Goal: Use online tool/utility: Utilize a website feature to perform a specific function

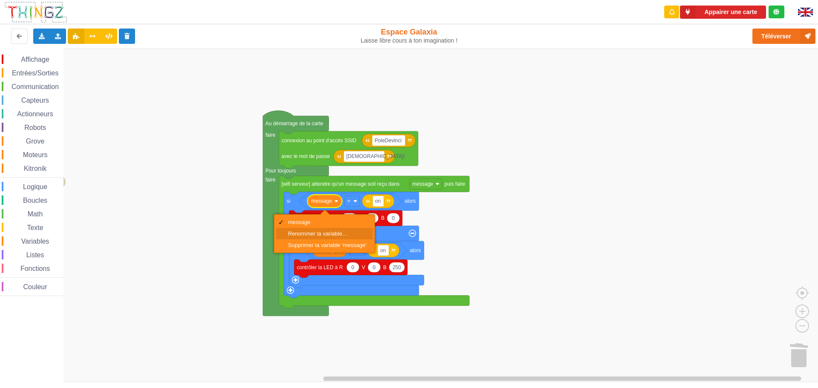
click at [322, 230] on div "Renommer la variable…" at bounding box center [324, 233] width 97 height 11
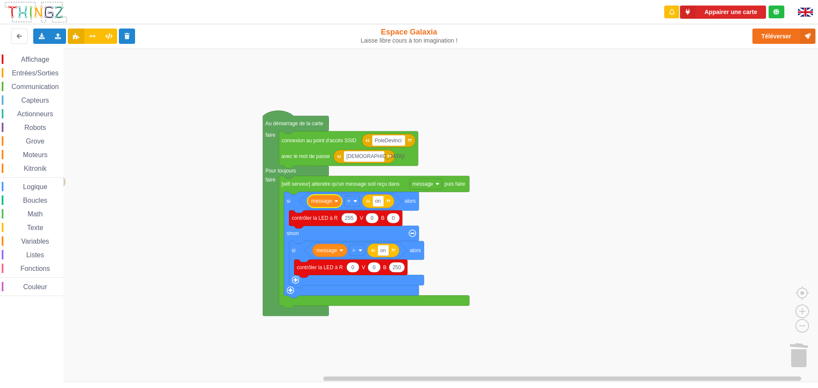
click at [336, 204] on icon "Espace de travail de Blocky" at bounding box center [324, 201] width 34 height 13
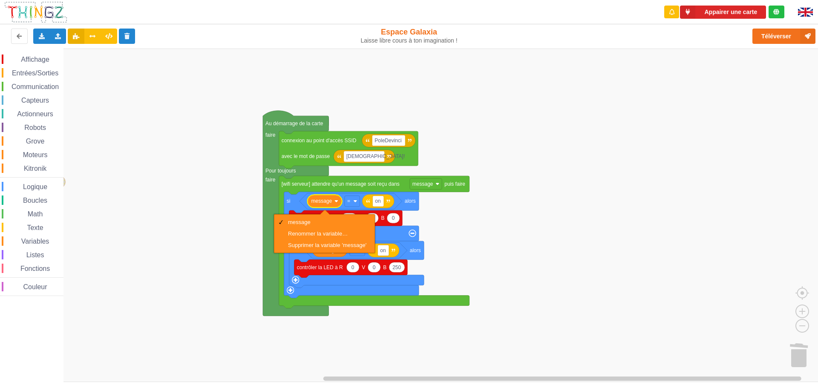
click at [638, 176] on rect "Espace de travail de Blocky" at bounding box center [412, 215] width 824 height 333
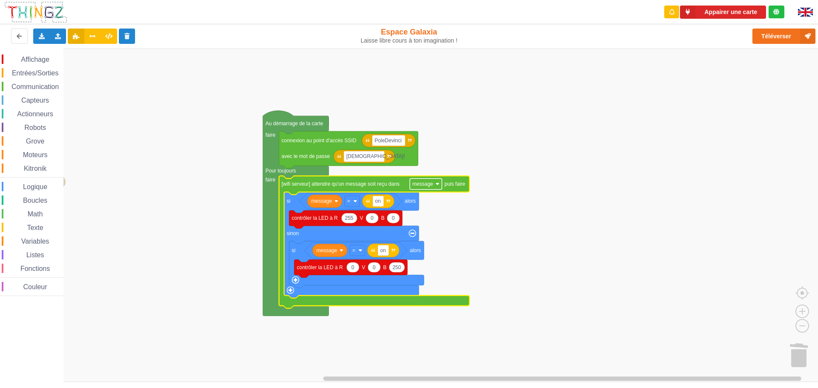
click at [440, 184] on rect "Espace de travail de Blocky" at bounding box center [426, 183] width 32 height 11
click at [533, 201] on rect "Espace de travail de Blocky" at bounding box center [412, 215] width 824 height 333
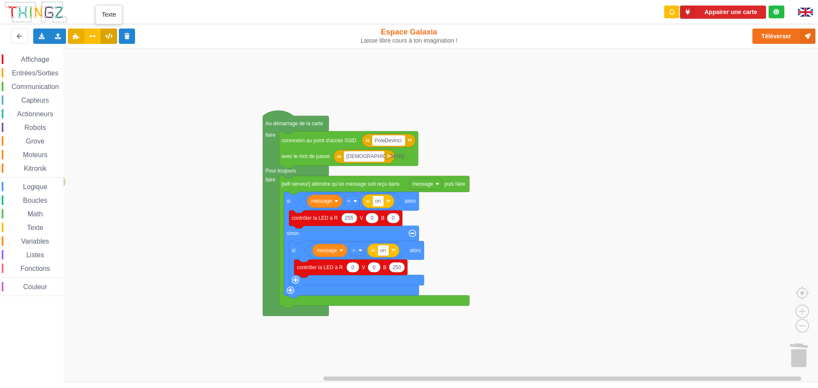
click at [110, 37] on icon at bounding box center [108, 35] width 7 height 5
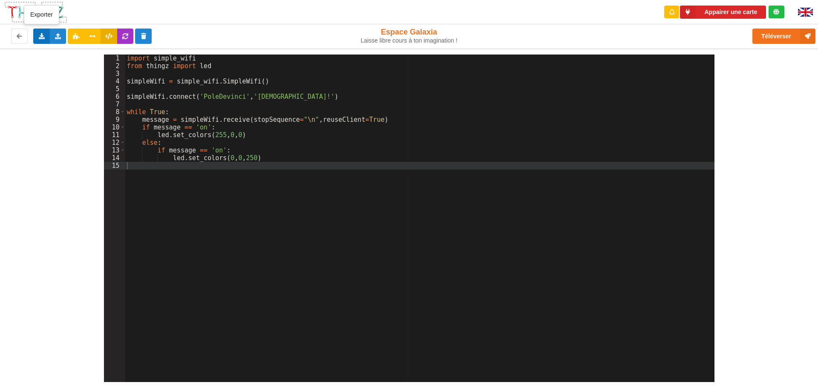
click at [40, 34] on icon at bounding box center [41, 35] width 7 height 5
click at [70, 54] on div "Exporter l'assemblage de blocs Exporter le code Python" at bounding box center [87, 60] width 109 height 32
click at [43, 35] on icon at bounding box center [41, 35] width 7 height 5
click at [55, 55] on div "Exporter l'assemblage de blocs Exporter le code Python" at bounding box center [87, 60] width 109 height 32
click at [41, 37] on icon at bounding box center [41, 35] width 7 height 5
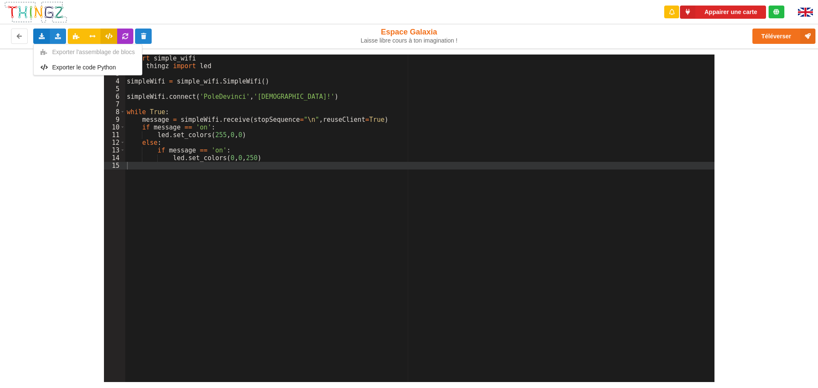
click at [73, 53] on div "Exporter l'assemblage de blocs Exporter le code Python" at bounding box center [87, 60] width 109 height 32
click at [44, 36] on icon at bounding box center [41, 35] width 7 height 5
click at [72, 54] on div "Exporter l'assemblage de blocs Exporter le code Python" at bounding box center [87, 60] width 109 height 32
click at [109, 34] on icon at bounding box center [108, 35] width 7 height 5
click at [122, 34] on icon at bounding box center [125, 35] width 7 height 5
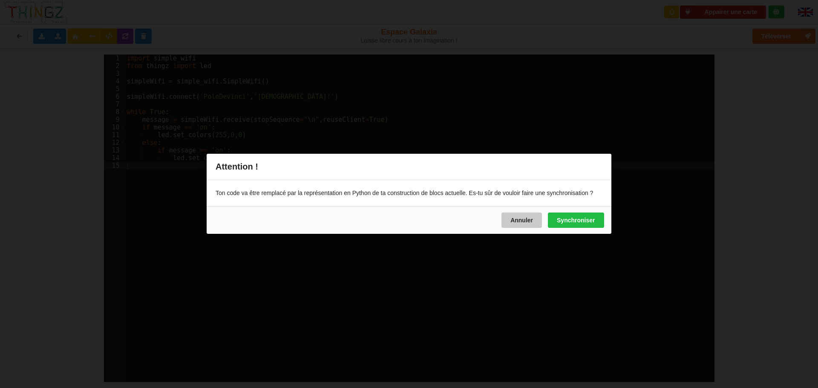
click at [525, 224] on button "Annuler" at bounding box center [521, 220] width 40 height 15
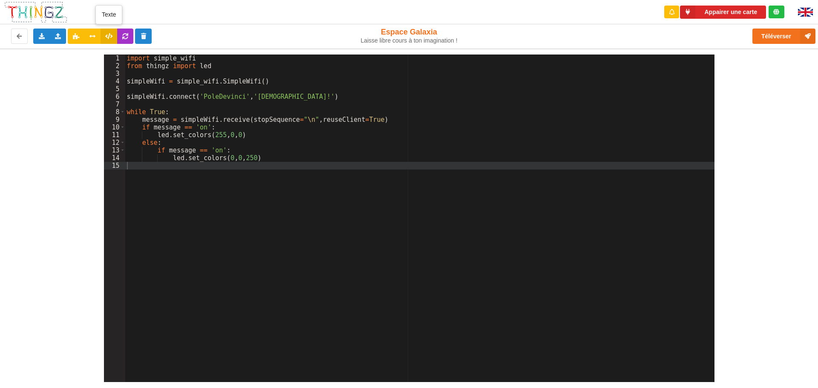
click at [108, 32] on button at bounding box center [109, 36] width 17 height 15
click at [431, 141] on div "import simple_wifi from thingz import led simpleWifi = simple_wifi . SimpleWifi…" at bounding box center [419, 226] width 589 height 343
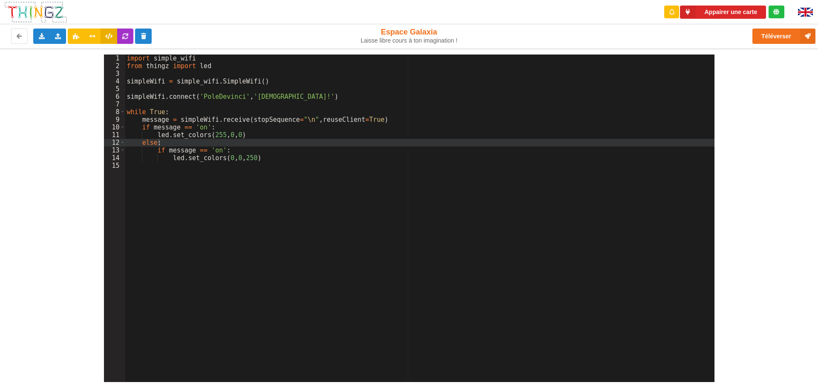
click at [74, 91] on div "1 2 3 4 5 6 7 8 9 10 11 12 13 14 15 import simple_wifi from thingz import led s…" at bounding box center [409, 215] width 830 height 333
click at [72, 32] on button at bounding box center [76, 36] width 17 height 15
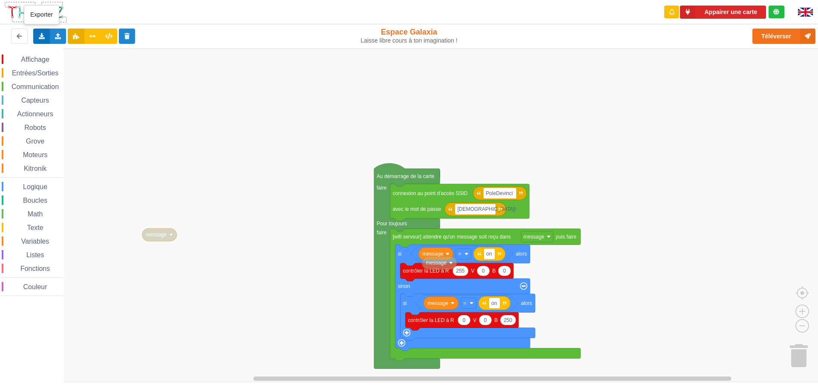
click at [43, 35] on icon at bounding box center [41, 35] width 7 height 5
click at [92, 47] on div "Exporter l'assemblage de blocs" at bounding box center [111, 51] width 155 height 15
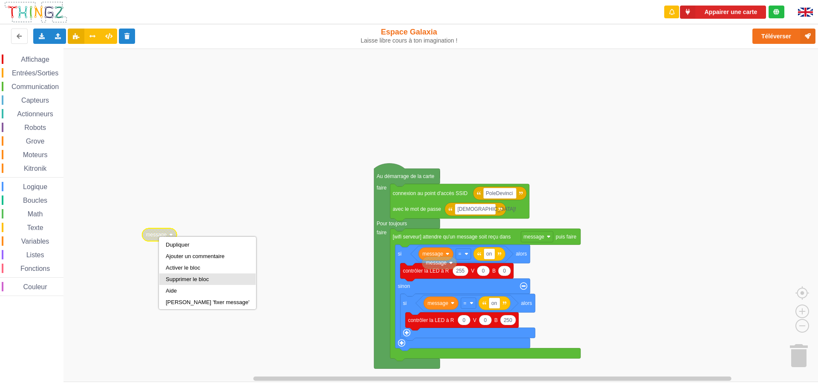
click at [194, 281] on div "Supprimer le bloc" at bounding box center [207, 279] width 83 height 6
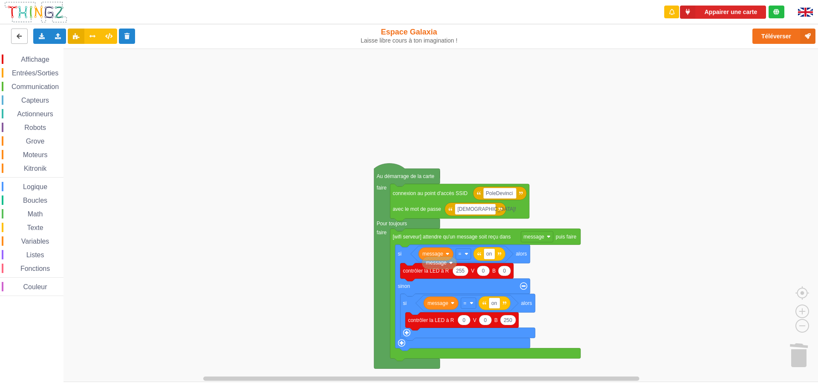
click at [19, 38] on icon at bounding box center [19, 35] width 7 height 5
click at [126, 35] on icon at bounding box center [127, 35] width 7 height 5
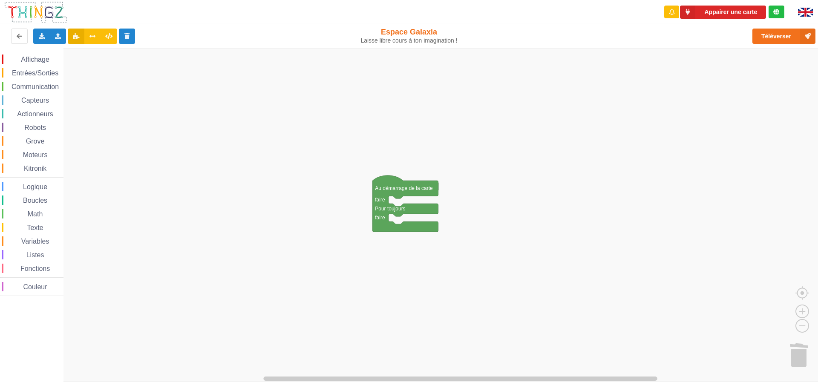
click at [167, 137] on rect "Espace de travail de Blocky" at bounding box center [412, 215] width 824 height 333
click at [40, 101] on span "Capteurs" at bounding box center [35, 100] width 30 height 7
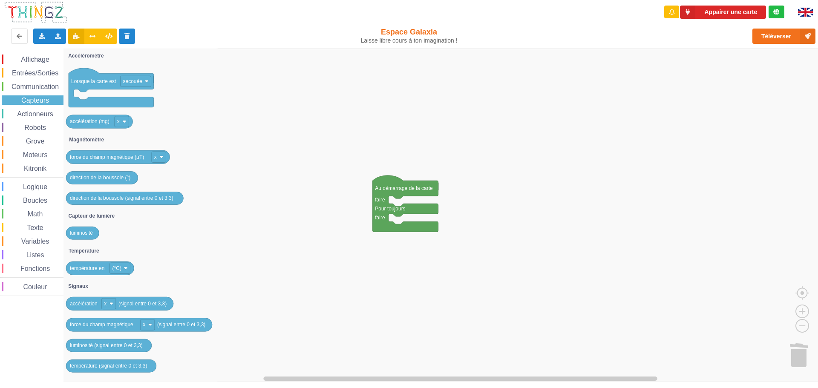
click at [40, 109] on div "Actionneurs" at bounding box center [33, 113] width 62 height 9
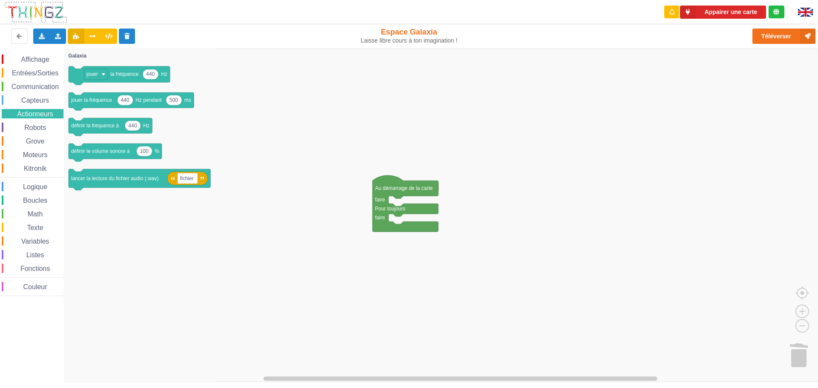
click at [38, 124] on div "Robots" at bounding box center [33, 127] width 62 height 9
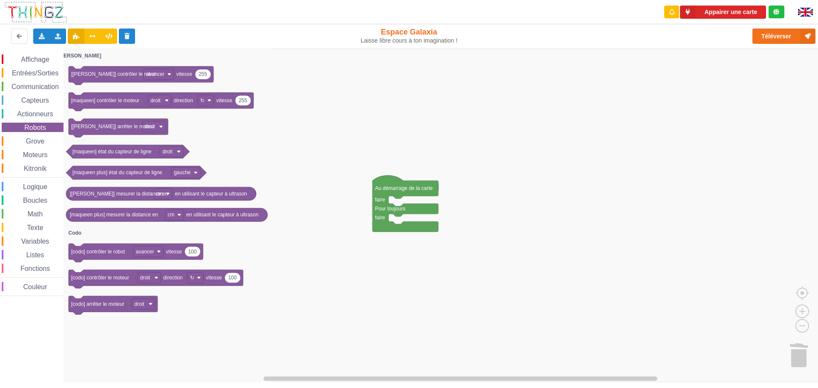
click at [36, 138] on span "Grove" at bounding box center [35, 141] width 21 height 7
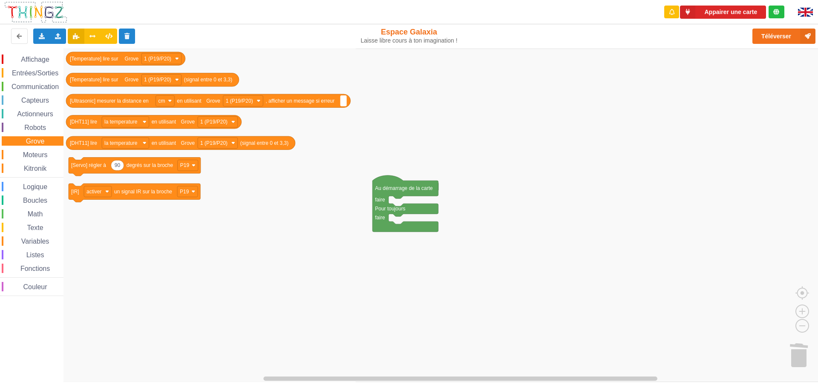
click at [36, 153] on span "Moteurs" at bounding box center [35, 154] width 27 height 7
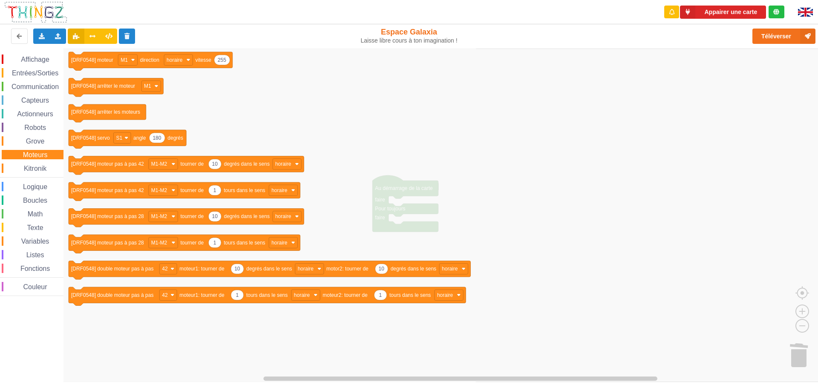
click at [37, 166] on span "Kitronik" at bounding box center [35, 168] width 25 height 7
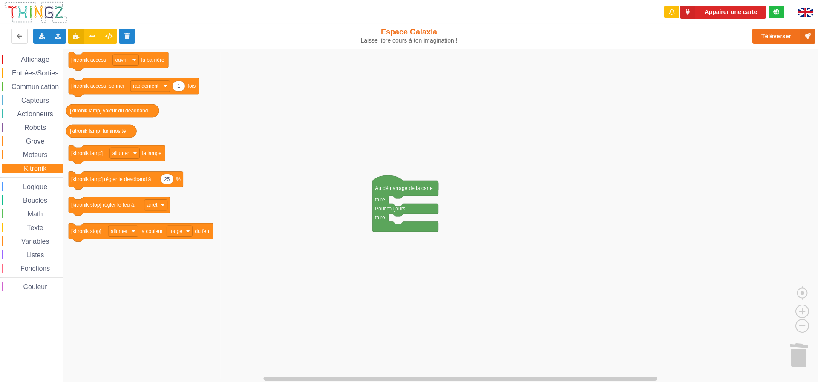
click at [41, 183] on span "Logique" at bounding box center [35, 186] width 27 height 7
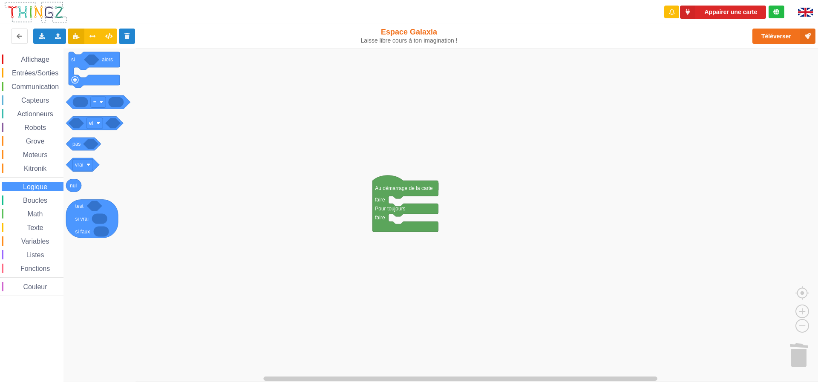
click at [37, 196] on div "Boucles" at bounding box center [33, 199] width 62 height 9
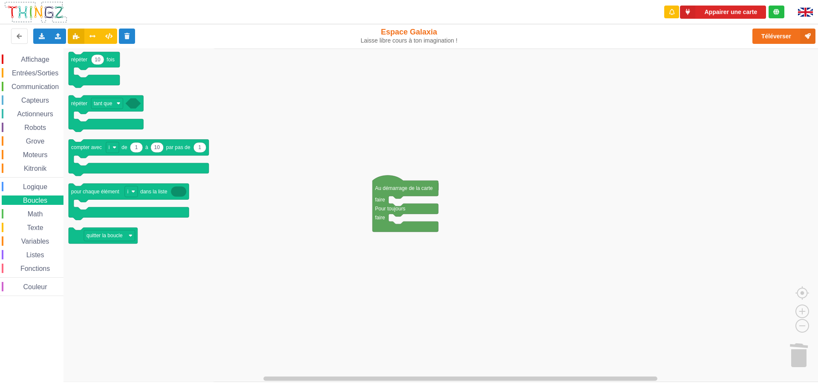
click at [45, 60] on span "Affichage" at bounding box center [35, 59] width 31 height 7
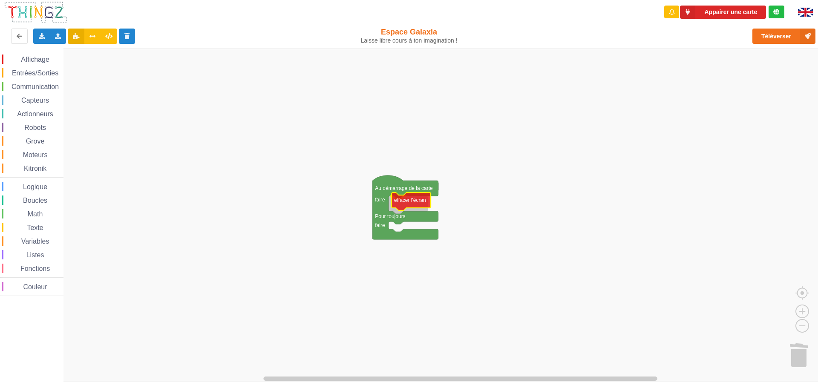
click at [418, 204] on div "Affichage Entrées/Sorties Communication Capteurs Actionneurs Robots Grove Moteu…" at bounding box center [412, 215] width 824 height 333
click at [33, 57] on span "Affichage" at bounding box center [35, 59] width 31 height 7
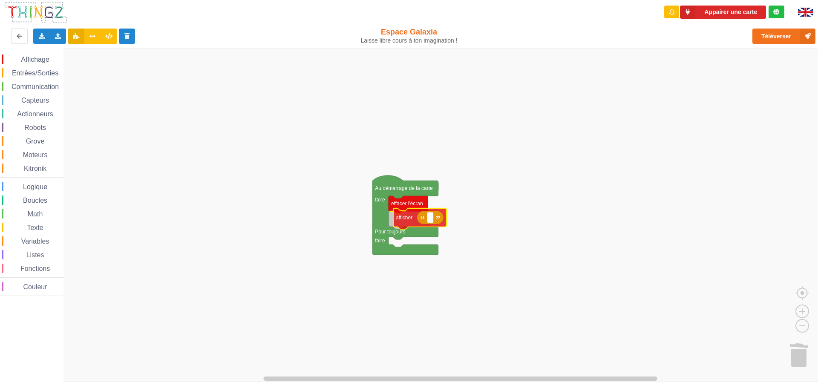
click at [406, 222] on div "Affichage Entrées/Sorties Communication Capteurs Actionneurs Robots Grove Moteu…" at bounding box center [412, 215] width 824 height 333
click at [427, 222] on rect "Espace de travail de Blocky" at bounding box center [425, 220] width 6 height 11
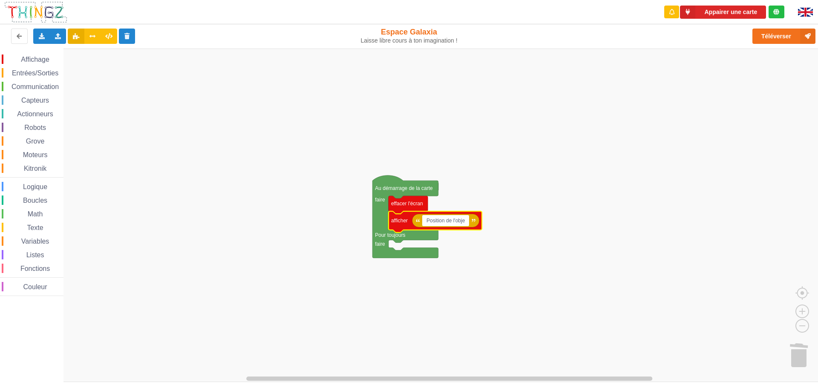
type input "Position de l'objet"
click at [518, 215] on rect "Espace de travail de Blocky" at bounding box center [412, 215] width 824 height 333
click at [43, 112] on span "Actionneurs" at bounding box center [35, 113] width 39 height 7
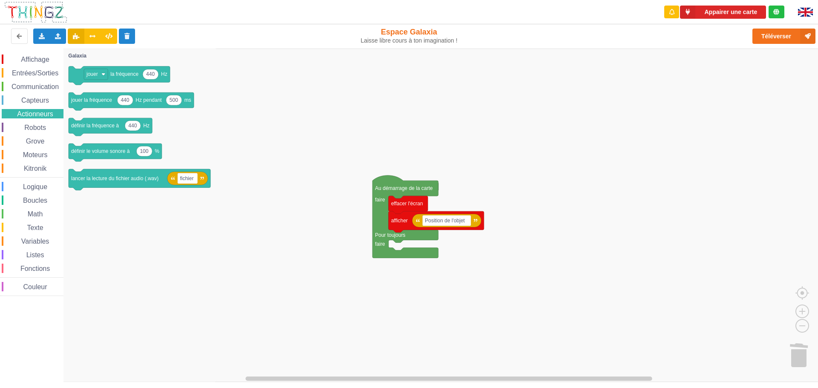
click at [43, 100] on span "Capteurs" at bounding box center [35, 100] width 30 height 7
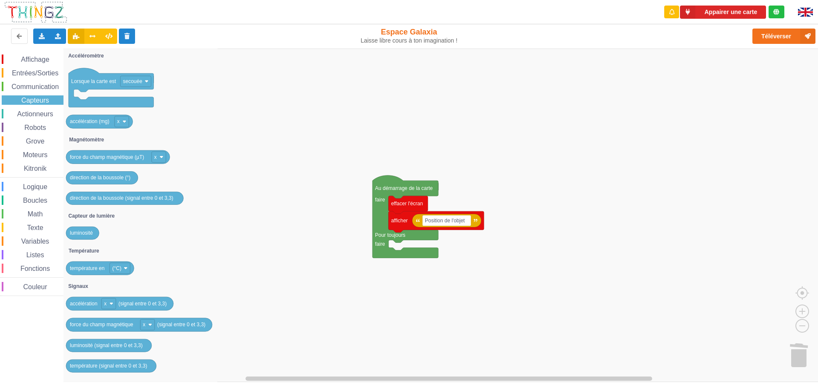
click at [46, 87] on span "Communication" at bounding box center [35, 86] width 50 height 7
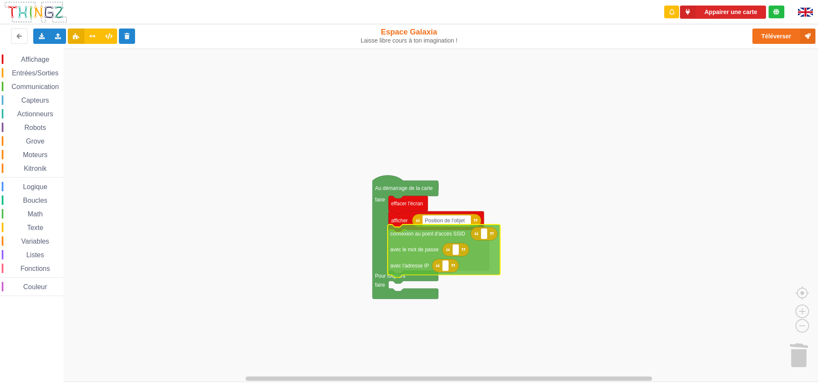
click at [423, 239] on div "Affichage Entrées/Sorties Communication Capteurs Actionneurs Robots Grove Moteu…" at bounding box center [412, 215] width 824 height 333
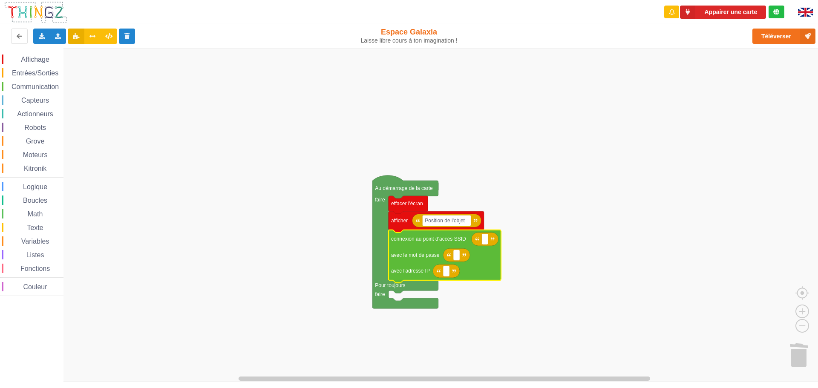
click at [36, 60] on span "Affichage" at bounding box center [35, 59] width 31 height 7
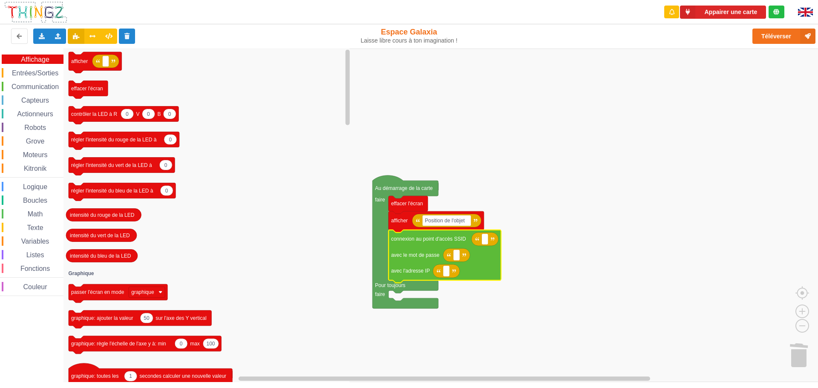
click at [37, 71] on span "Entrées/Sorties" at bounding box center [35, 72] width 49 height 7
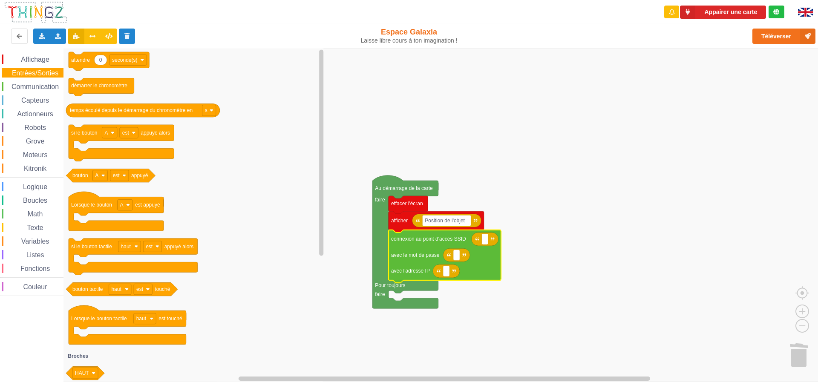
click at [38, 83] on div "Communication" at bounding box center [33, 86] width 62 height 9
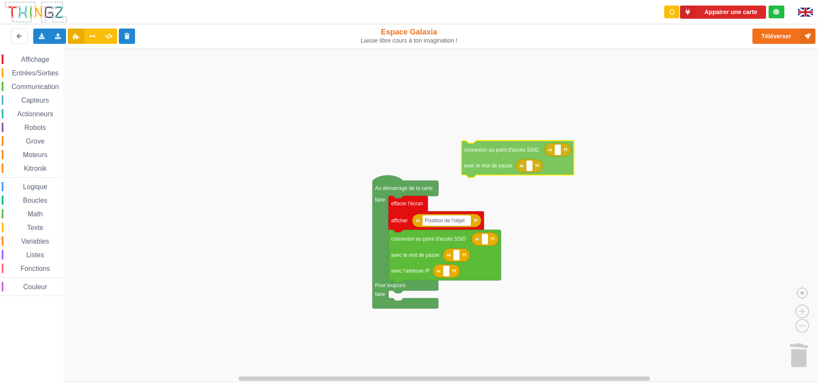
click at [529, 164] on div "Affichage Entrées/Sorties Communication Capteurs Actionneurs Robots Grove Moteu…" at bounding box center [412, 215] width 824 height 333
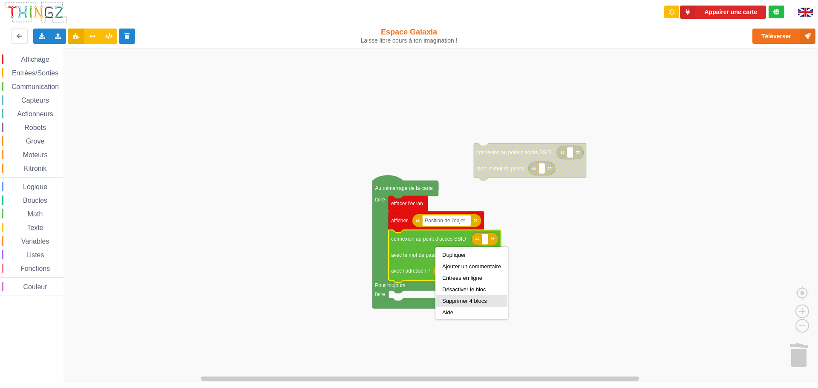
click at [455, 301] on div "Supprimer 4 blocs" at bounding box center [471, 301] width 59 height 6
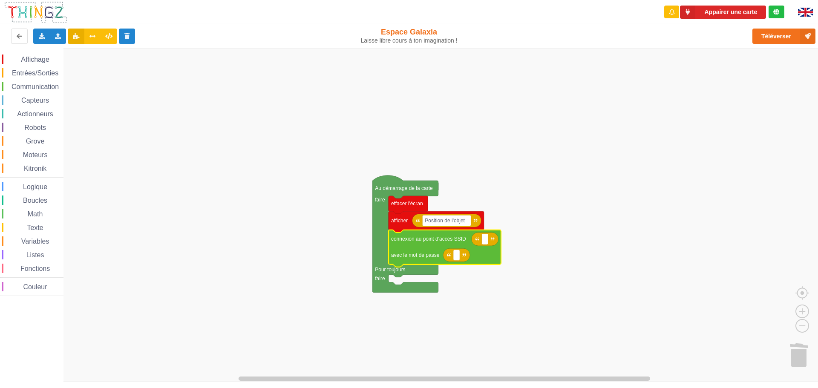
click at [492, 237] on image "Espace de travail de Blocky" at bounding box center [493, 239] width 4 height 4
click at [487, 237] on rect "Espace de travail de Blocky" at bounding box center [485, 239] width 6 height 11
type input "D"
type input "PoleDevinci"
click at [457, 256] on text "Espace de travail de Blocky" at bounding box center [456, 255] width 1 height 6
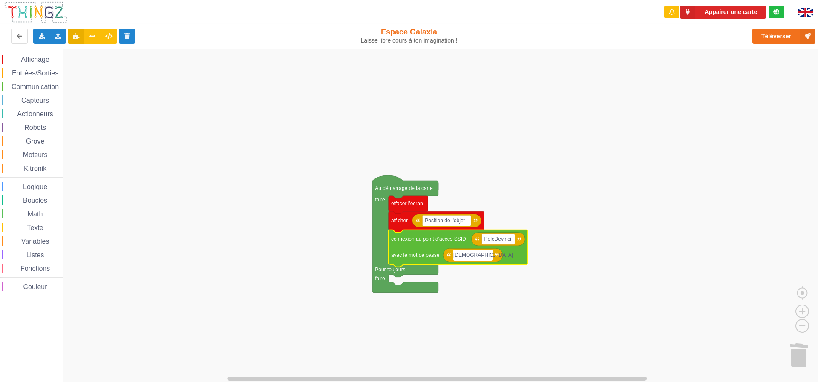
type input "[DEMOGRAPHIC_DATA]!"
click at [26, 86] on span "Communication" at bounding box center [35, 86] width 50 height 7
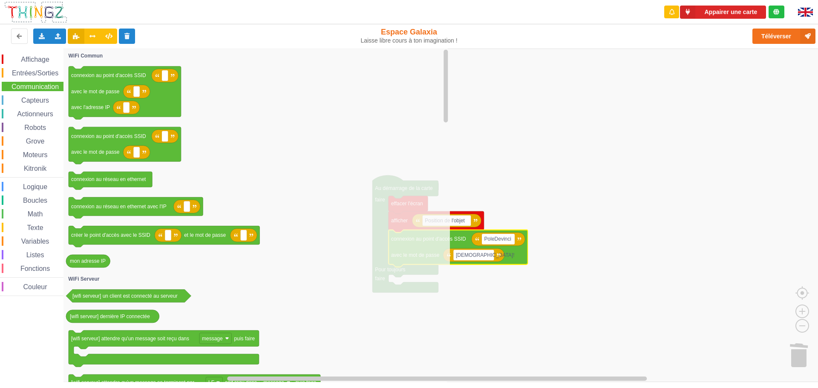
click at [37, 69] on span "Entrées/Sorties" at bounding box center [35, 72] width 49 height 7
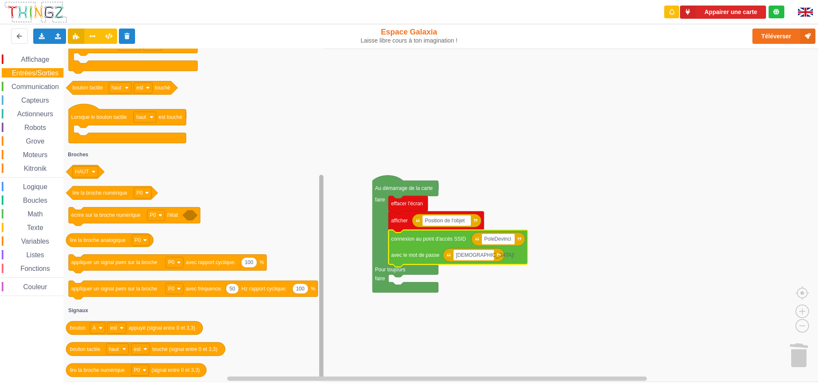
click at [322, 376] on div "Affichage Entrées/Sorties Communication Capteurs Actionneurs Robots Grove Moteu…" at bounding box center [412, 215] width 824 height 333
click at [45, 99] on span "Capteurs" at bounding box center [35, 100] width 30 height 7
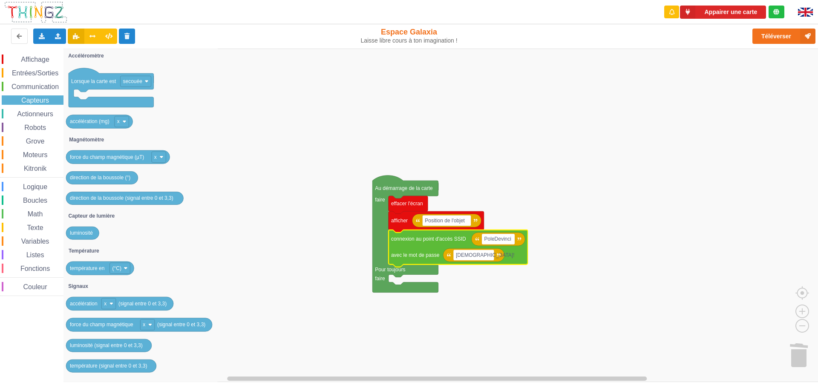
click at [43, 69] on div "Entrées/Sorties" at bounding box center [33, 72] width 62 height 9
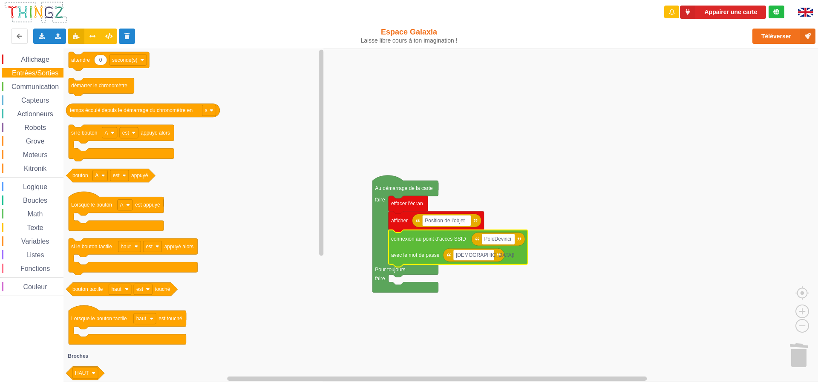
click at [38, 239] on span "Variables" at bounding box center [35, 241] width 31 height 7
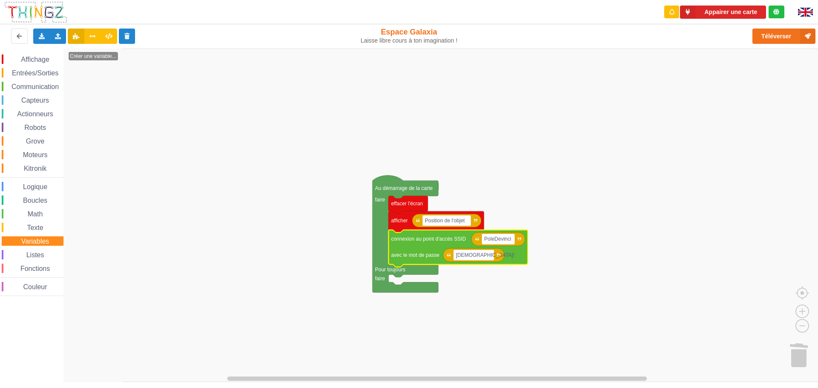
click at [38, 254] on span "Listes" at bounding box center [35, 254] width 20 height 7
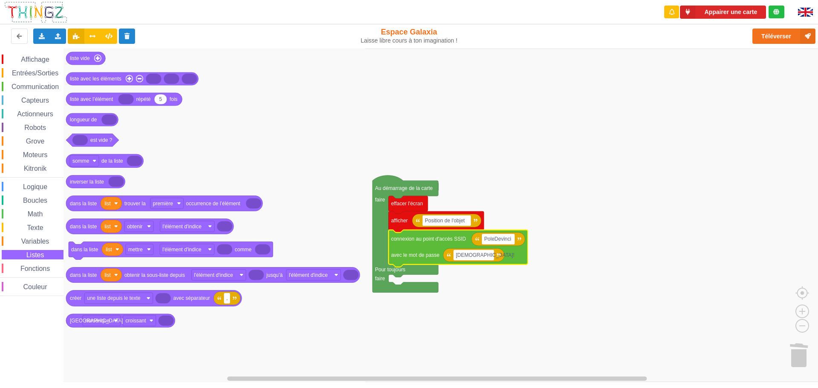
click at [37, 267] on span "Fonctions" at bounding box center [35, 268] width 32 height 7
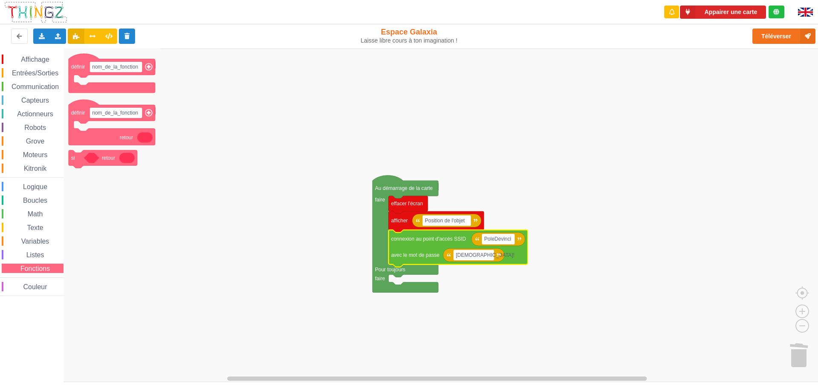
click at [38, 239] on span "Variables" at bounding box center [35, 241] width 31 height 7
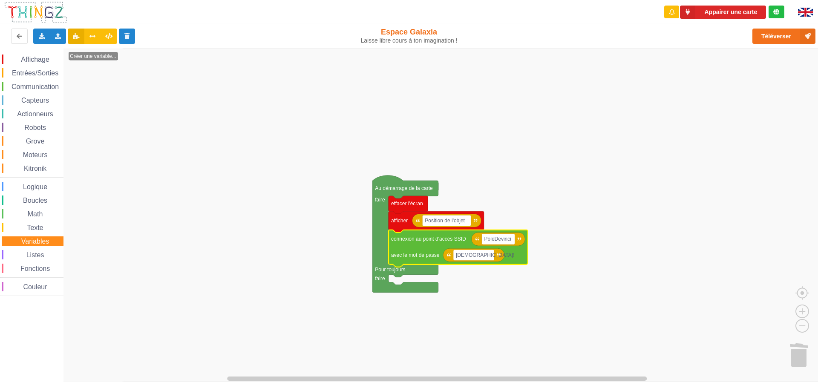
click at [40, 224] on span "Texte" at bounding box center [35, 227] width 19 height 7
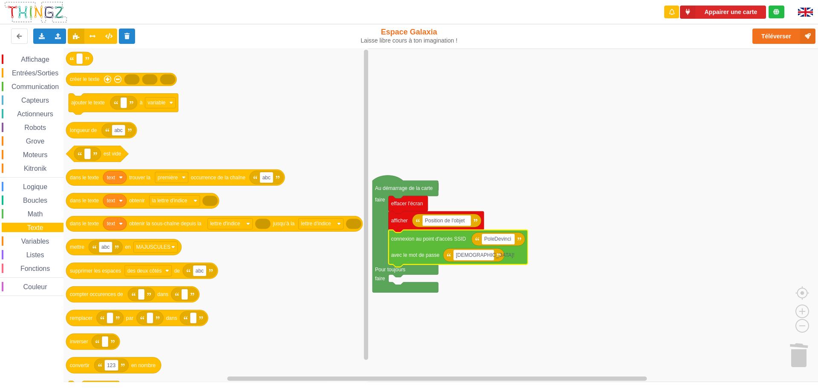
click at [41, 213] on span "Math" at bounding box center [35, 213] width 18 height 7
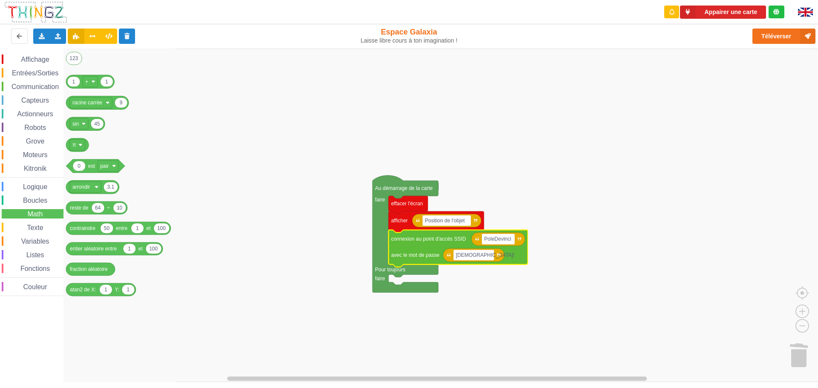
click at [40, 201] on span "Boucles" at bounding box center [35, 200] width 27 height 7
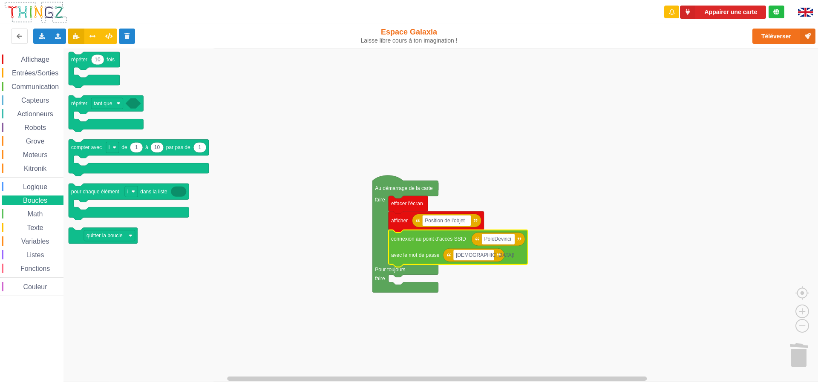
click at [40, 188] on span "Logique" at bounding box center [35, 186] width 27 height 7
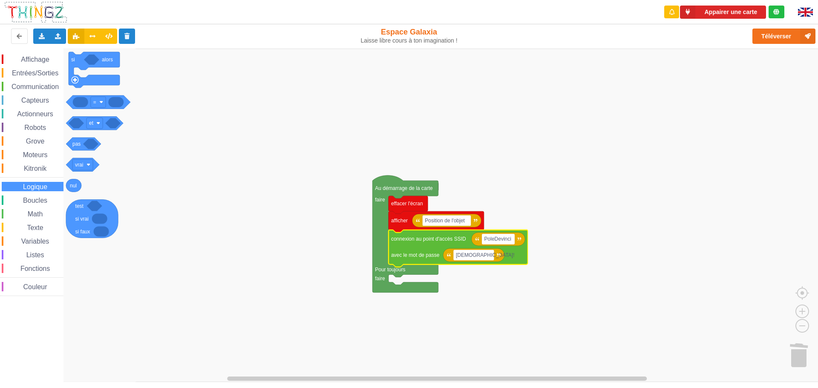
click at [41, 169] on span "Kitronik" at bounding box center [35, 168] width 25 height 7
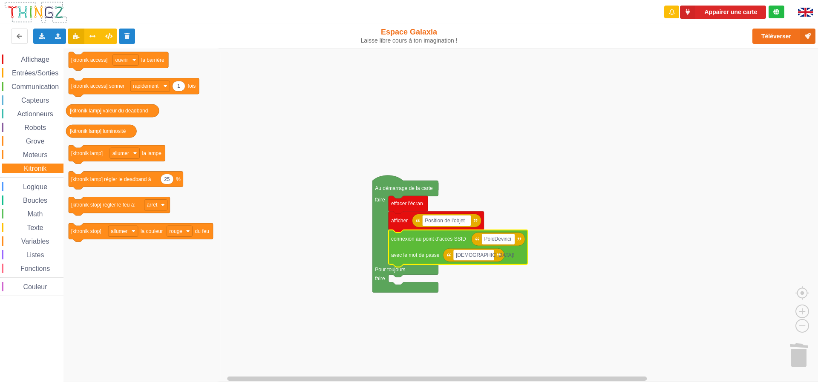
click at [36, 155] on span "Moteurs" at bounding box center [35, 154] width 27 height 7
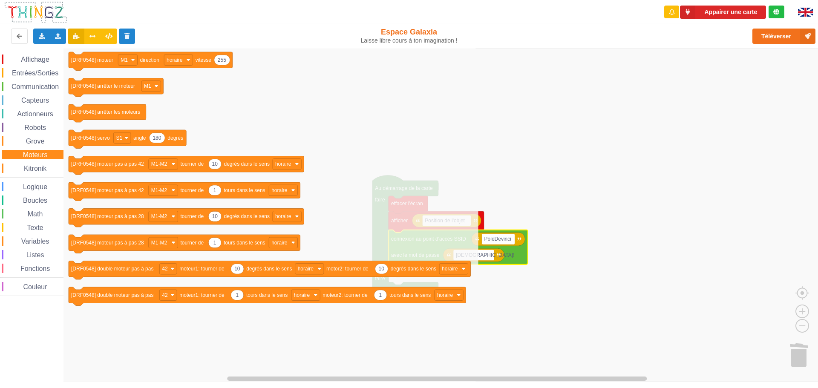
click at [42, 239] on span "Variables" at bounding box center [35, 241] width 31 height 7
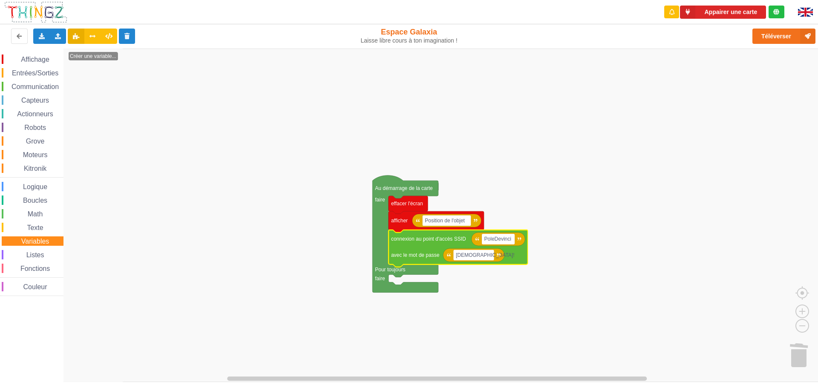
click at [42, 239] on span "Variables" at bounding box center [35, 241] width 31 height 7
click at [42, 243] on span "Variables" at bounding box center [35, 241] width 31 height 7
click at [97, 57] on text "Créer une variable..." at bounding box center [93, 56] width 46 height 6
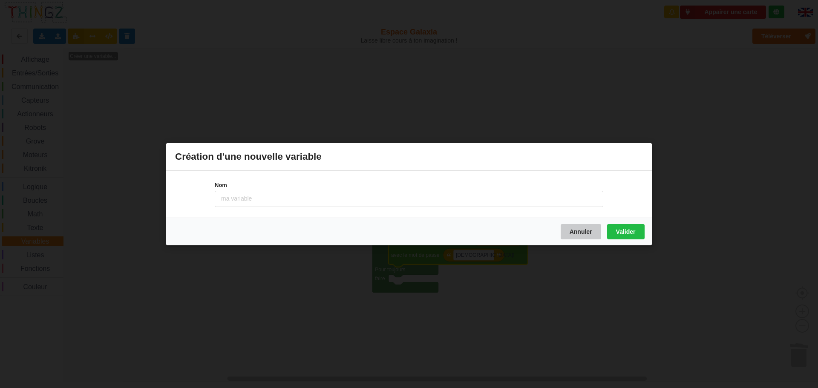
click at [579, 229] on button "Annuler" at bounding box center [580, 231] width 40 height 15
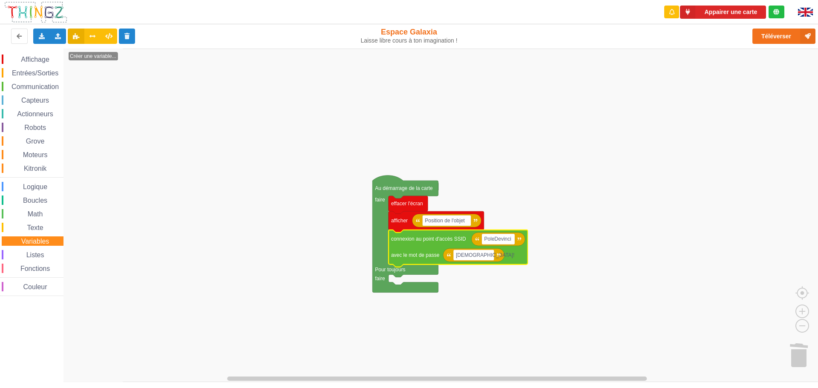
click at [42, 256] on span "Listes" at bounding box center [35, 254] width 20 height 7
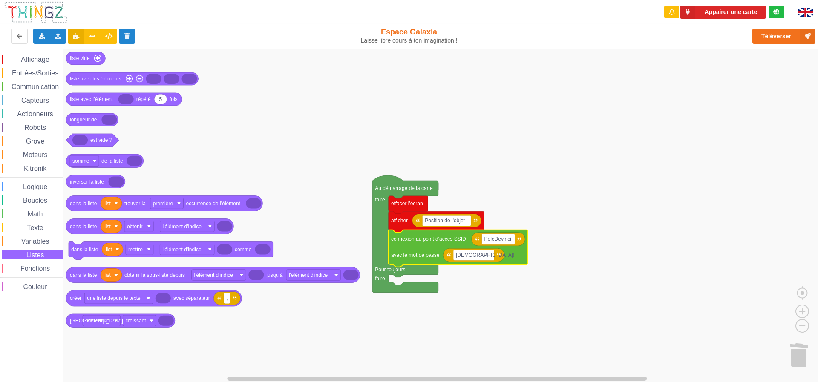
click at [40, 244] on span "Variables" at bounding box center [35, 241] width 31 height 7
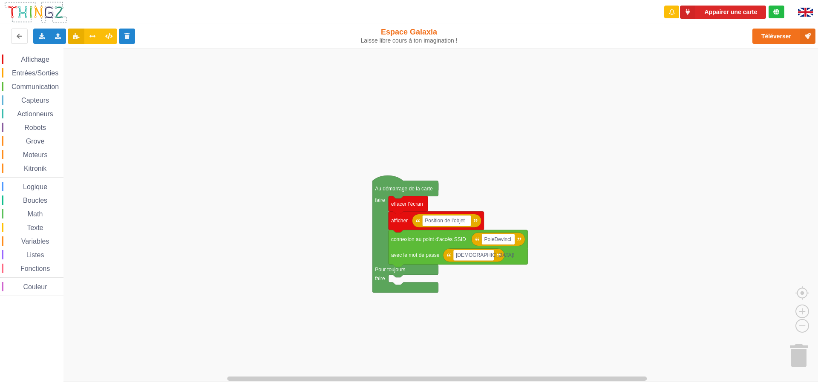
click at [35, 234] on div "Affichage Entrées/Sorties Communication Capteurs Actionneurs Robots Grove Moteu…" at bounding box center [31, 175] width 63 height 241
click at [35, 238] on span "Variables" at bounding box center [35, 241] width 31 height 7
click at [46, 111] on span "Actionneurs" at bounding box center [35, 113] width 39 height 7
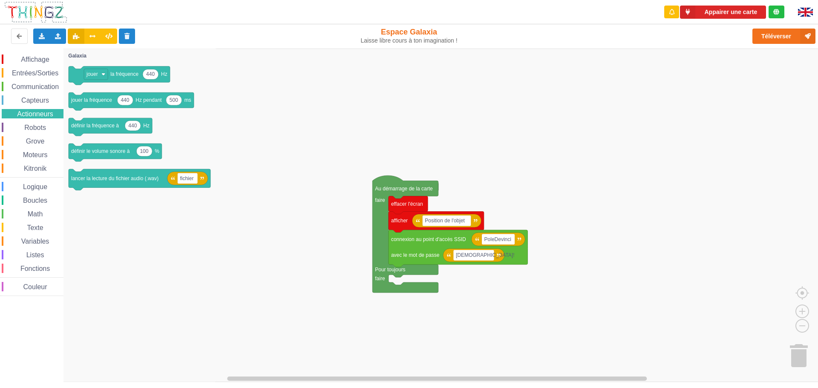
click at [39, 131] on div "Robots" at bounding box center [33, 127] width 62 height 9
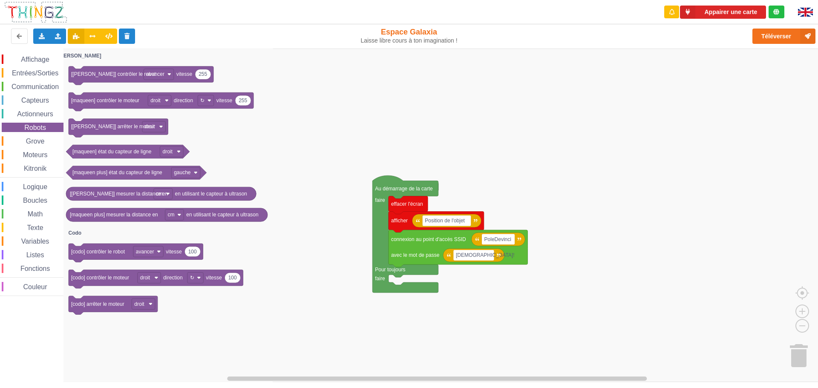
click at [38, 137] on div "Grove" at bounding box center [33, 140] width 62 height 9
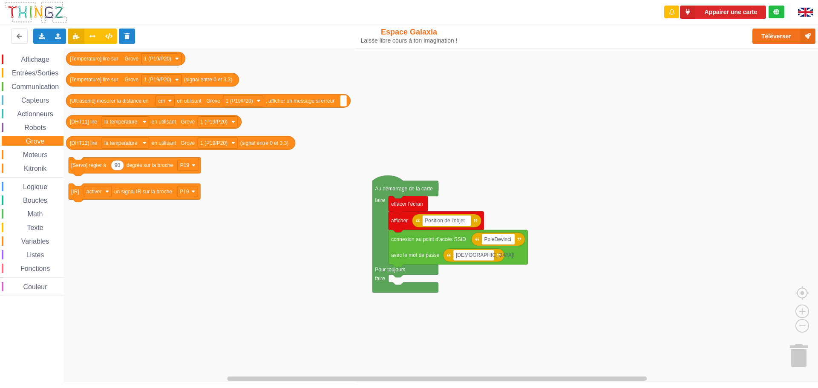
click at [41, 149] on div "Affichage Entrées/Sorties Communication Capteurs Actionneurs Robots Grove Moteu…" at bounding box center [31, 175] width 63 height 241
click at [40, 153] on span "Moteurs" at bounding box center [35, 154] width 27 height 7
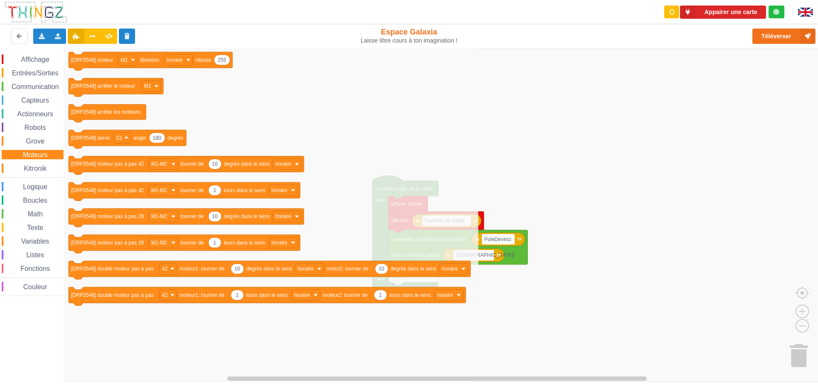
click at [39, 270] on span "Fonctions" at bounding box center [35, 268] width 32 height 7
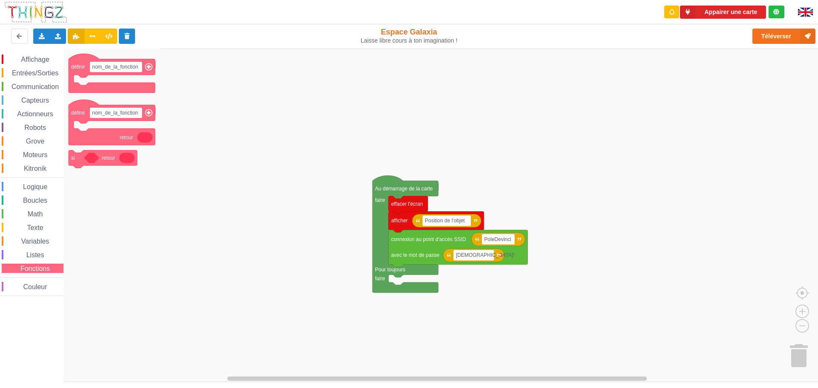
click at [39, 286] on span "Couleur" at bounding box center [35, 286] width 26 height 7
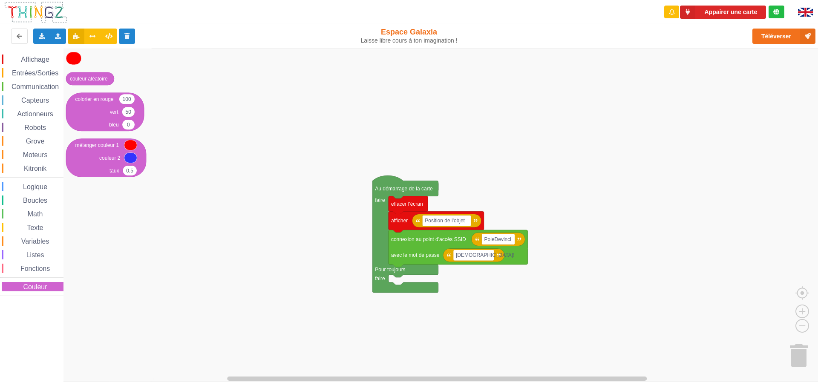
click at [43, 247] on div "Affichage Entrées/Sorties Communication Capteurs Actionneurs Robots Grove Moteu…" at bounding box center [31, 175] width 63 height 241
click at [41, 253] on span "Listes" at bounding box center [35, 254] width 20 height 7
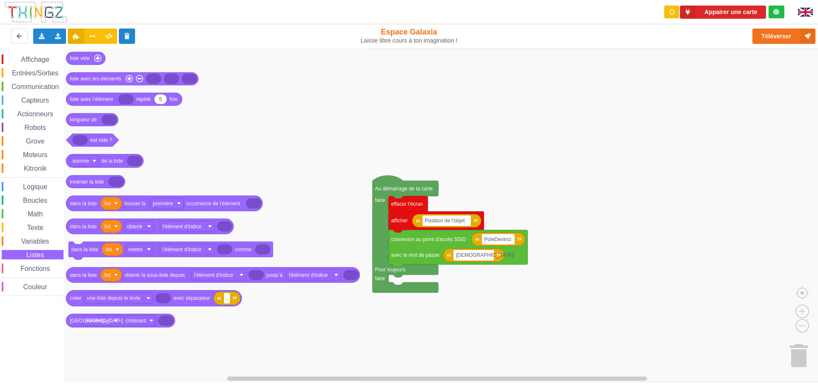
click at [39, 241] on span "Variables" at bounding box center [35, 241] width 31 height 7
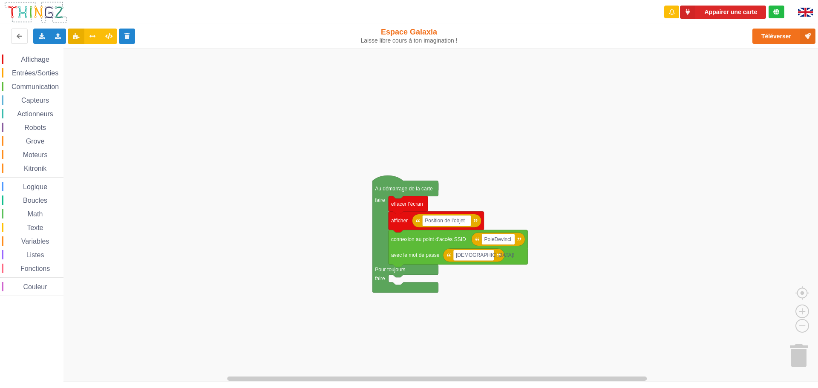
click at [23, 119] on div "Affichage Entrées/Sorties Communication Capteurs Actionneurs Robots Grove Moteu…" at bounding box center [31, 175] width 63 height 241
click at [23, 117] on span "Actionneurs" at bounding box center [35, 113] width 39 height 7
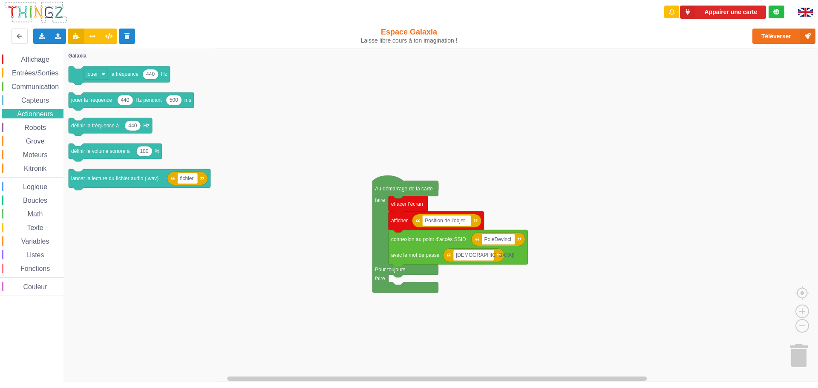
click at [29, 102] on span "Capteurs" at bounding box center [35, 100] width 30 height 7
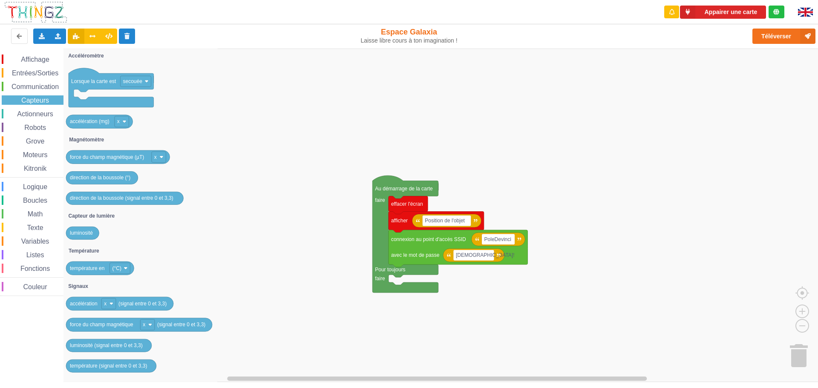
click at [45, 244] on span "Variables" at bounding box center [35, 241] width 31 height 7
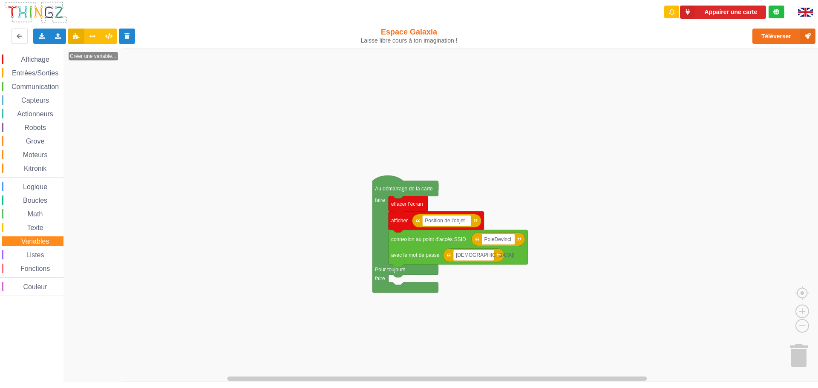
click at [25, 91] on div "Communication" at bounding box center [33, 86] width 62 height 9
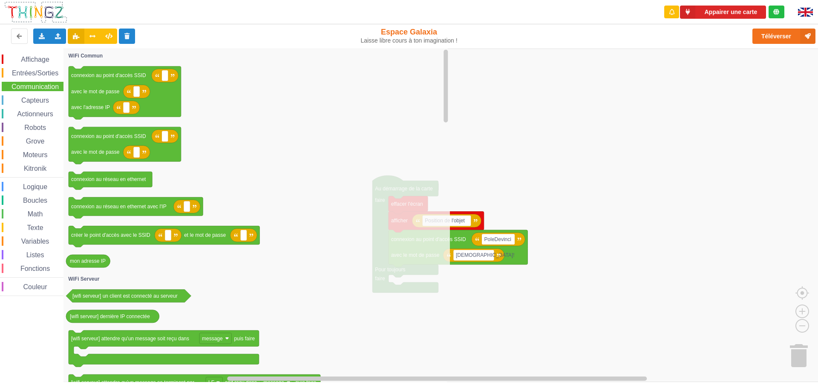
click at [26, 97] on span "Capteurs" at bounding box center [35, 100] width 30 height 7
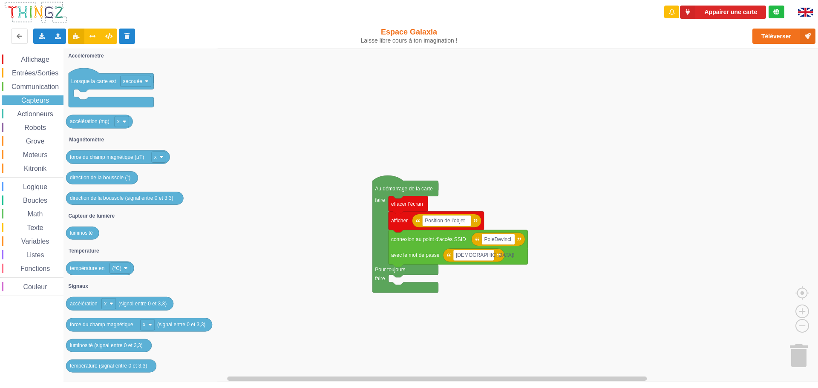
click at [27, 113] on span "Actionneurs" at bounding box center [35, 113] width 39 height 7
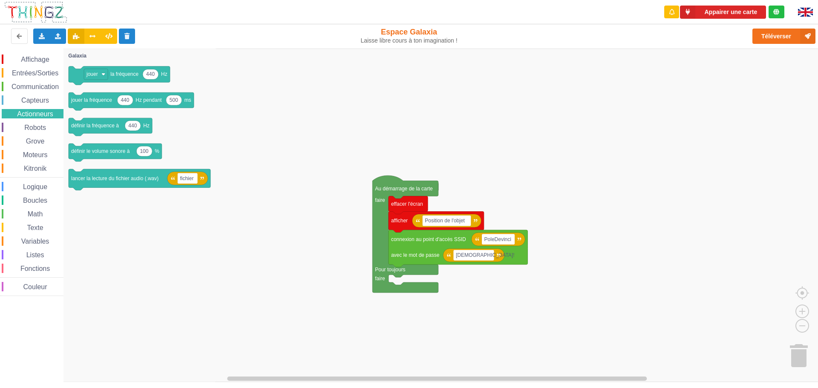
click at [35, 183] on div "Logique" at bounding box center [33, 186] width 62 height 9
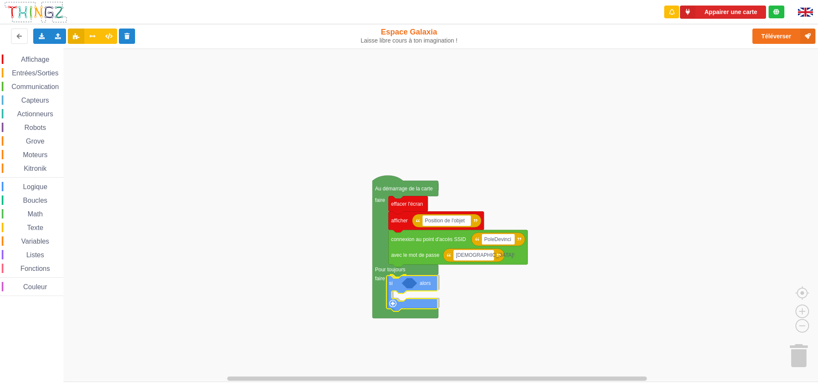
click at [406, 284] on div "Affichage Entrées/Sorties Communication Capteurs Actionneurs Robots Grove Moteu…" at bounding box center [412, 215] width 824 height 333
click at [38, 190] on span "Logique" at bounding box center [35, 186] width 27 height 7
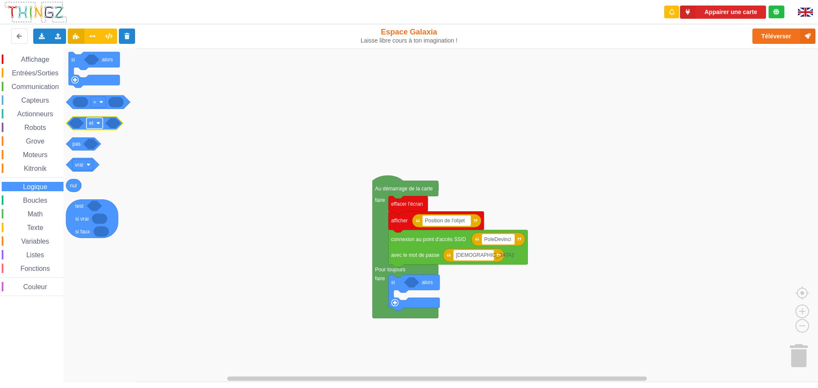
click at [98, 124] on image "Espace de travail de Blocky" at bounding box center [98, 123] width 4 height 4
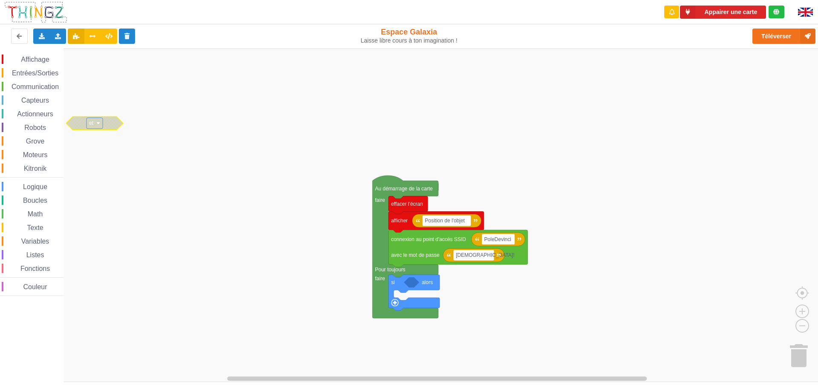
click at [98, 124] on image "Espace de travail de Blocky" at bounding box center [98, 123] width 4 height 4
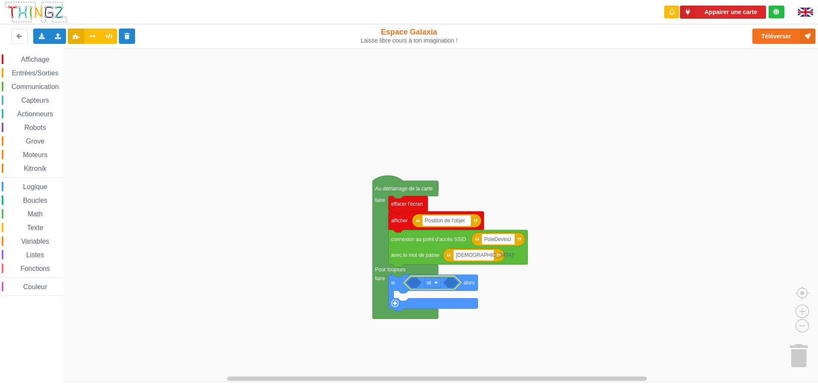
click at [41, 210] on div "Math" at bounding box center [33, 213] width 62 height 9
click at [425, 277] on div "Affichage Entrées/Sorties Communication Capteurs Actionneurs Robots Grove Moteu…" at bounding box center [412, 215] width 824 height 333
click at [427, 284] on icon "Espace de travail de Blocky" at bounding box center [423, 284] width 16 height 13
click at [427, 284] on input "123" at bounding box center [423, 284] width 16 height 13
click at [425, 285] on input "123" at bounding box center [423, 284] width 16 height 13
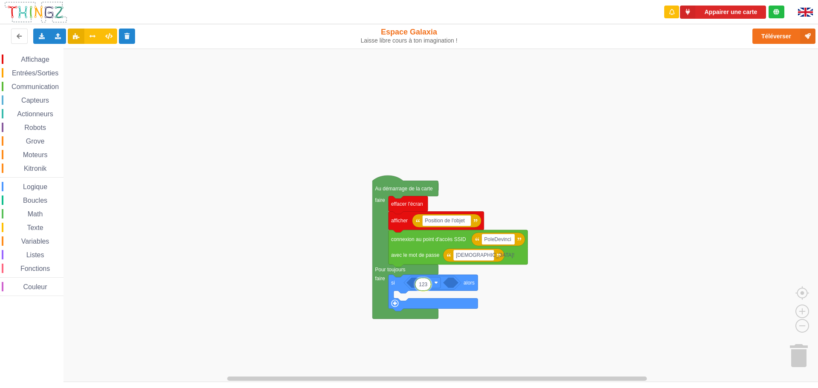
click at [425, 285] on input "123" at bounding box center [423, 284] width 16 height 13
drag, startPoint x: 425, startPoint y: 285, endPoint x: 451, endPoint y: 294, distance: 27.5
click at [451, 294] on body "Appairer une carte Exporter l'assemblage de blocs Exporter l'assemblage de bloc…" at bounding box center [409, 194] width 818 height 388
click at [513, 294] on rect "Espace de travail de Blocky" at bounding box center [412, 215] width 824 height 333
click at [30, 72] on span "Entrées/Sorties" at bounding box center [35, 72] width 49 height 7
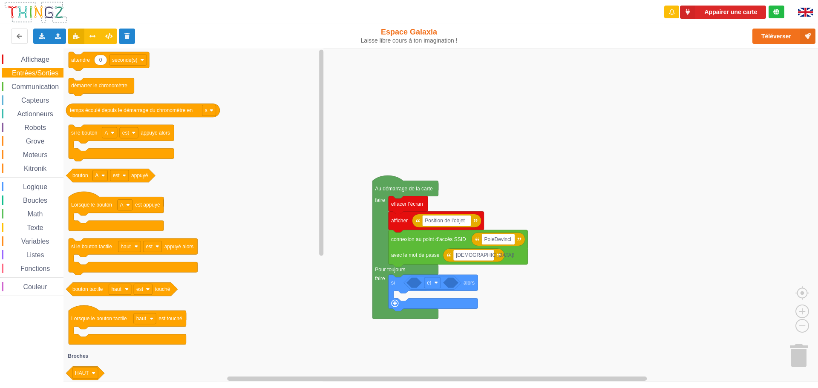
click at [33, 86] on span "Communication" at bounding box center [35, 86] width 50 height 7
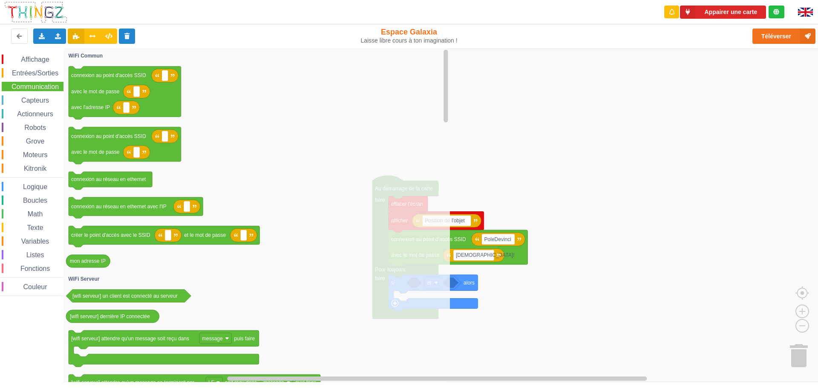
click at [34, 95] on div "Capteurs" at bounding box center [33, 99] width 62 height 9
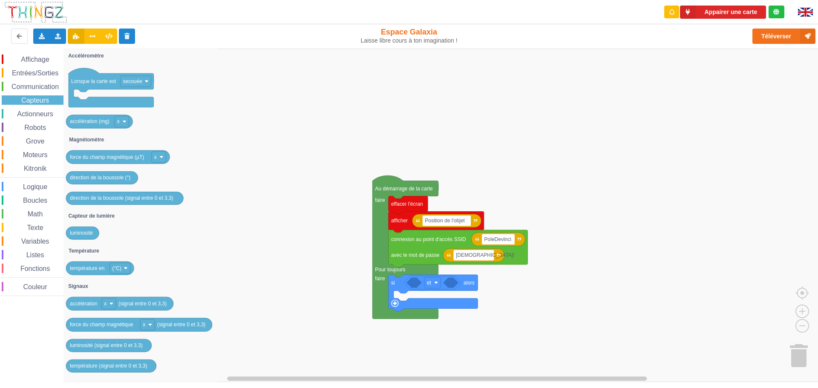
click at [35, 110] on span "Actionneurs" at bounding box center [35, 113] width 39 height 7
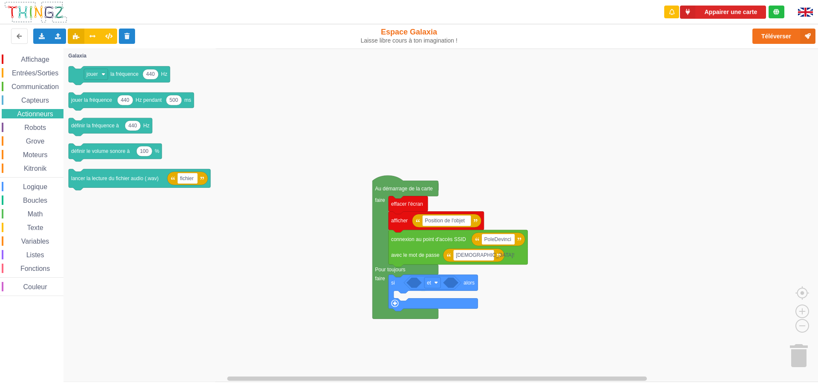
click at [35, 123] on div "Robots" at bounding box center [33, 127] width 62 height 9
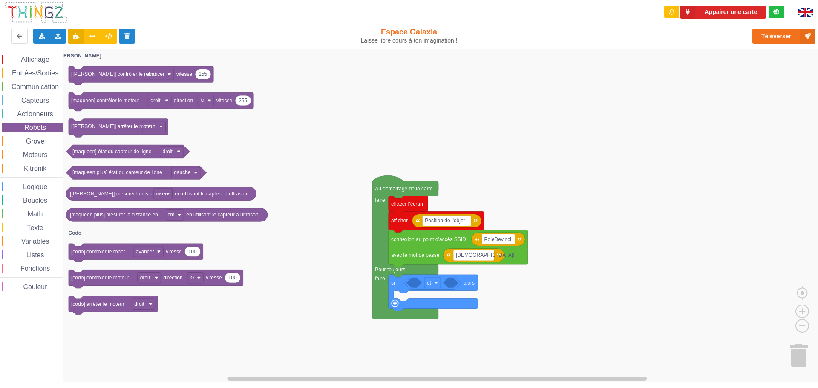
click at [37, 137] on div "Grove" at bounding box center [33, 140] width 62 height 9
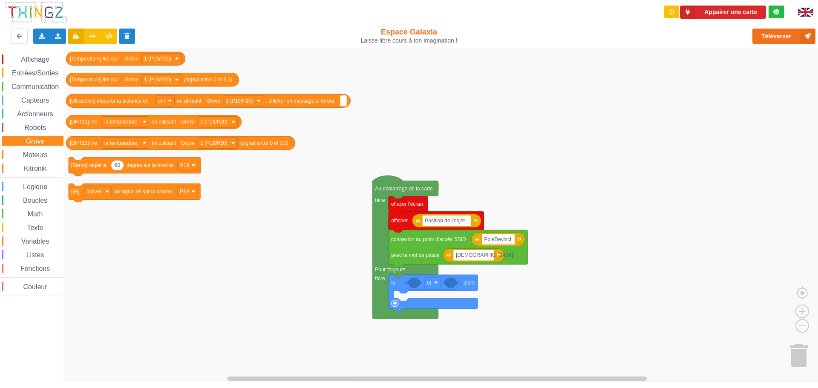
click at [37, 154] on span "Moteurs" at bounding box center [35, 154] width 27 height 7
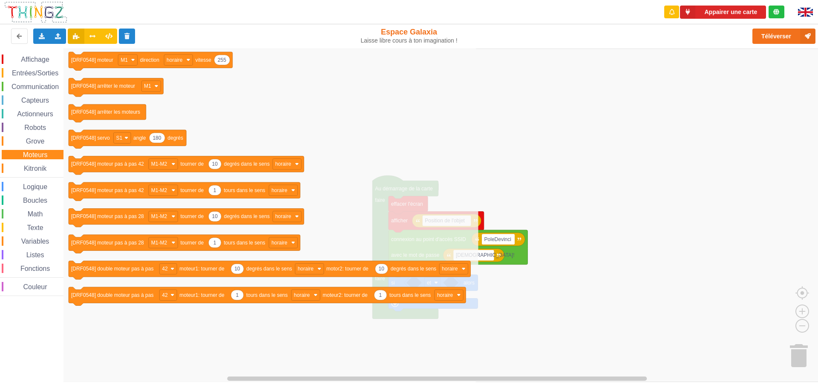
click at [36, 165] on span "Kitronik" at bounding box center [35, 168] width 25 height 7
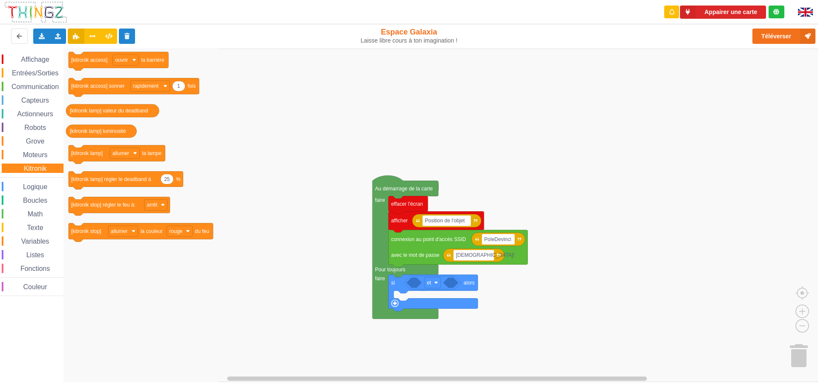
click at [31, 216] on span "Math" at bounding box center [35, 213] width 18 height 7
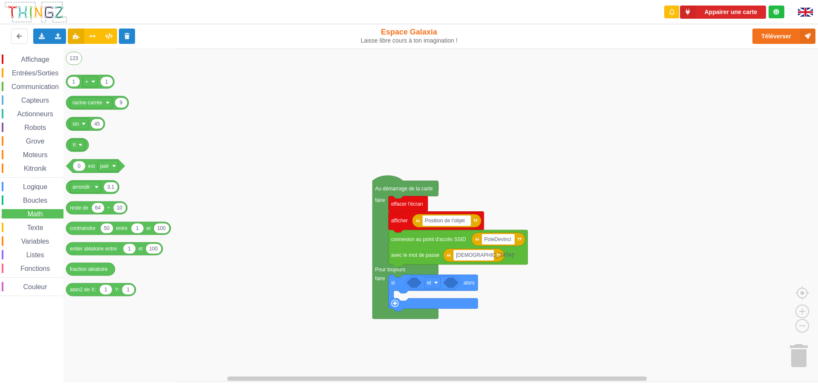
click at [33, 229] on span "Texte" at bounding box center [35, 227] width 19 height 7
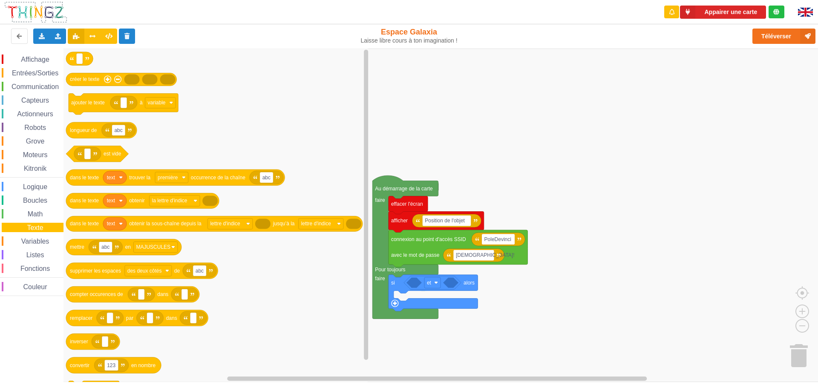
click at [34, 245] on div "Variables" at bounding box center [33, 240] width 62 height 9
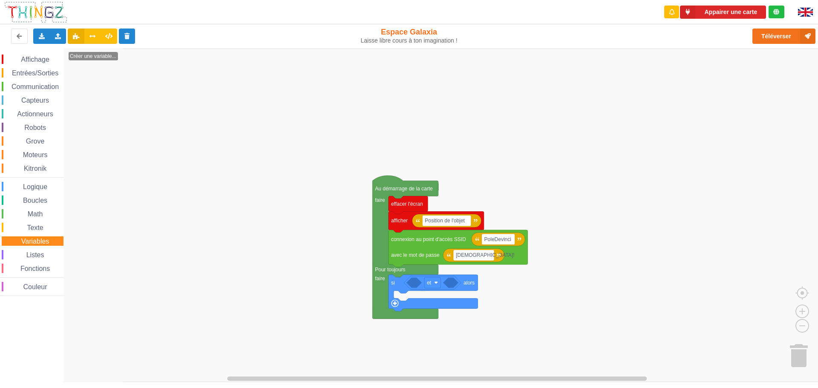
click at [34, 251] on div "Listes" at bounding box center [33, 254] width 62 height 9
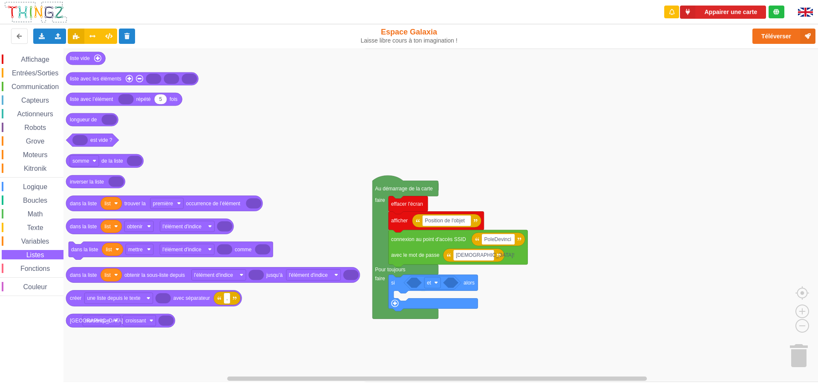
click at [33, 265] on span "Fonctions" at bounding box center [35, 268] width 32 height 7
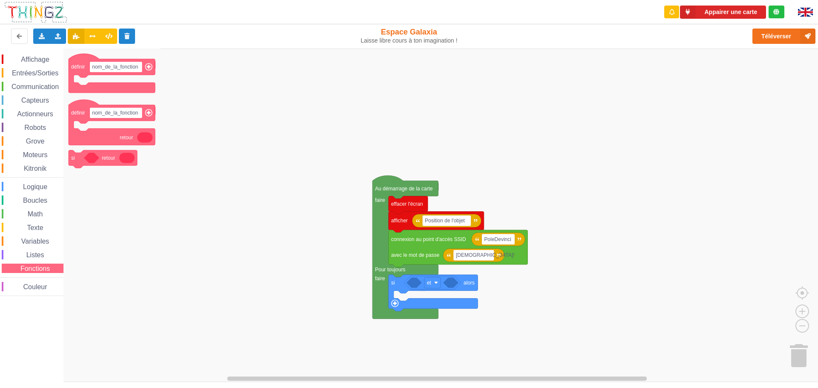
click at [32, 56] on span "Affichage" at bounding box center [35, 59] width 31 height 7
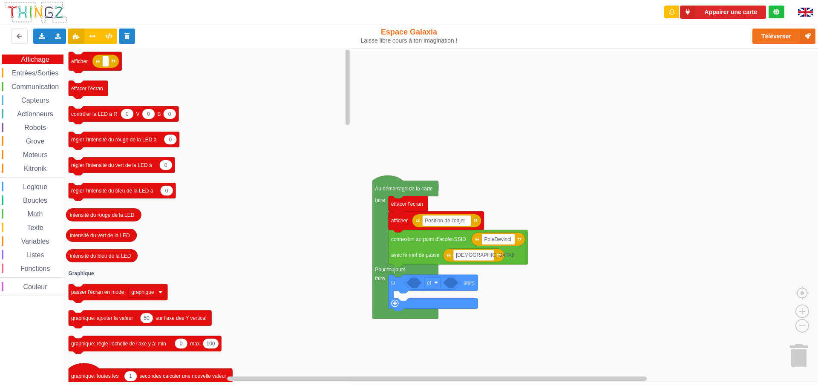
click at [33, 73] on span "Entrées/Sorties" at bounding box center [35, 72] width 49 height 7
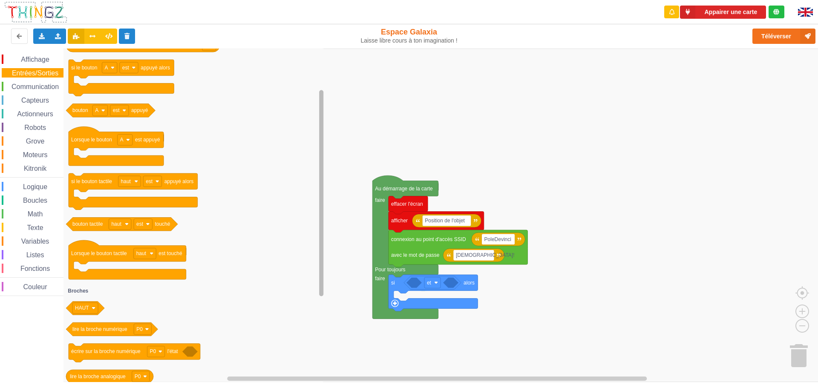
click at [335, 239] on div "Affichage Entrées/Sorties Communication Capteurs Actionneurs Robots Grove Moteu…" at bounding box center [412, 215] width 824 height 333
click at [49, 88] on span "Communication" at bounding box center [35, 86] width 50 height 7
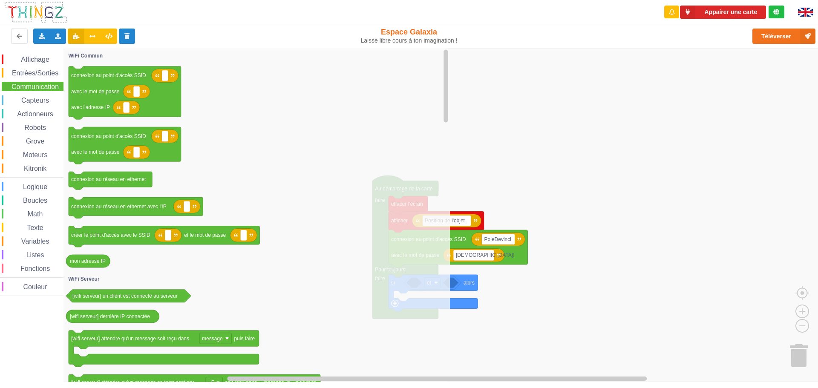
click at [44, 100] on span "Capteurs" at bounding box center [35, 100] width 30 height 7
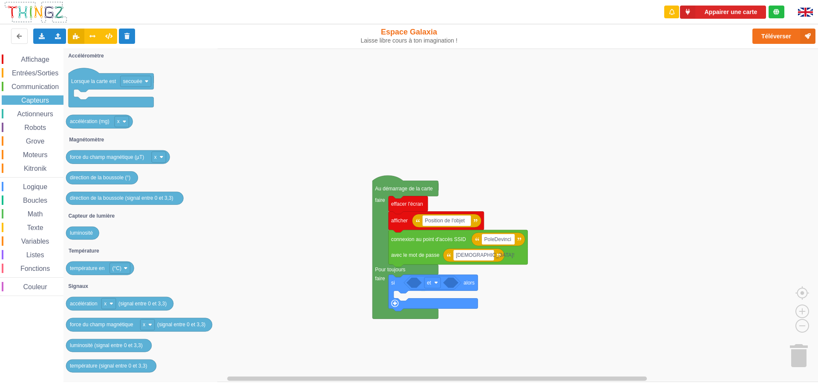
click at [43, 113] on span "Actionneurs" at bounding box center [35, 113] width 39 height 7
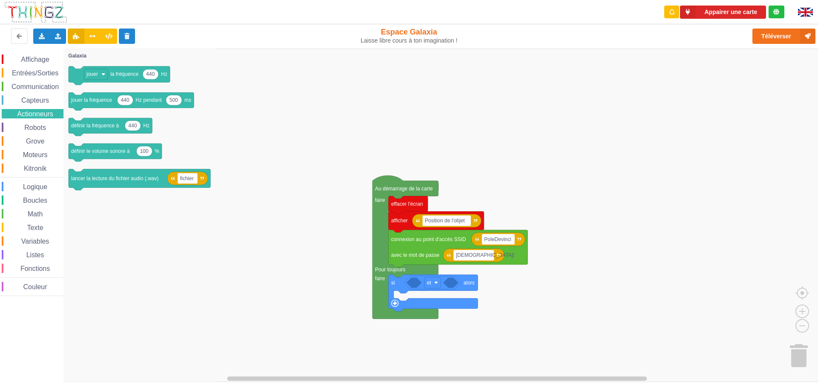
click at [40, 125] on span "Robots" at bounding box center [35, 127] width 24 height 7
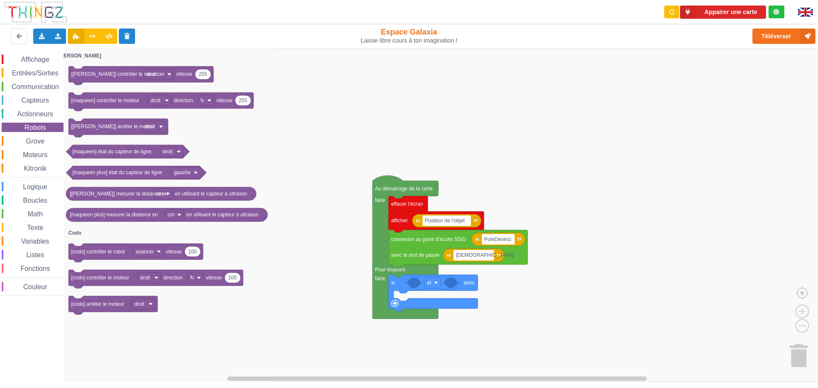
click at [39, 140] on span "Grove" at bounding box center [35, 141] width 21 height 7
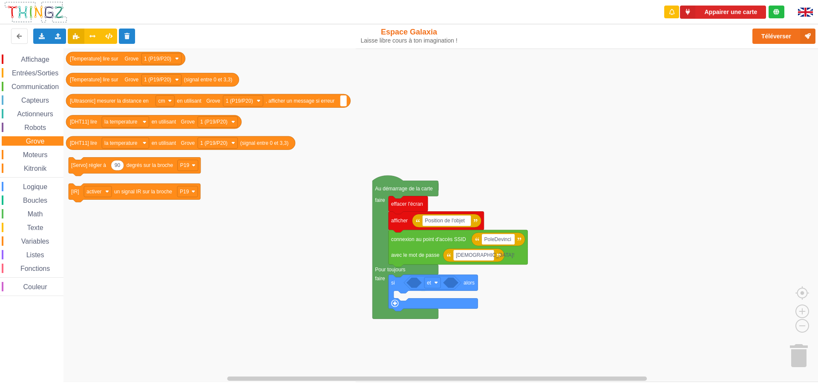
click at [37, 151] on span "Moteurs" at bounding box center [35, 154] width 27 height 7
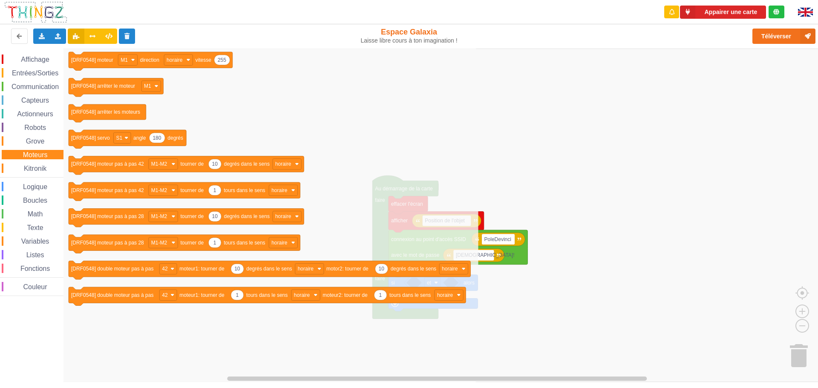
click at [40, 167] on span "Kitronik" at bounding box center [35, 168] width 25 height 7
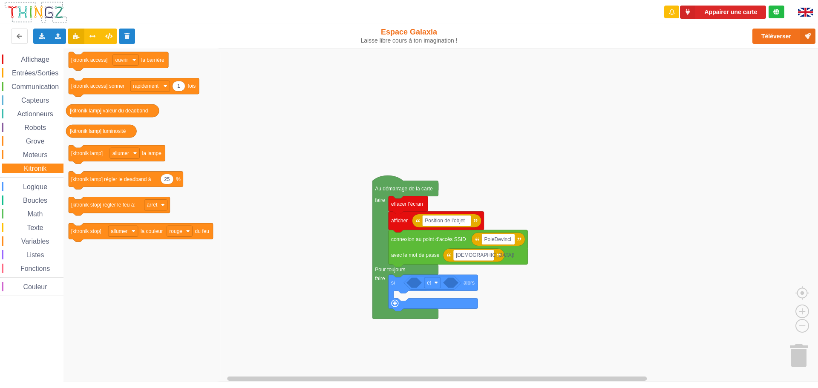
click at [39, 186] on span "Logique" at bounding box center [35, 186] width 27 height 7
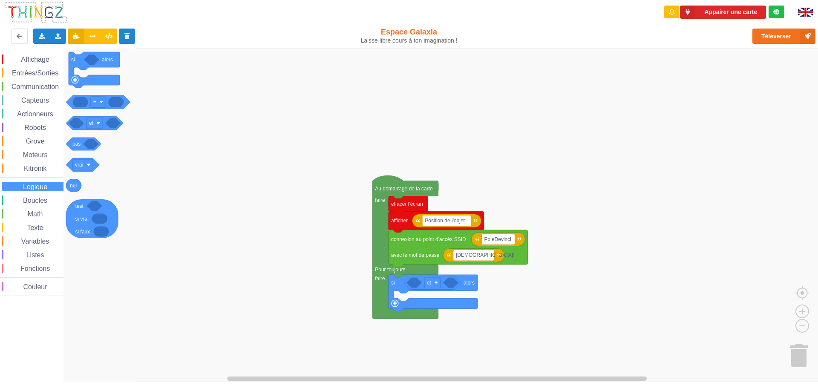
click at [37, 202] on span "Boucles" at bounding box center [35, 200] width 27 height 7
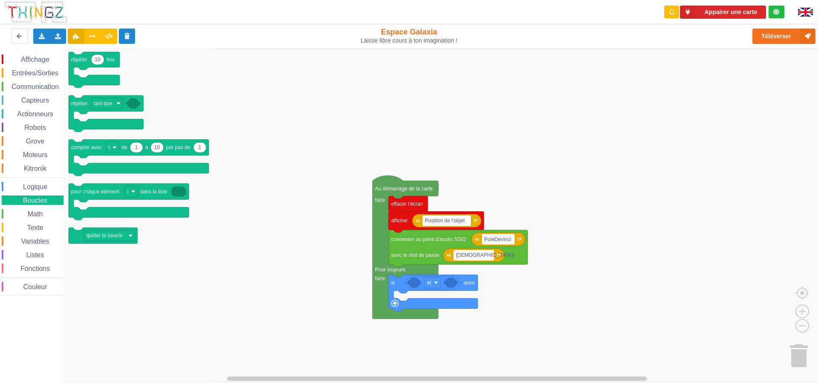
click at [36, 215] on span "Math" at bounding box center [35, 213] width 18 height 7
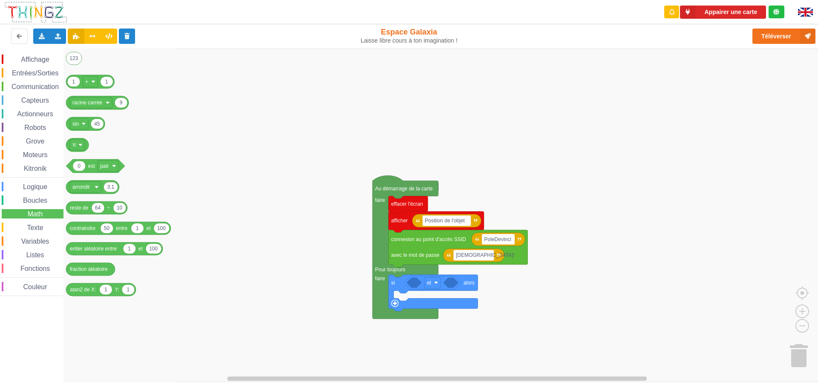
click at [32, 184] on span "Logique" at bounding box center [35, 186] width 27 height 7
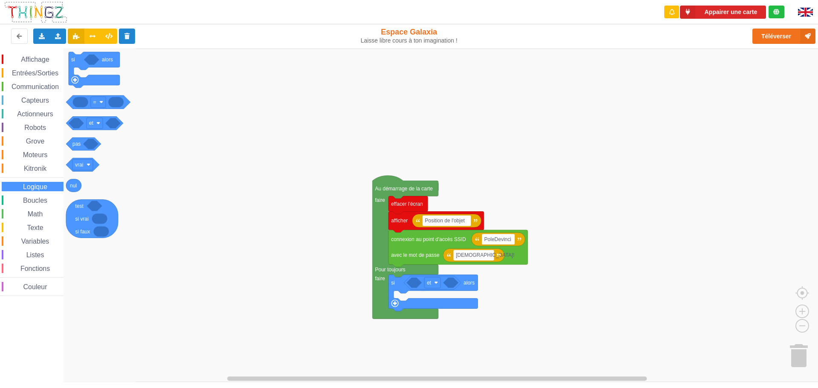
click at [44, 209] on div "Math" at bounding box center [33, 213] width 62 height 9
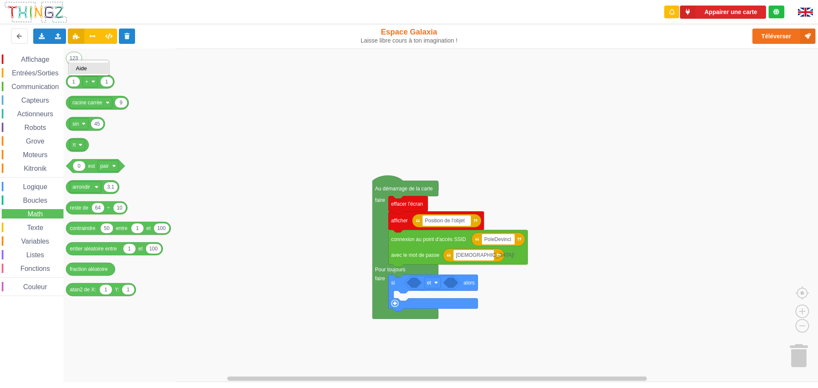
click at [93, 67] on div "Aide" at bounding box center [89, 68] width 26 height 6
click at [71, 57] on text "123" at bounding box center [73, 58] width 9 height 6
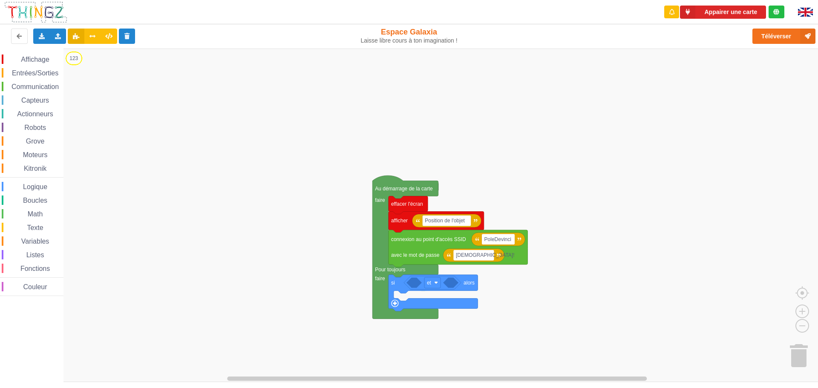
click at [72, 61] on text "123" at bounding box center [73, 58] width 9 height 6
click at [72, 61] on input "123" at bounding box center [74, 58] width 16 height 13
click at [58, 70] on span "Entrées/Sorties" at bounding box center [35, 72] width 49 height 7
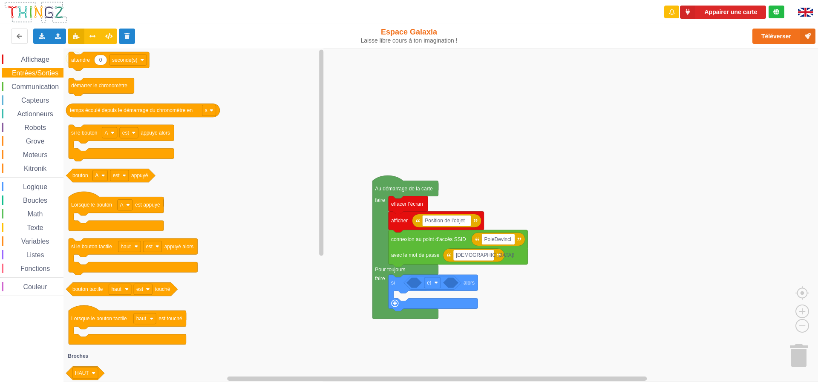
click at [43, 212] on span "Math" at bounding box center [35, 213] width 18 height 7
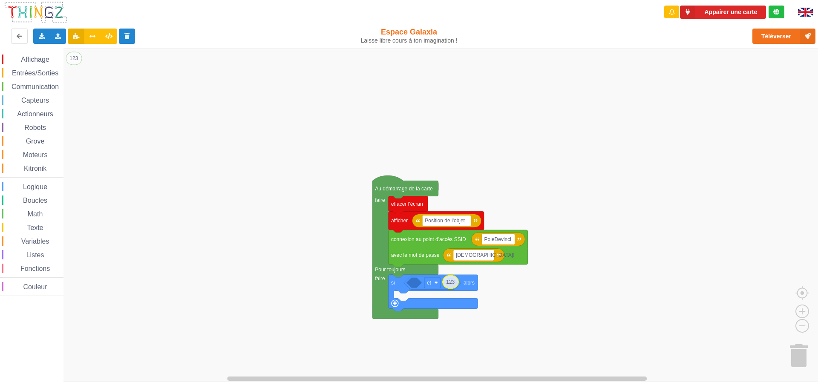
click at [451, 288] on div "Affichage Entrées/Sorties Communication Capteurs Actionneurs Robots Grove Moteu…" at bounding box center [412, 215] width 824 height 333
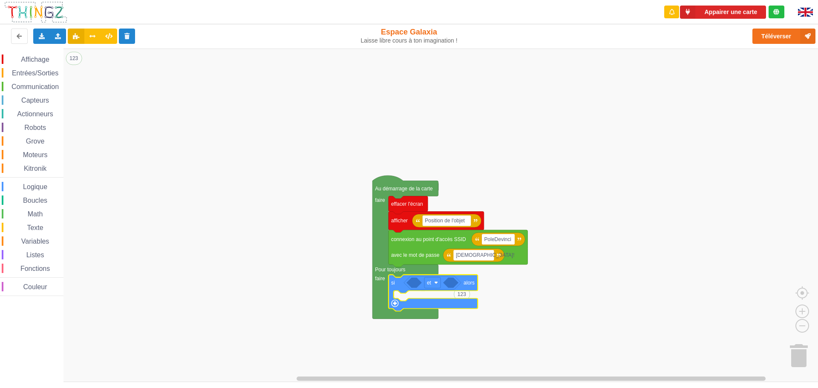
click at [459, 285] on icon "Espace de travail de Blocky" at bounding box center [432, 293] width 89 height 37
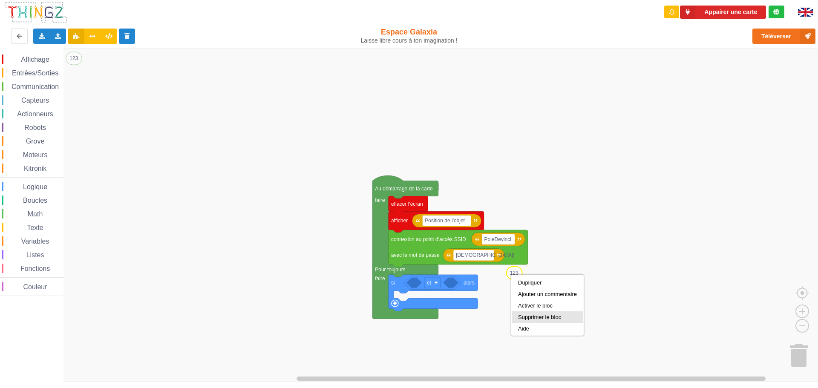
click at [538, 316] on div "Supprimer le bloc" at bounding box center [547, 317] width 59 height 6
click at [436, 284] on image "Espace de travail de Blocky" at bounding box center [436, 283] width 4 height 4
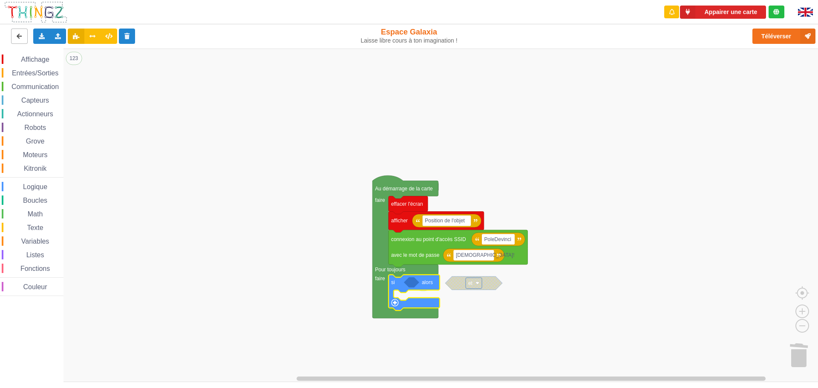
click at [17, 34] on icon at bounding box center [19, 35] width 7 height 5
click at [42, 238] on span "Variables" at bounding box center [35, 241] width 31 height 7
click at [39, 215] on span "Math" at bounding box center [35, 213] width 18 height 7
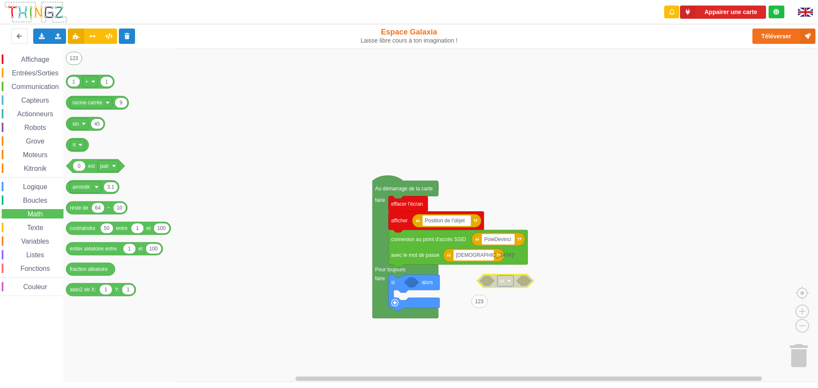
click at [42, 187] on span "Logique" at bounding box center [35, 186] width 27 height 7
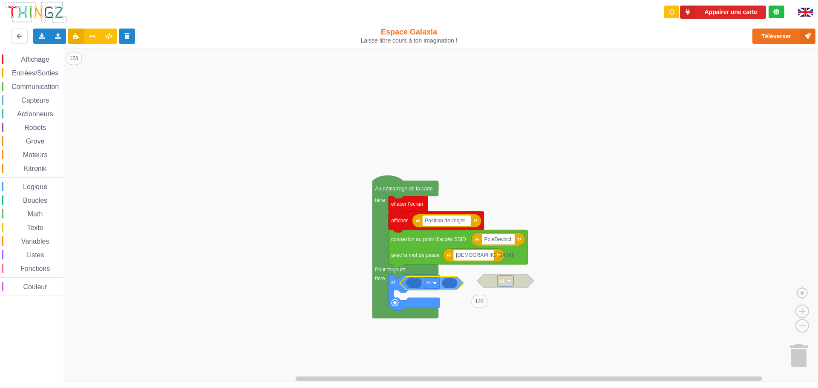
click at [419, 287] on div "Affichage Entrées/Sorties Communication Capteurs Actionneurs Robots Grove Moteu…" at bounding box center [412, 215] width 824 height 333
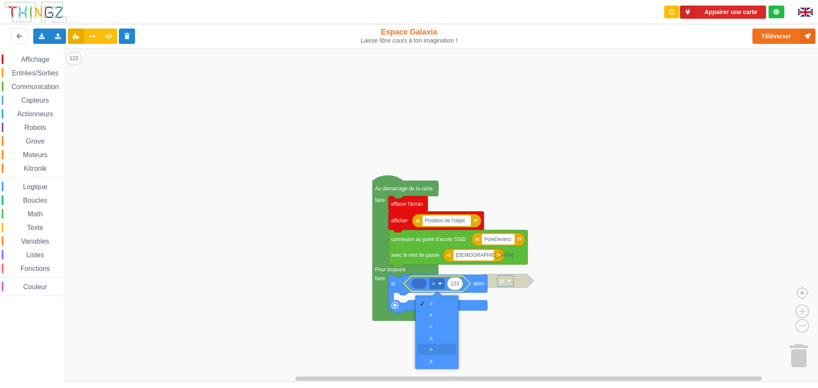
click at [434, 348] on div "‏>" at bounding box center [439, 349] width 20 height 6
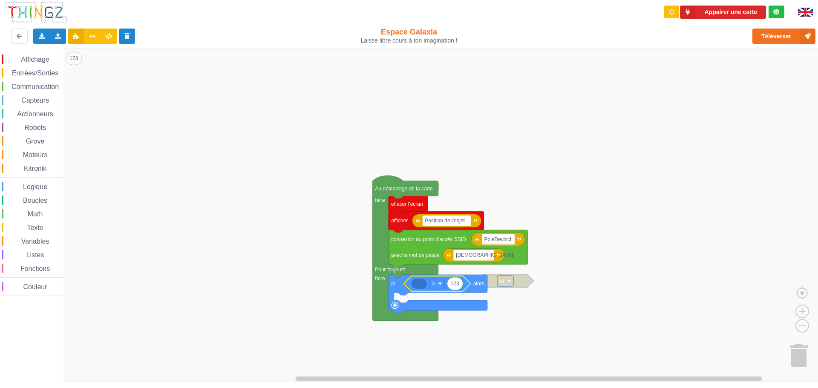
click at [49, 241] on span "Variables" at bounding box center [35, 241] width 31 height 7
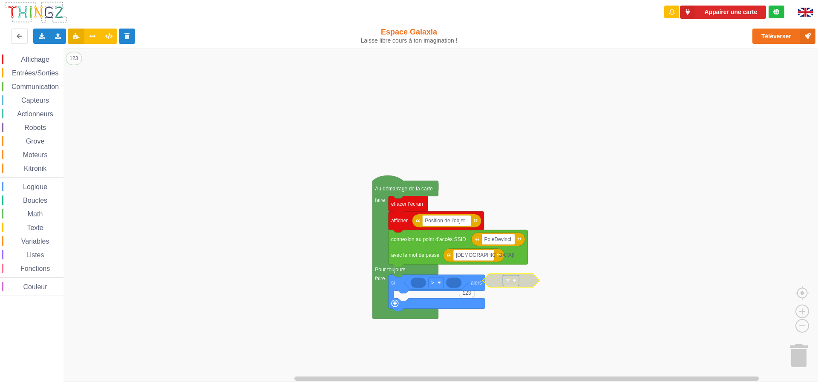
click at [519, 310] on rect "Espace de travail de Blocky" at bounding box center [412, 215] width 824 height 333
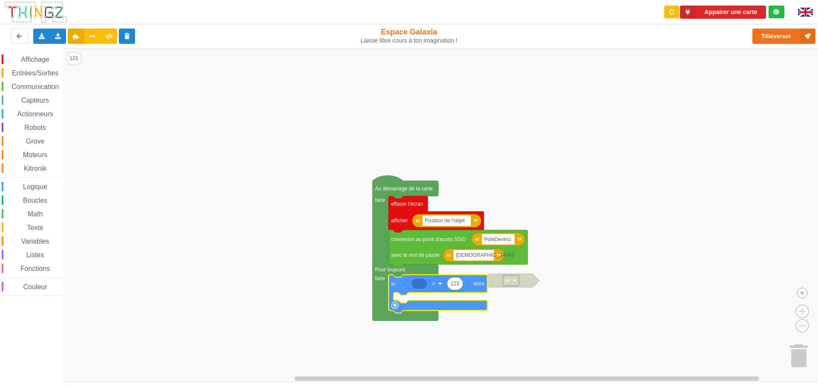
click at [474, 284] on text "alors" at bounding box center [478, 284] width 11 height 6
click at [482, 284] on text "alors" at bounding box center [478, 284] width 11 height 6
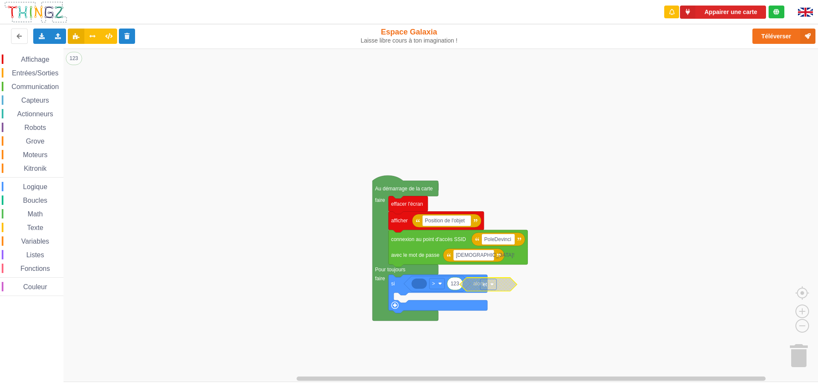
click at [473, 287] on icon "Espace de travail de Blocky" at bounding box center [488, 285] width 57 height 14
click at [491, 289] on icon "Espace de travail de Blocky" at bounding box center [486, 284] width 57 height 14
click at [471, 286] on icon "Espace de travail de Blocky" at bounding box center [486, 284] width 57 height 14
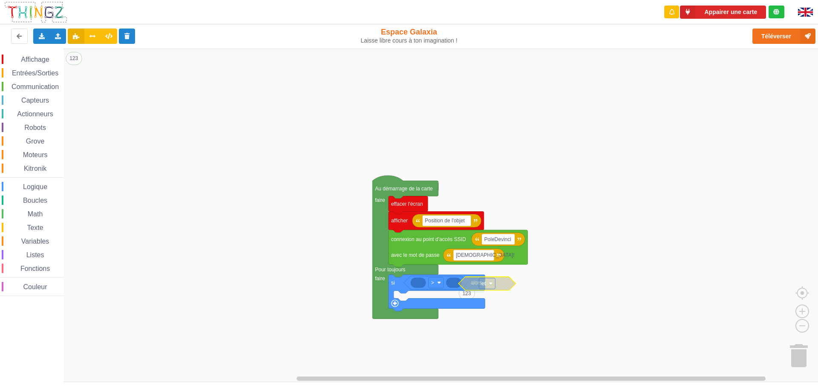
click at [471, 286] on icon "Espace de travail de Blocky" at bounding box center [486, 284] width 57 height 14
click at [478, 283] on icon "Espace de travail de Blocky" at bounding box center [493, 283] width 57 height 14
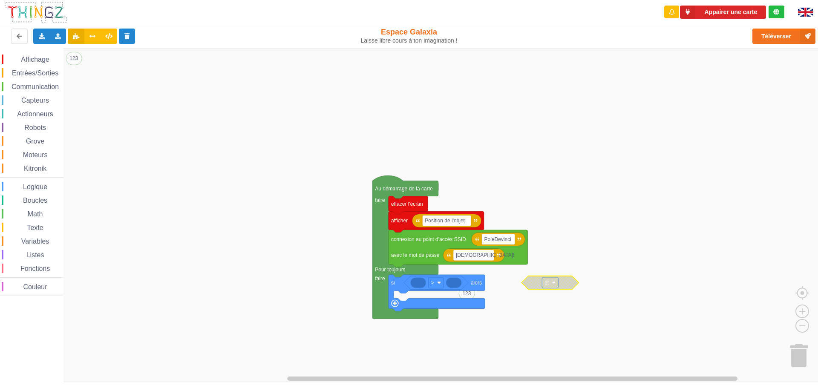
click at [28, 192] on div "Affichage Entrées/Sorties Communication Capteurs Actionneurs Robots Grove Moteu…" at bounding box center [31, 175] width 63 height 241
click at [28, 186] on span "Logique" at bounding box center [35, 186] width 27 height 7
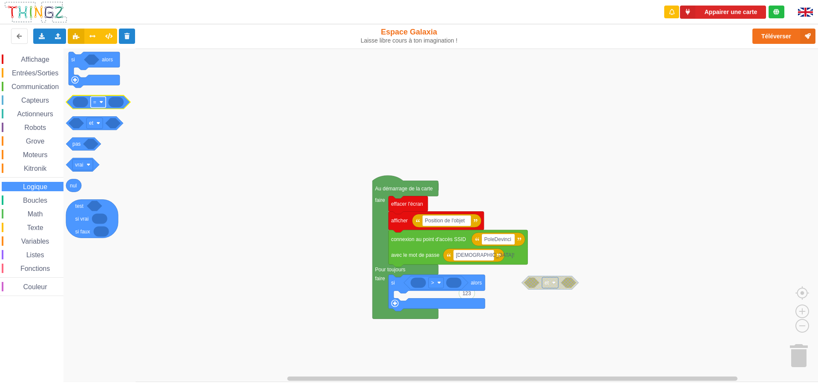
click at [103, 104] on rect "Espace de travail de Blocky" at bounding box center [98, 102] width 15 height 11
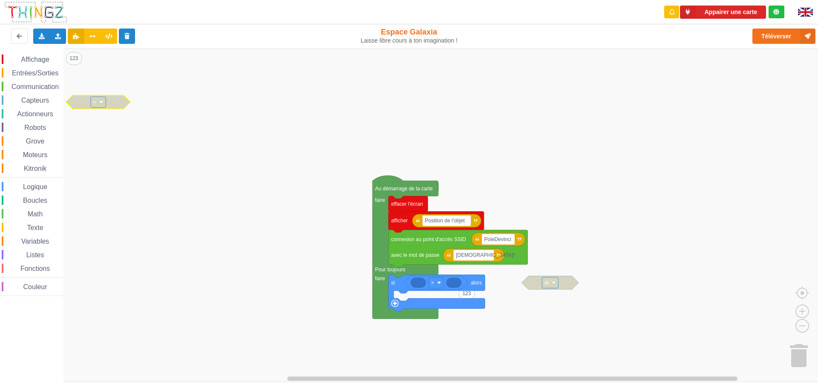
click at [103, 104] on rect "Espace de travail de Blocky" at bounding box center [98, 102] width 15 height 11
click at [158, 121] on rect "Espace de travail de Blocky" at bounding box center [412, 215] width 824 height 333
click at [248, 97] on rect "Espace de travail de Blocky" at bounding box center [412, 215] width 824 height 333
click at [381, 103] on rect "Espace de travail de Blocky" at bounding box center [412, 215] width 824 height 333
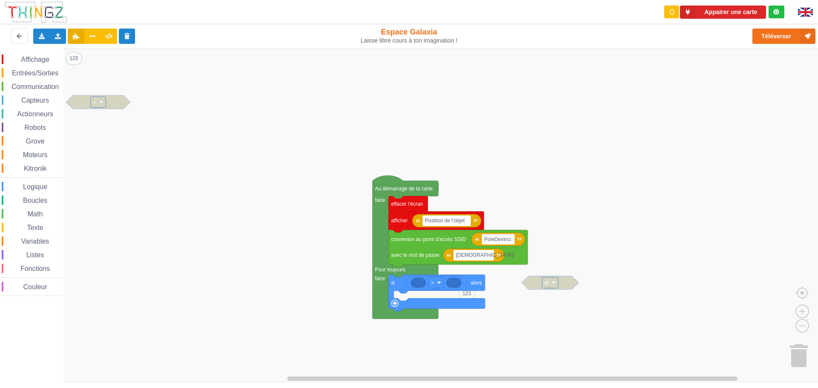
click at [33, 184] on span "Logique" at bounding box center [35, 186] width 27 height 7
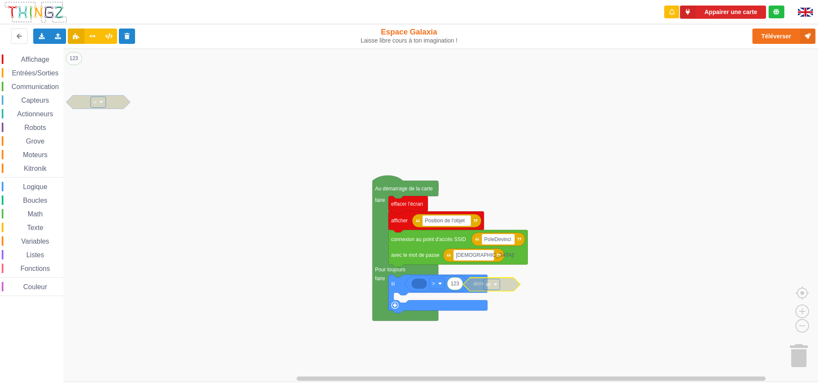
click at [478, 286] on icon "Espace de travail de Blocky" at bounding box center [491, 285] width 57 height 14
click at [474, 284] on icon "Espace de travail de Blocky" at bounding box center [496, 283] width 57 height 14
click at [559, 291] on image "Espace de travail de Blocky" at bounding box center [560, 289] width 4 height 4
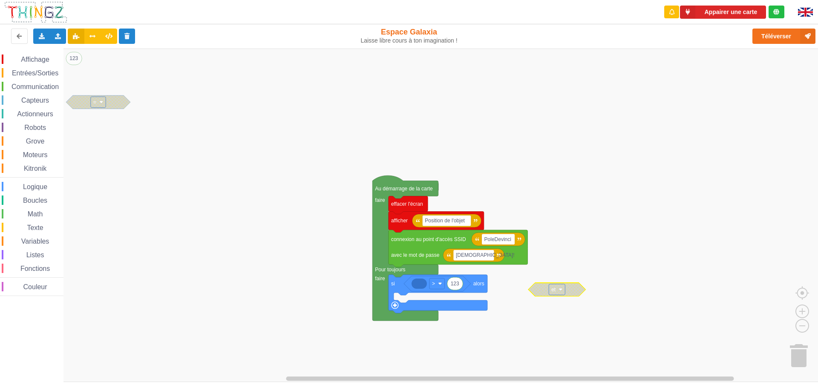
click at [556, 289] on rect "Espace de travail de Blocky" at bounding box center [557, 289] width 16 height 11
click at [567, 340] on div "Supprimer le bloc" at bounding box center [592, 342] width 59 height 6
click at [38, 190] on span "Logique" at bounding box center [35, 186] width 27 height 7
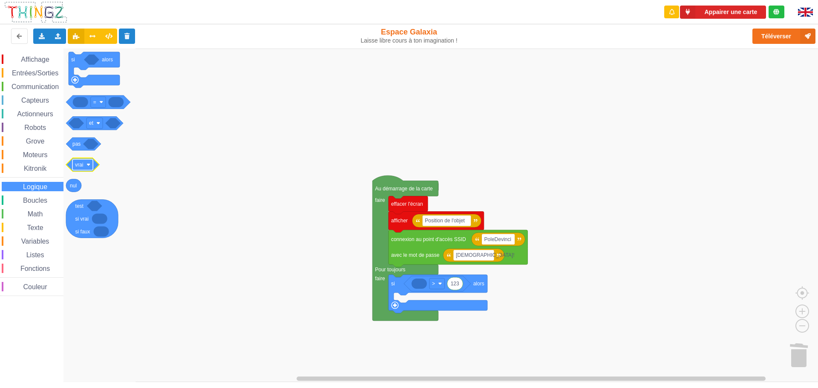
click at [88, 166] on image "Espace de travail de Blocky" at bounding box center [88, 165] width 4 height 4
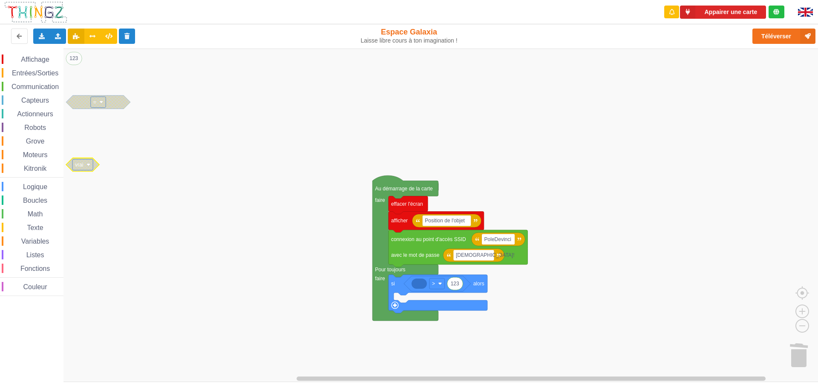
click at [88, 166] on image "Espace de travail de Blocky" at bounding box center [88, 165] width 4 height 4
click at [118, 216] on rect "Espace de travail de Blocky" at bounding box center [412, 215] width 824 height 333
click at [188, 104] on rect "Espace de travail de Blocky" at bounding box center [412, 215] width 824 height 333
click at [32, 182] on div "Logique" at bounding box center [33, 186] width 62 height 9
click at [166, 228] on rect "Espace de travail de Blocky" at bounding box center [412, 215] width 824 height 333
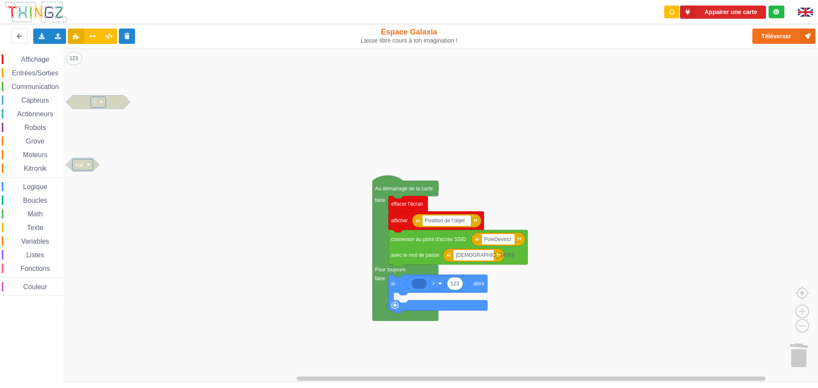
click at [127, 268] on rect "Espace de travail de Blocky" at bounding box center [412, 215] width 824 height 333
click at [40, 181] on div "Affichage Entrées/Sorties Communication Capteurs Actionneurs Robots Grove Moteu…" at bounding box center [31, 175] width 63 height 241
click at [39, 186] on span "Logique" at bounding box center [35, 186] width 27 height 7
click at [440, 295] on div "Affichage Entrées/Sorties Communication Capteurs Actionneurs Robots Grove Moteu…" at bounding box center [412, 215] width 824 height 333
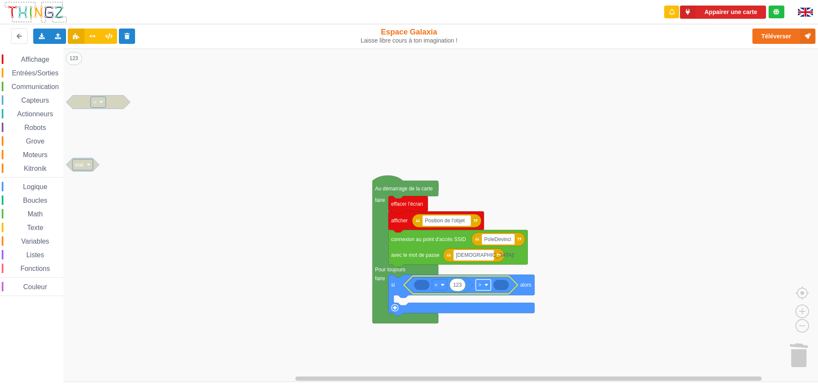
click at [488, 286] on image "Espace de travail de Blocky" at bounding box center [486, 285] width 4 height 4
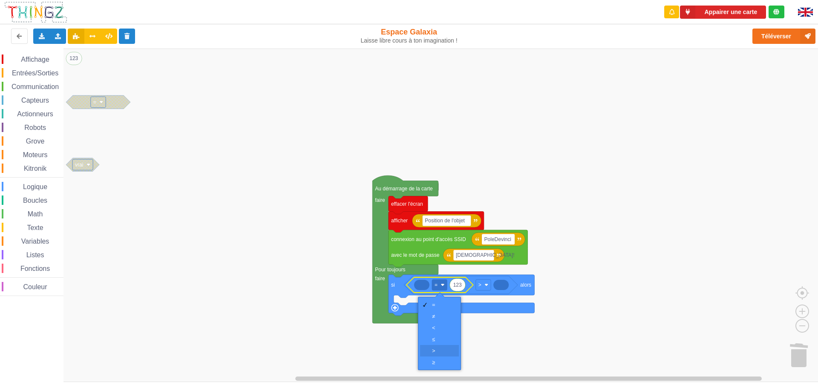
click at [435, 350] on div "‏>" at bounding box center [442, 351] width 20 height 6
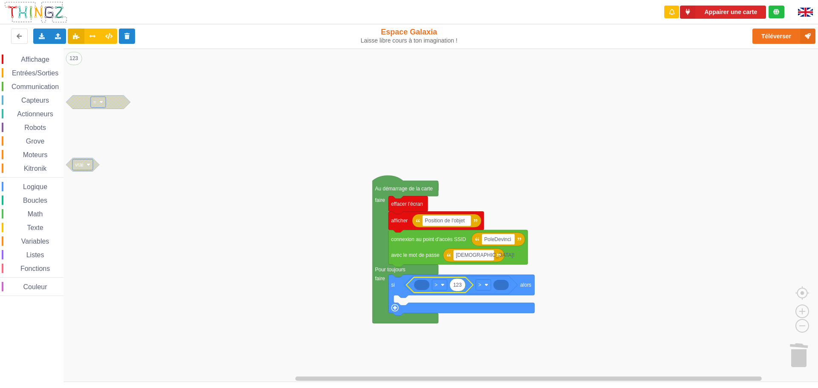
click at [123, 161] on rect "Espace de travail de Blocky" at bounding box center [412, 215] width 824 height 333
click at [47, 183] on span "Logique" at bounding box center [35, 186] width 27 height 7
click at [506, 287] on div "Affichage Entrées/Sorties Communication Capteurs Actionneurs Robots Grove Moteu…" at bounding box center [412, 215] width 824 height 333
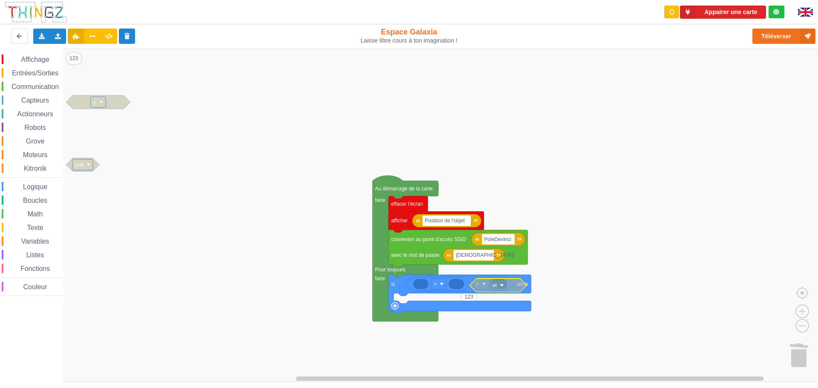
click at [526, 290] on div "Affichage Entrées/Sorties Communication Capteurs Actionneurs Robots Grove Moteu…" at bounding box center [412, 215] width 824 height 333
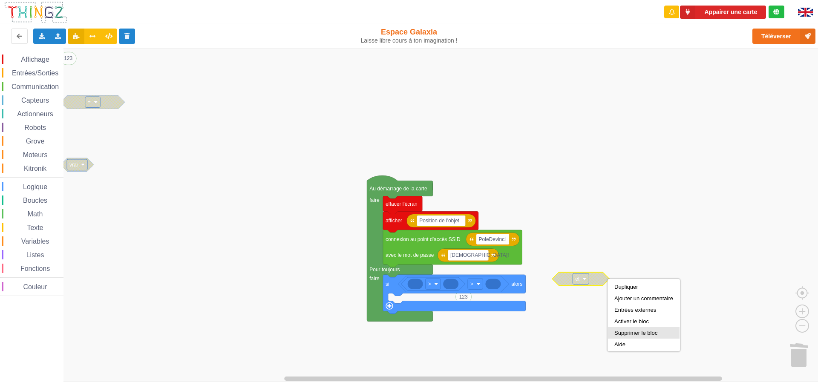
click at [626, 335] on div "Supprimer le bloc" at bounding box center [643, 333] width 59 height 6
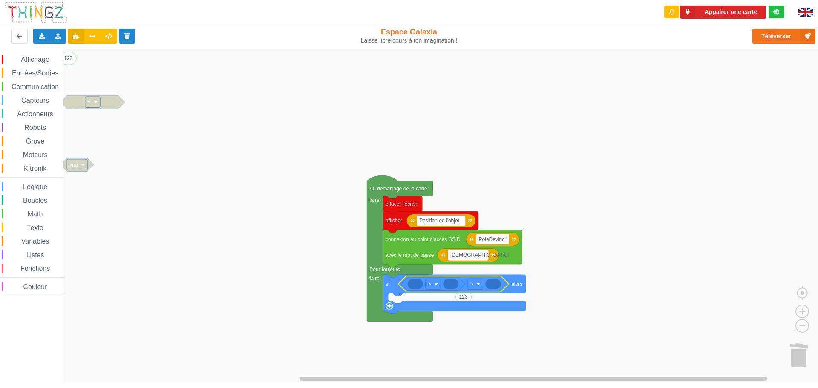
click at [498, 287] on icon "Espace de travail de Blocky" at bounding box center [492, 284] width 15 height 10
click at [453, 287] on icon "Espace de travail de Blocky" at bounding box center [450, 284] width 15 height 10
click at [482, 286] on rect "Espace de travail de Blocky" at bounding box center [475, 284] width 15 height 11
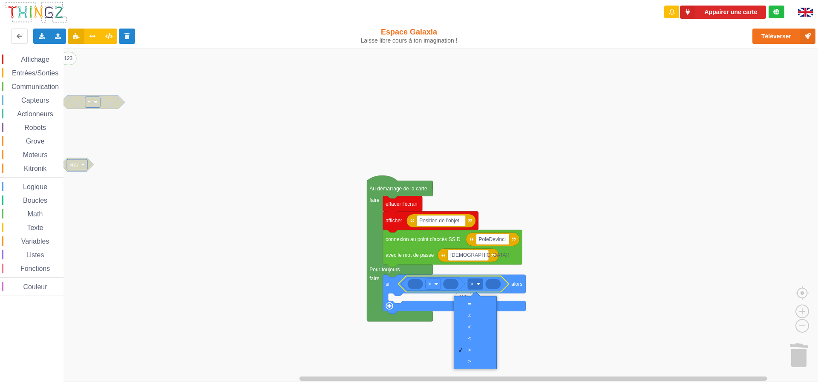
click at [495, 286] on icon "Espace de travail de Blocky" at bounding box center [492, 284] width 15 height 10
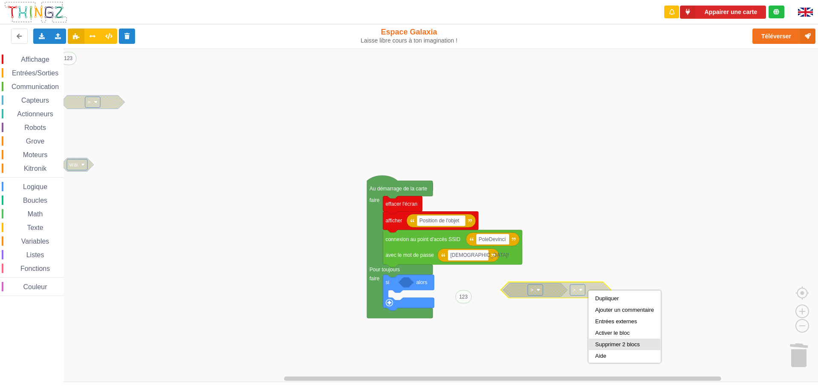
click at [606, 342] on div "Supprimer 2 blocs" at bounding box center [624, 344] width 59 height 6
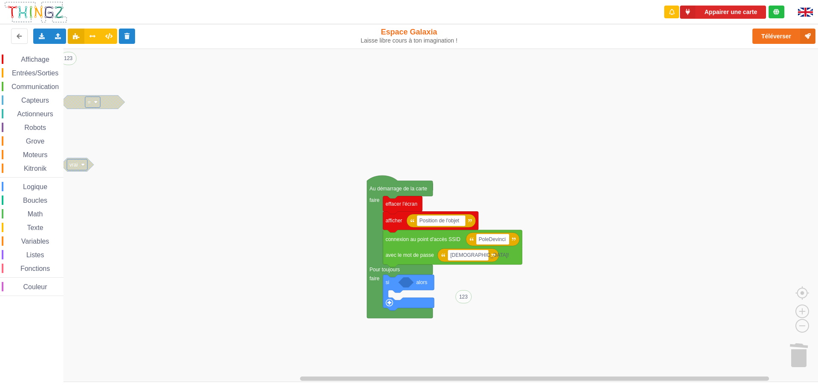
click at [89, 224] on rect "Espace de travail de Blocky" at bounding box center [412, 215] width 824 height 333
click at [36, 187] on span "Logique" at bounding box center [35, 186] width 27 height 7
click at [438, 283] on div "Affichage Entrées/Sorties Communication Capteurs Actionneurs Robots Grove Moteu…" at bounding box center [412, 215] width 824 height 333
click at [431, 288] on icon "Espace de travail de Blocky" at bounding box center [430, 283] width 64 height 14
click at [115, 207] on rect "Espace de travail de Blocky" at bounding box center [412, 215] width 824 height 333
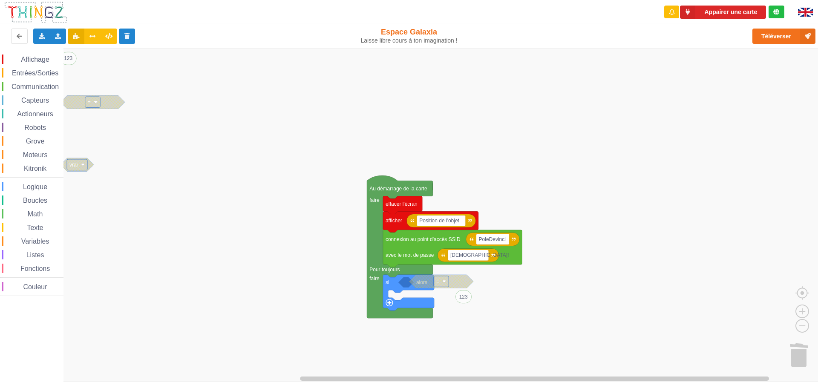
click at [84, 238] on rect "Espace de travail de Blocky" at bounding box center [412, 215] width 824 height 333
click at [39, 187] on span "Logique" at bounding box center [35, 186] width 27 height 7
click at [429, 279] on div "Affichage Entrées/Sorties Communication Capteurs Actionneurs Robots Grove Moteu…" at bounding box center [412, 215] width 824 height 333
click at [441, 284] on icon "Espace de travail de Blocky" at bounding box center [444, 283] width 15 height 10
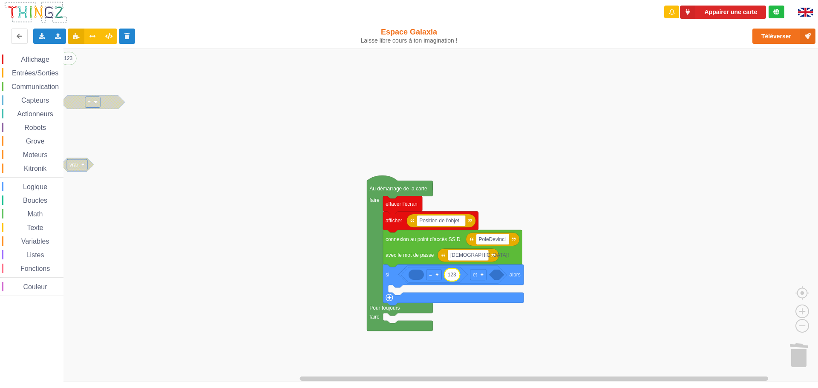
click at [146, 219] on rect "Espace de travail de Blocky" at bounding box center [412, 215] width 824 height 333
click at [165, 258] on rect "Espace de travail de Blocky" at bounding box center [412, 215] width 824 height 333
click at [48, 188] on span "Logique" at bounding box center [35, 186] width 27 height 7
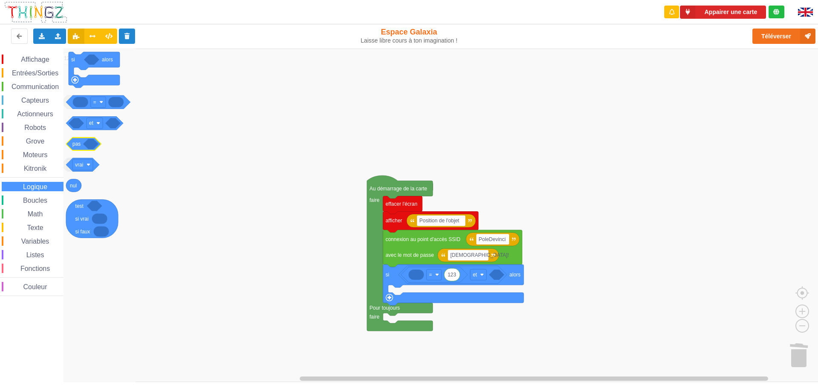
click at [86, 147] on icon "Espace de travail de Blocky" at bounding box center [83, 144] width 35 height 13
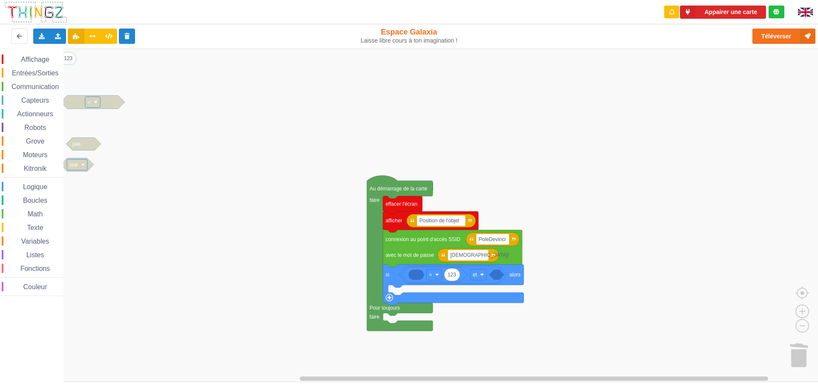
click at [111, 210] on rect "Espace de travail de Blocky" at bounding box center [412, 215] width 824 height 333
click at [42, 185] on span "Logique" at bounding box center [35, 186] width 27 height 7
click at [518, 278] on div "Affichage Entrées/Sorties Communication Capteurs Actionneurs Robots Grove Moteu…" at bounding box center [412, 215] width 824 height 333
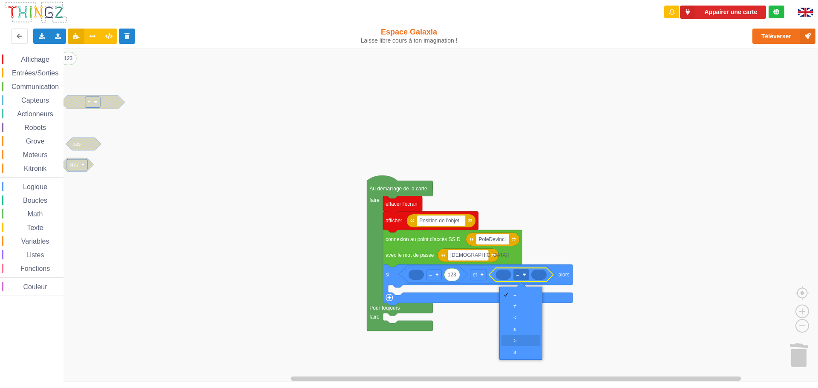
click at [517, 339] on div "‏>" at bounding box center [523, 340] width 20 height 6
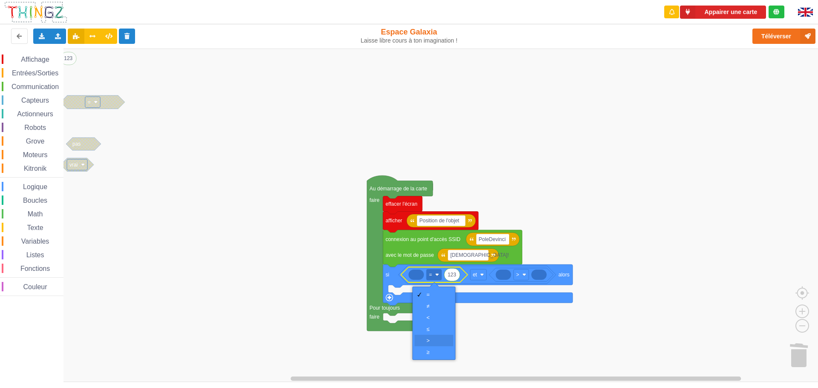
click at [429, 339] on div "‏>" at bounding box center [436, 340] width 20 height 6
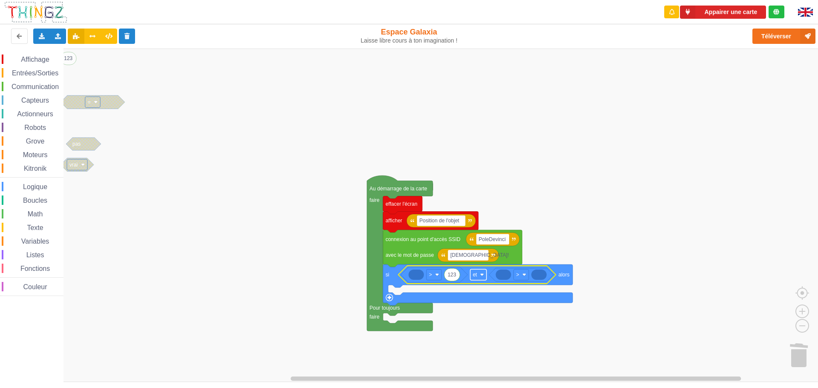
click at [484, 276] on rect "Espace de travail de Blocky" at bounding box center [478, 274] width 16 height 11
click at [475, 307] on div "ou" at bounding box center [481, 306] width 20 height 6
click at [594, 235] on rect "Espace de travail de Blocky" at bounding box center [412, 215] width 824 height 333
click at [411, 125] on rect "Espace de travail de Blocky" at bounding box center [412, 215] width 824 height 333
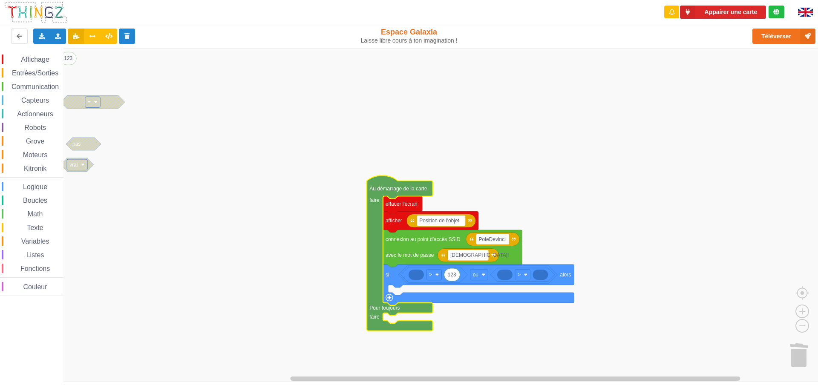
click at [387, 148] on rect "Espace de travail de Blocky" at bounding box center [412, 215] width 824 height 333
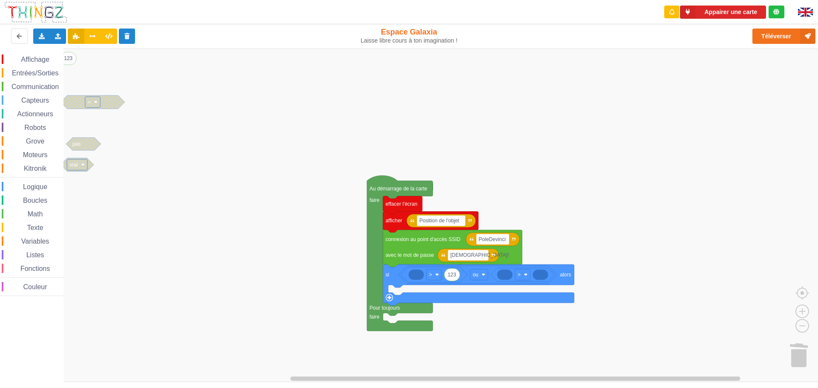
click at [35, 237] on div "Variables" at bounding box center [33, 240] width 62 height 9
click at [130, 209] on rect "Espace de travail de Blocky" at bounding box center [412, 215] width 824 height 333
click at [141, 118] on rect "Espace de travail de Blocky" at bounding box center [412, 215] width 824 height 333
click at [42, 185] on span "Logique" at bounding box center [35, 186] width 27 height 7
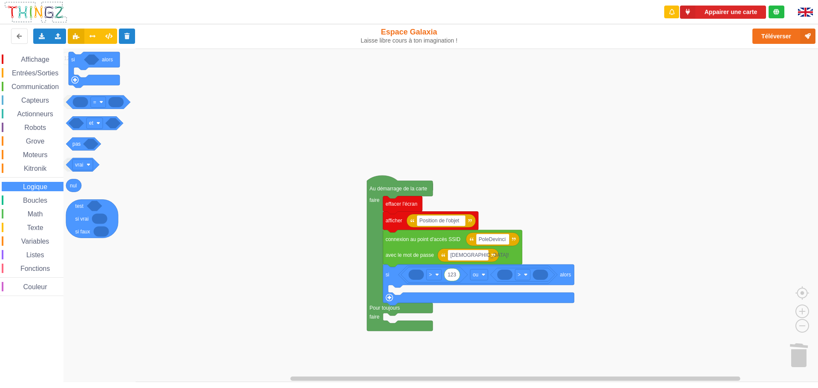
click at [39, 241] on span "Variables" at bounding box center [35, 241] width 31 height 7
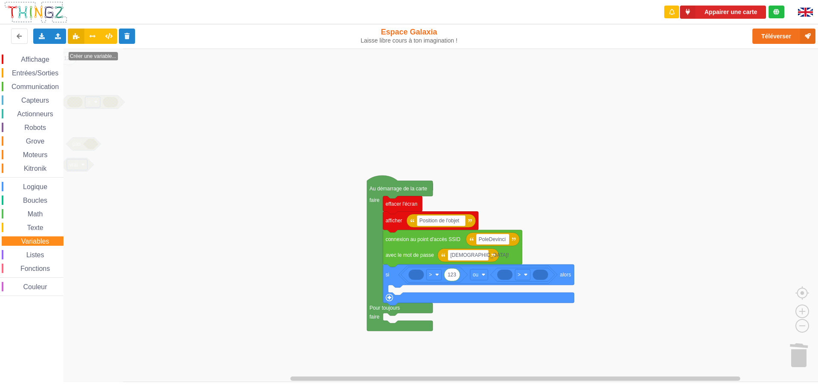
click at [112, 106] on icon "Espace de travail de Blocky" at bounding box center [94, 215] width 62 height 333
click at [92, 138] on icon "Espace de travail de Blocky" at bounding box center [94, 215] width 62 height 333
click at [85, 162] on icon "Espace de travail de Blocky" at bounding box center [94, 215] width 62 height 333
click at [95, 107] on icon "Espace de travail de Blocky" at bounding box center [94, 215] width 62 height 333
click at [97, 55] on text "Créer une variable..." at bounding box center [93, 56] width 46 height 6
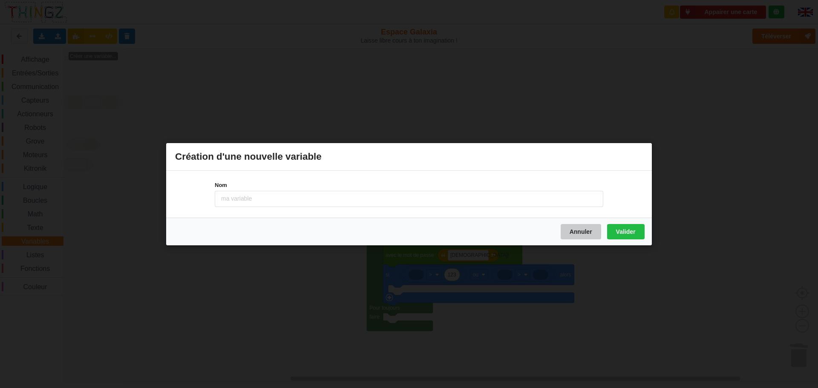
click at [577, 228] on button "Annuler" at bounding box center [580, 231] width 40 height 15
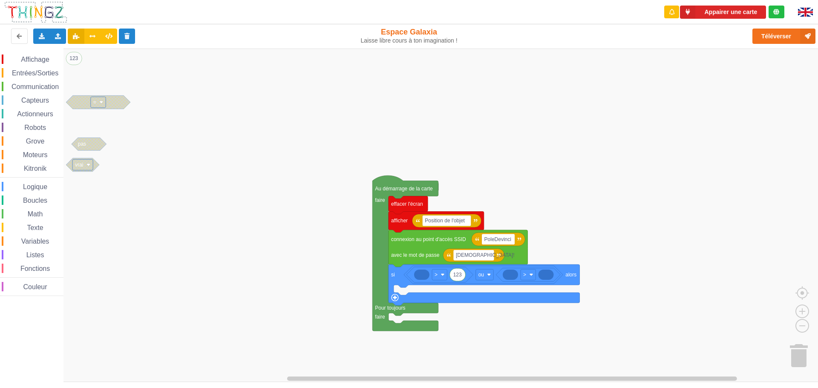
click at [86, 182] on rect "Espace de travail de Blocky" at bounding box center [412, 215] width 824 height 333
click at [40, 152] on span "Moteurs" at bounding box center [35, 154] width 27 height 7
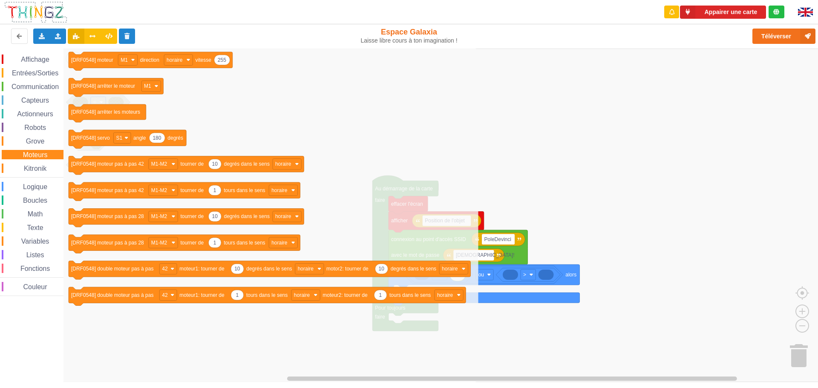
click at [236, 78] on icon "Espace de travail de Blocky" at bounding box center [270, 215] width 415 height 333
click at [39, 36] on icon at bounding box center [41, 35] width 7 height 5
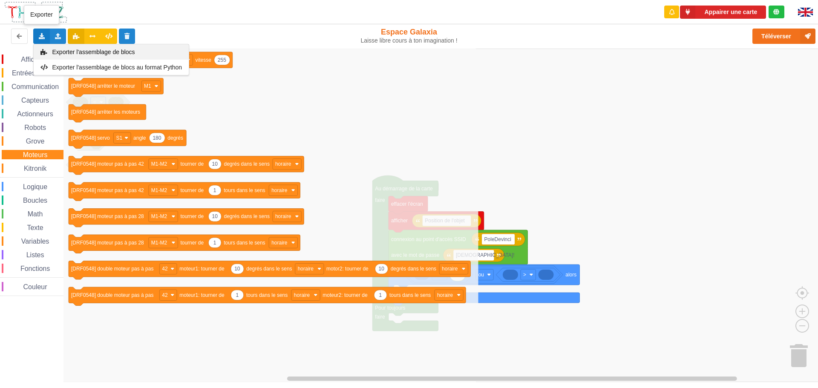
click at [68, 49] on span "Exporter l'assemblage de blocs" at bounding box center [93, 52] width 83 height 7
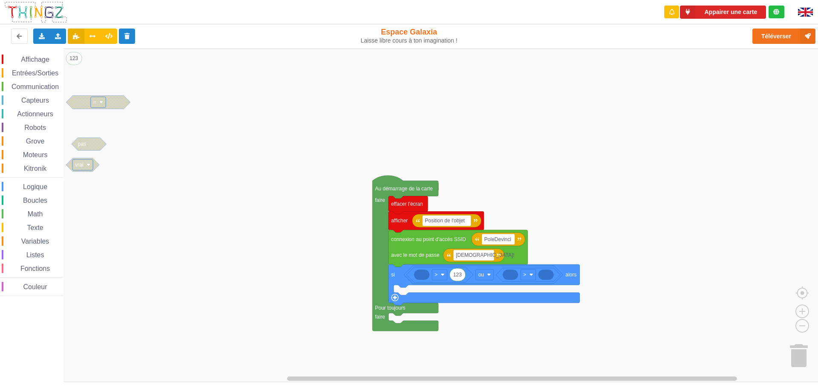
click at [546, 206] on rect "Espace de travail de Blocky" at bounding box center [412, 215] width 824 height 333
click at [126, 32] on button at bounding box center [127, 36] width 17 height 15
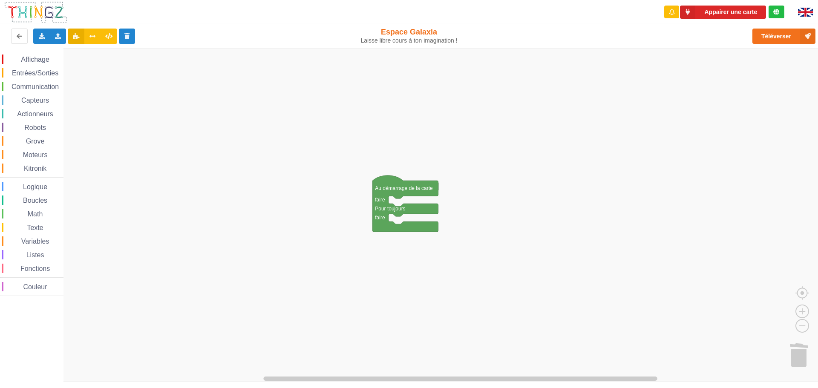
click at [27, 184] on span "Logique" at bounding box center [35, 186] width 27 height 7
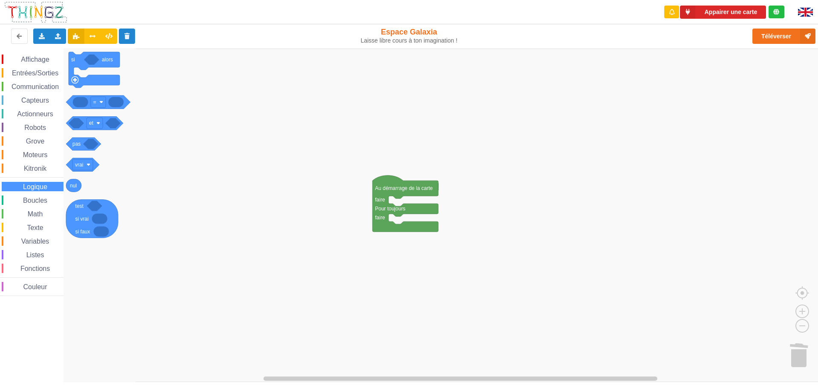
click at [27, 169] on span "Kitronik" at bounding box center [35, 168] width 25 height 7
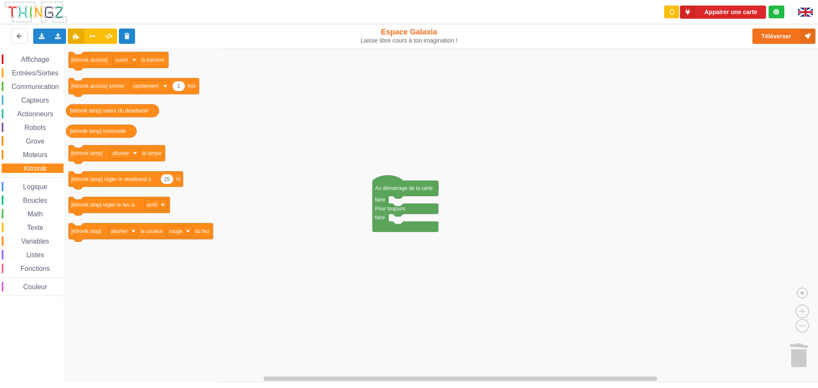
click at [26, 155] on span "Moteurs" at bounding box center [35, 154] width 27 height 7
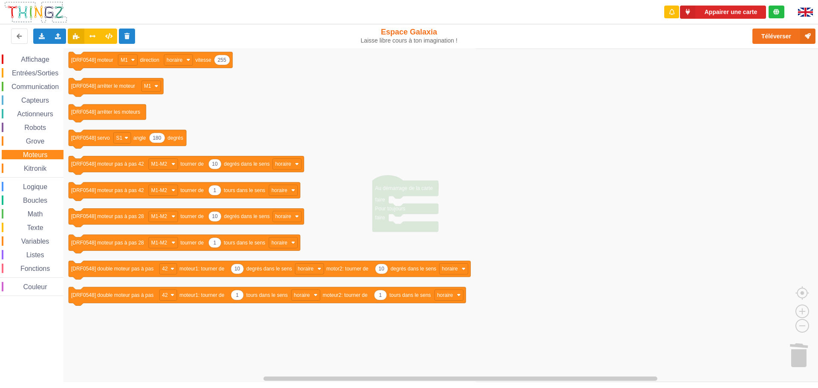
click at [26, 144] on span "Grove" at bounding box center [35, 141] width 21 height 7
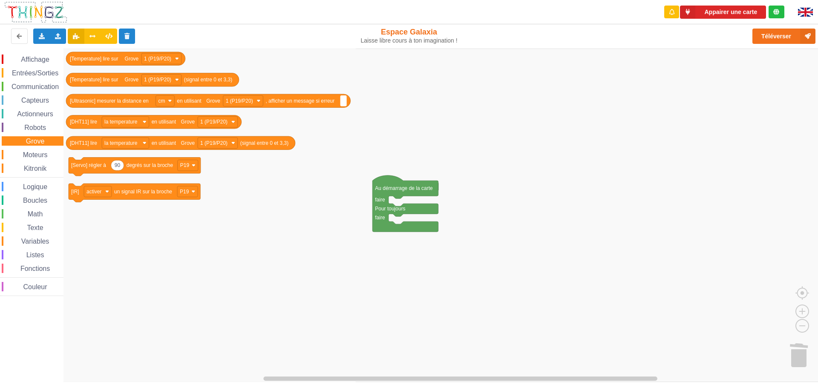
click at [30, 126] on span "Robots" at bounding box center [35, 127] width 24 height 7
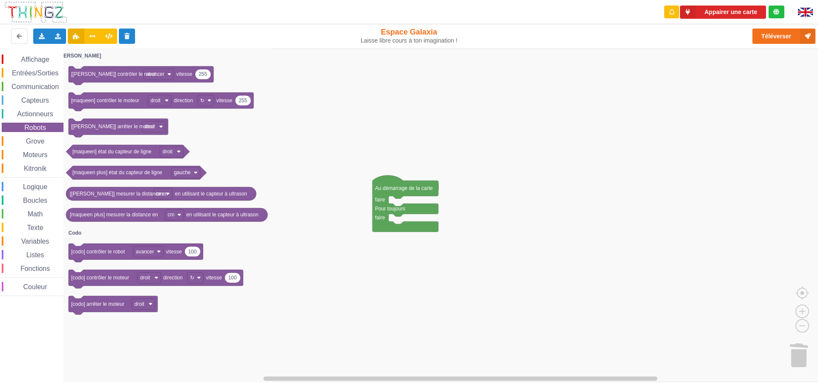
click at [31, 117] on span "Actionneurs" at bounding box center [35, 113] width 39 height 7
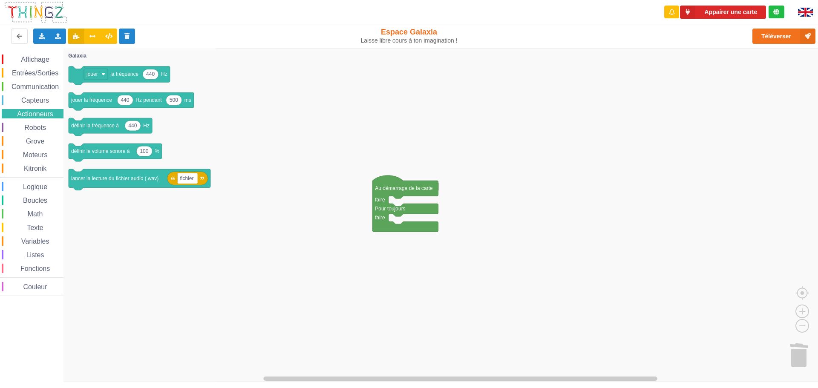
click at [37, 98] on span "Capteurs" at bounding box center [35, 100] width 30 height 7
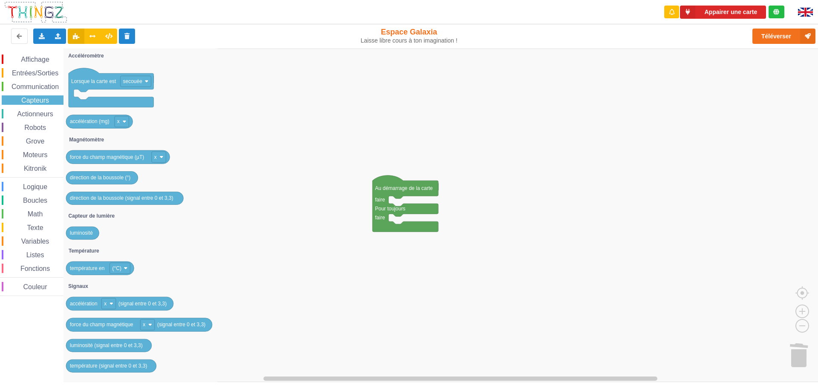
click at [38, 86] on span "Communication" at bounding box center [35, 86] width 50 height 7
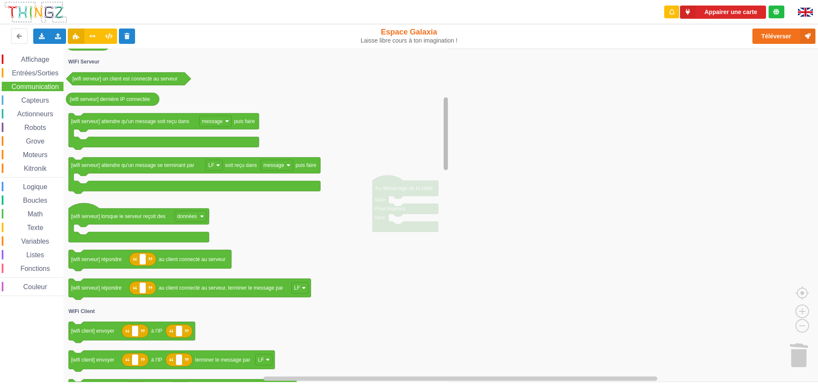
click at [454, 139] on div "Affichage Entrées/Sorties Communication Capteurs Actionneurs Robots Grove Moteu…" at bounding box center [412, 215] width 824 height 333
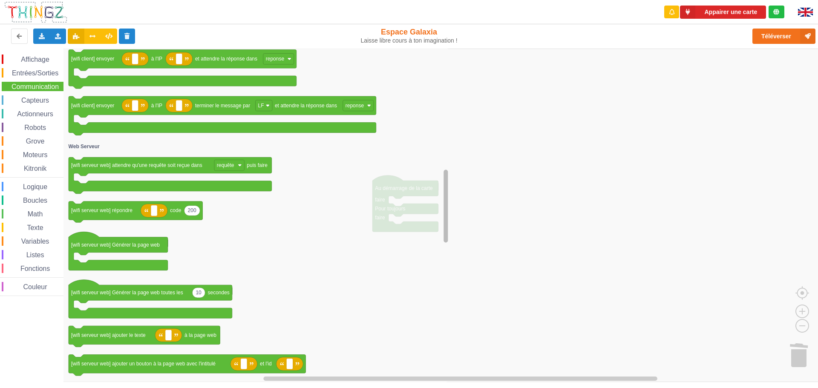
click at [453, 223] on div "Affichage Entrées/Sorties Communication Capteurs Actionneurs Robots Grove Moteu…" at bounding box center [412, 215] width 824 height 333
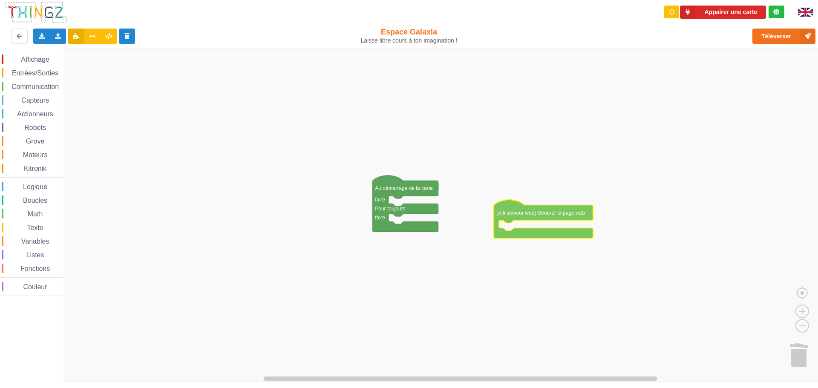
click at [554, 201] on div "Affichage Entrées/Sorties Communication Capteurs Actionneurs Robots Grove Moteu…" at bounding box center [412, 215] width 824 height 333
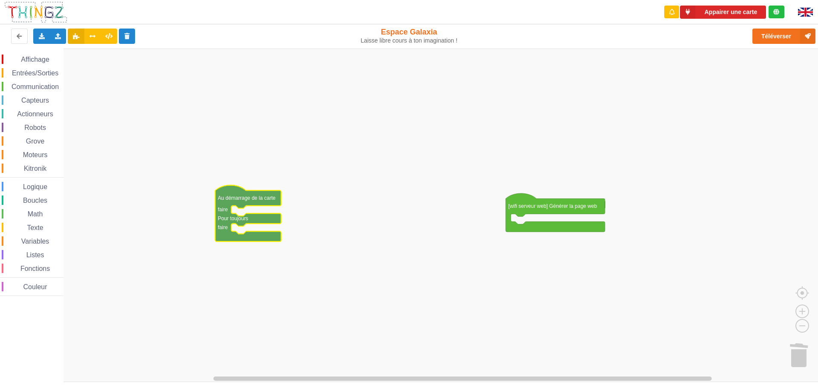
click at [31, 172] on div "Kitronik" at bounding box center [33, 168] width 62 height 9
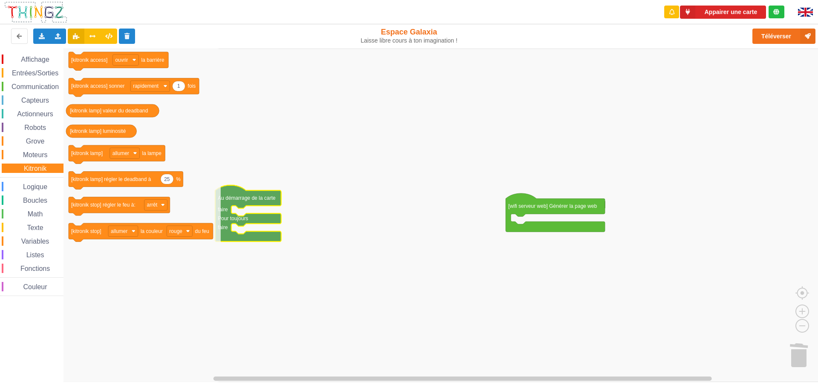
click at [31, 152] on span "Moteurs" at bounding box center [35, 154] width 27 height 7
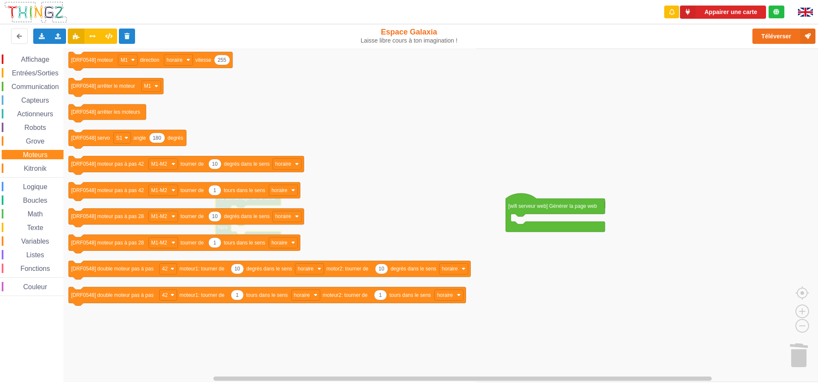
click at [33, 139] on span "Grove" at bounding box center [35, 141] width 21 height 7
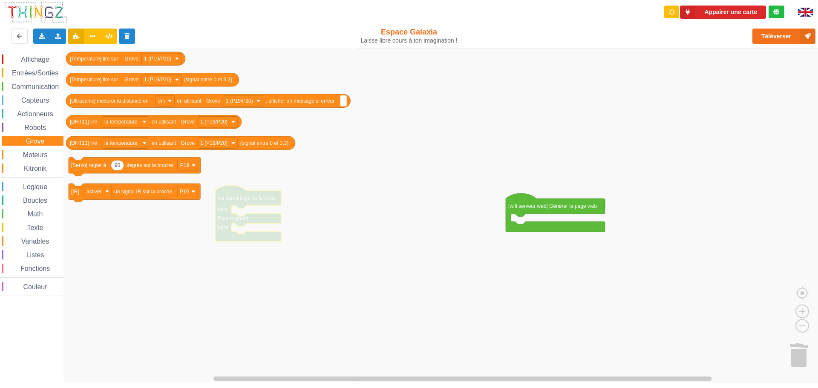
click at [33, 128] on span "Robots" at bounding box center [35, 127] width 24 height 7
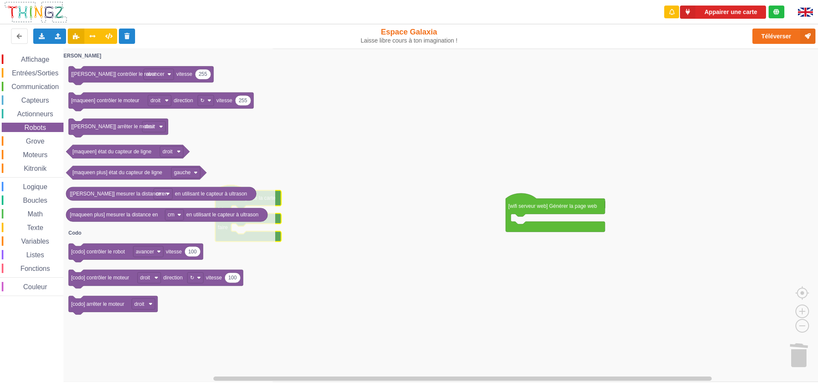
click at [33, 115] on span "Actionneurs" at bounding box center [35, 113] width 39 height 7
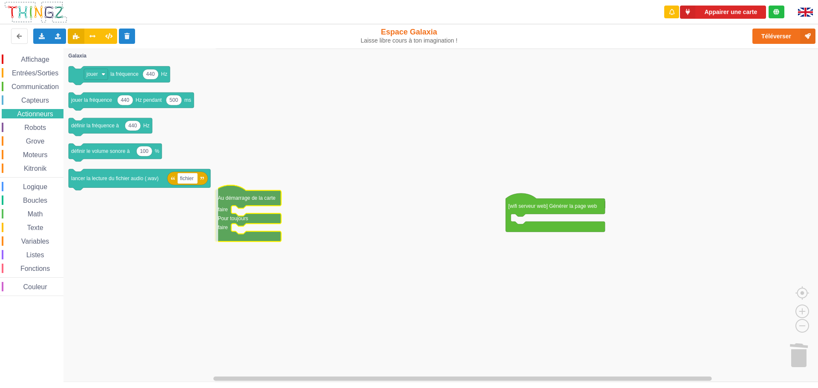
click at [37, 97] on span "Capteurs" at bounding box center [35, 100] width 30 height 7
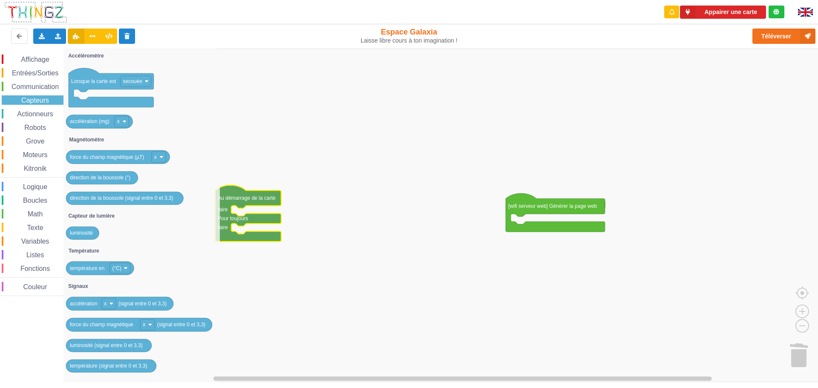
click at [38, 87] on span "Communication" at bounding box center [35, 86] width 50 height 7
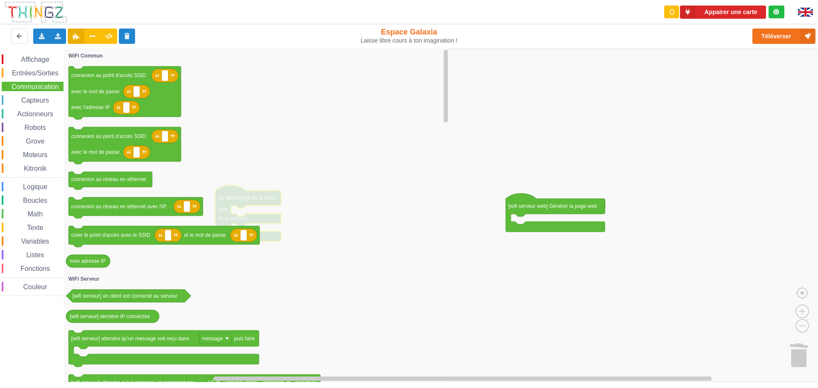
click at [38, 71] on span "Entrées/Sorties" at bounding box center [35, 72] width 49 height 7
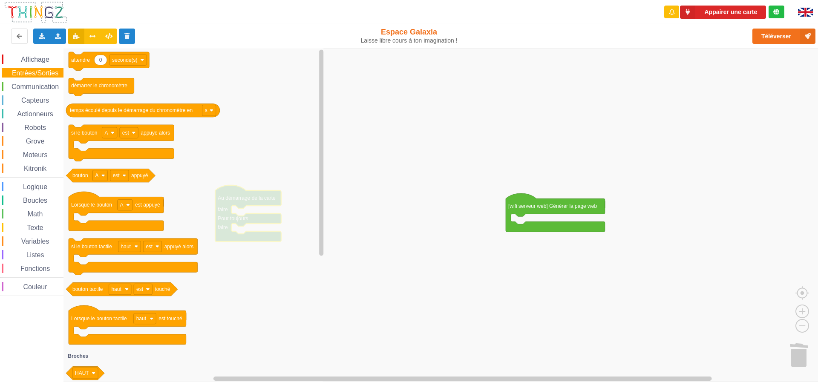
click at [33, 188] on span "Logique" at bounding box center [35, 186] width 27 height 7
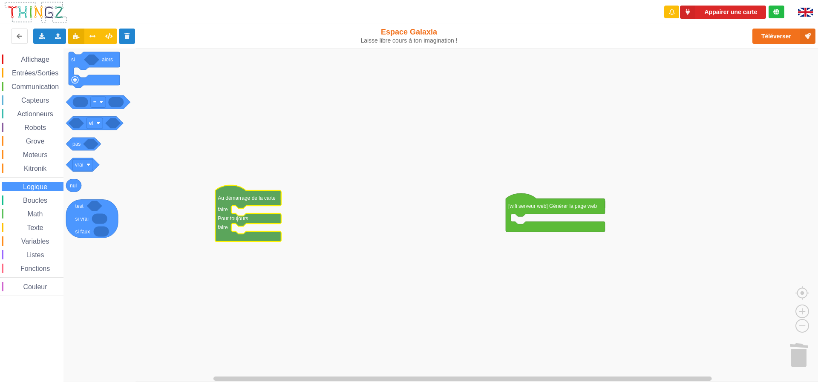
click at [32, 195] on div "Boucles" at bounding box center [33, 199] width 62 height 9
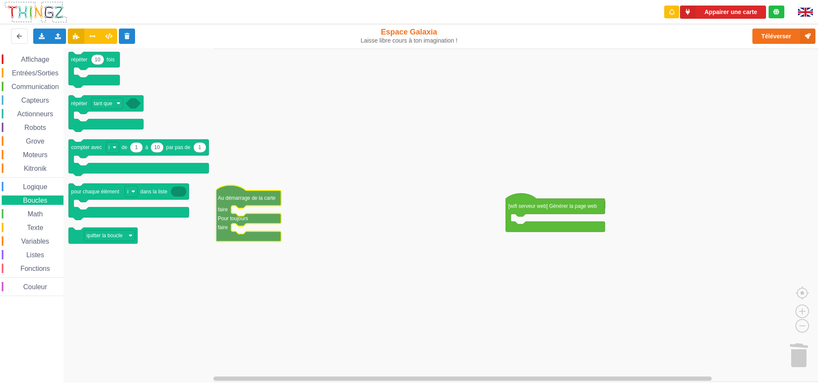
click at [32, 208] on div "Affichage Entrées/Sorties Communication Capteurs Actionneurs Robots Grove Moteu…" at bounding box center [31, 175] width 63 height 241
click at [33, 217] on span "Math" at bounding box center [35, 213] width 18 height 7
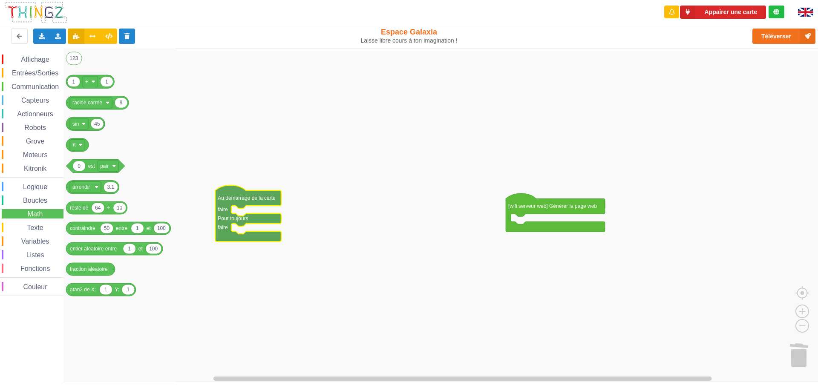
click at [33, 227] on span "Texte" at bounding box center [35, 227] width 19 height 7
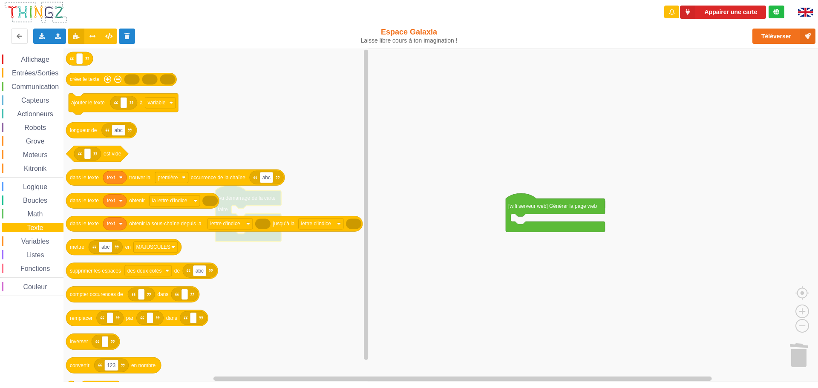
click at [33, 238] on span "Variables" at bounding box center [35, 241] width 31 height 7
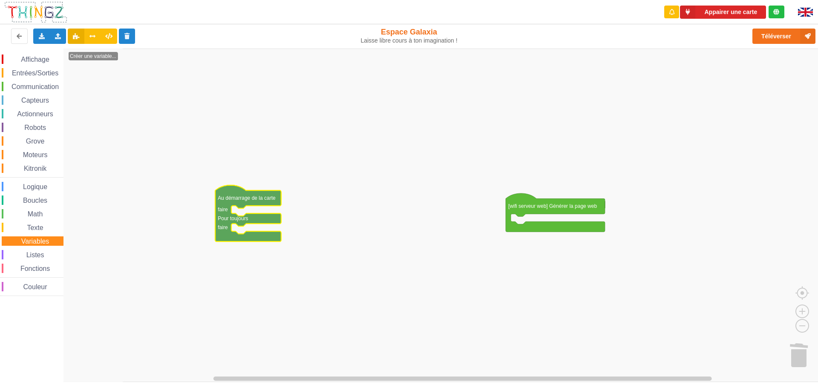
click at [33, 251] on div "Listes" at bounding box center [33, 254] width 62 height 9
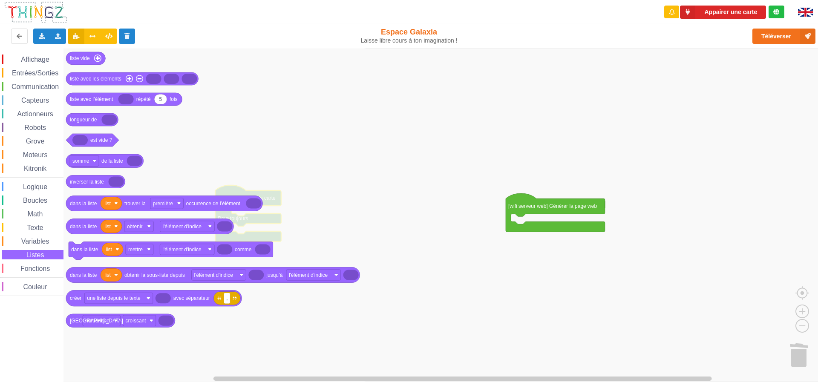
click at [34, 267] on span "Fonctions" at bounding box center [35, 268] width 32 height 7
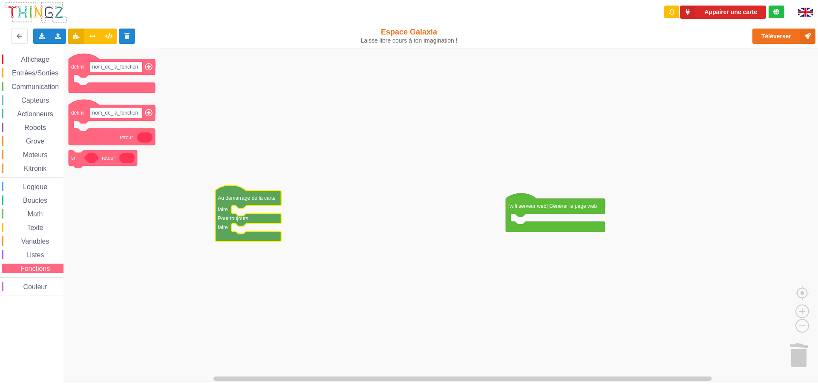
click at [36, 55] on div "Affichage" at bounding box center [33, 59] width 62 height 9
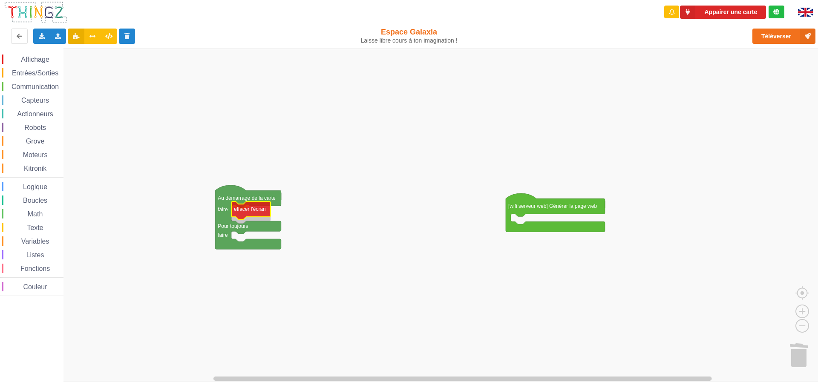
click at [242, 205] on div "Affichage Entrées/Sorties Communication Capteurs Actionneurs Robots Grove Moteu…" at bounding box center [412, 215] width 824 height 333
click at [38, 58] on span "Affichage" at bounding box center [35, 59] width 31 height 7
click at [247, 234] on div "Affichage Entrées/Sorties Communication Capteurs Actionneurs Robots Grove Moteu…" at bounding box center [412, 215] width 824 height 333
click at [268, 230] on text "Espace de travail de Blocky" at bounding box center [267, 230] width 1 height 6
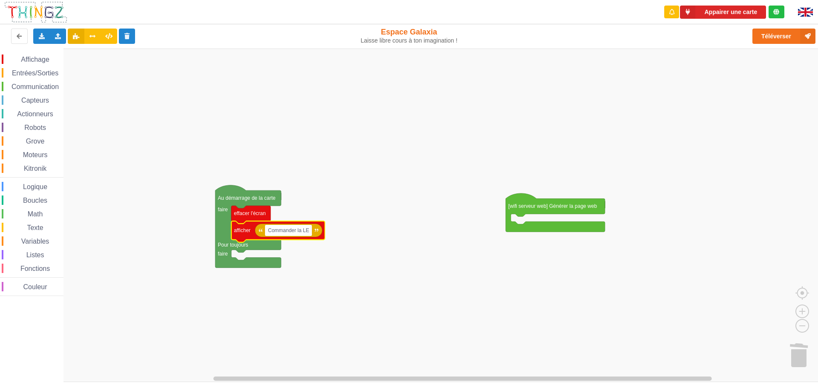
type input "Commander la LED"
click at [46, 190] on span "Logique" at bounding box center [35, 186] width 27 height 7
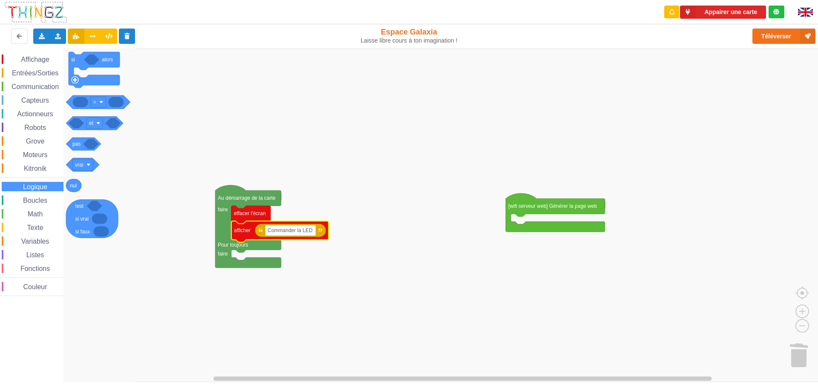
click at [46, 199] on span "Boucles" at bounding box center [35, 200] width 27 height 7
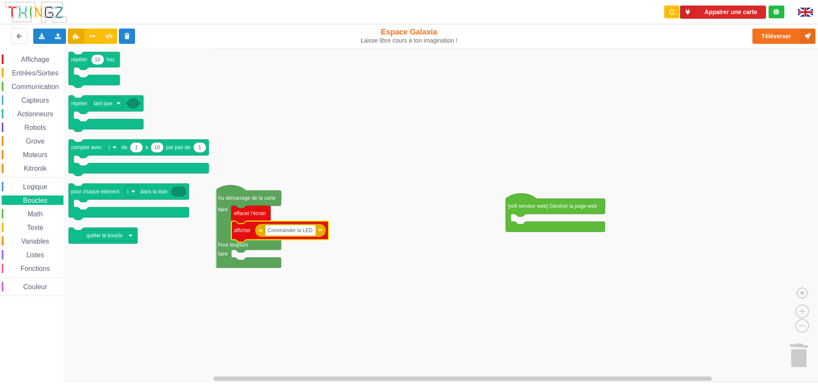
click at [38, 213] on span "Math" at bounding box center [35, 213] width 18 height 7
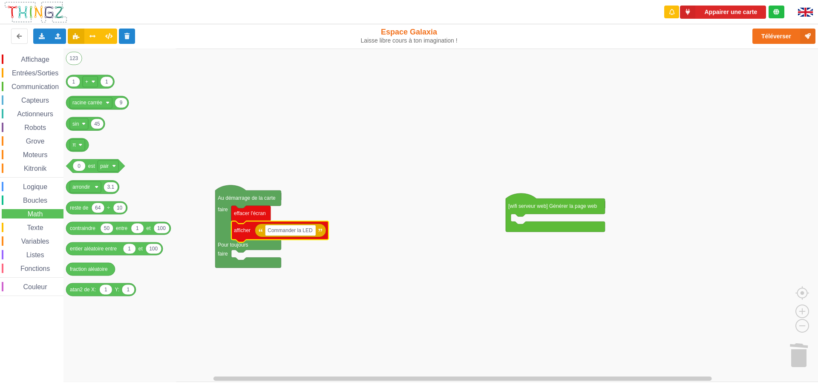
click at [34, 227] on span "Texte" at bounding box center [35, 227] width 19 height 7
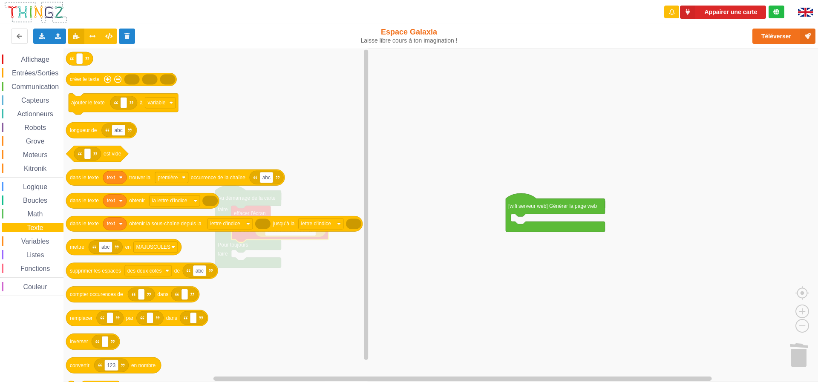
click at [34, 242] on span "Variables" at bounding box center [35, 241] width 31 height 7
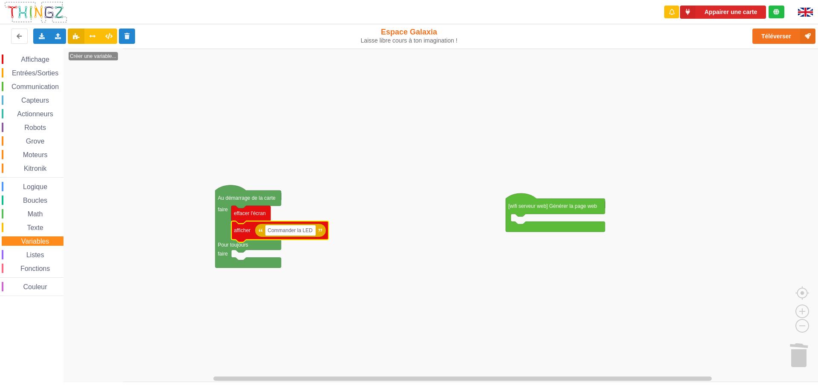
click at [33, 254] on span "Listes" at bounding box center [35, 254] width 20 height 7
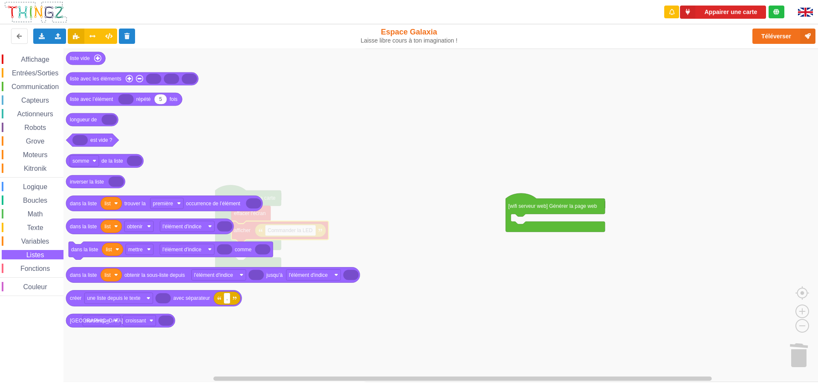
click at [32, 267] on span "Fonctions" at bounding box center [35, 268] width 32 height 7
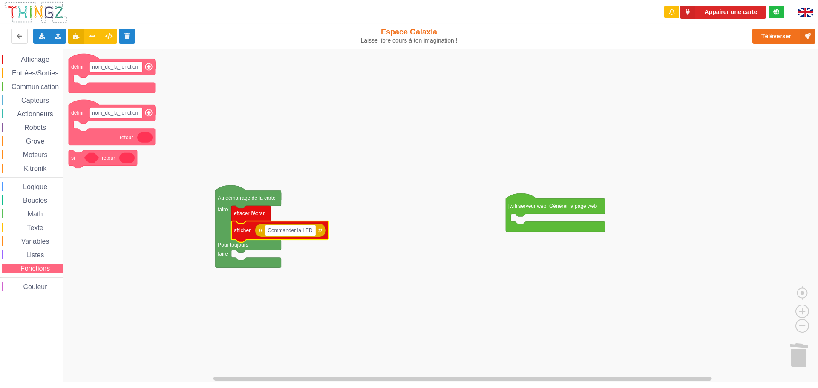
click at [37, 64] on div "Affichage" at bounding box center [33, 59] width 62 height 9
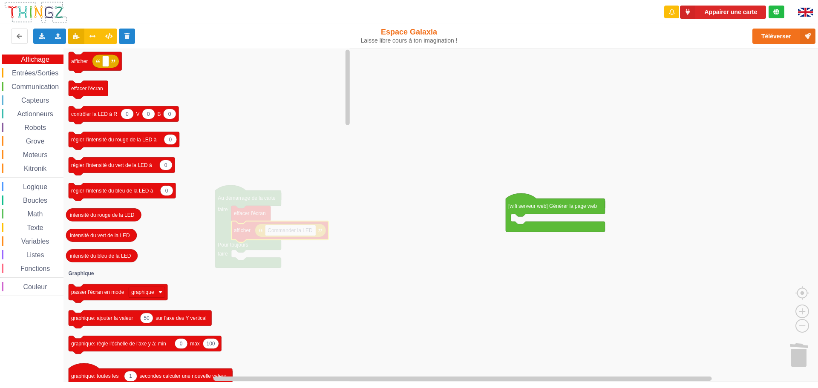
click at [35, 72] on span "Entrées/Sorties" at bounding box center [35, 72] width 49 height 7
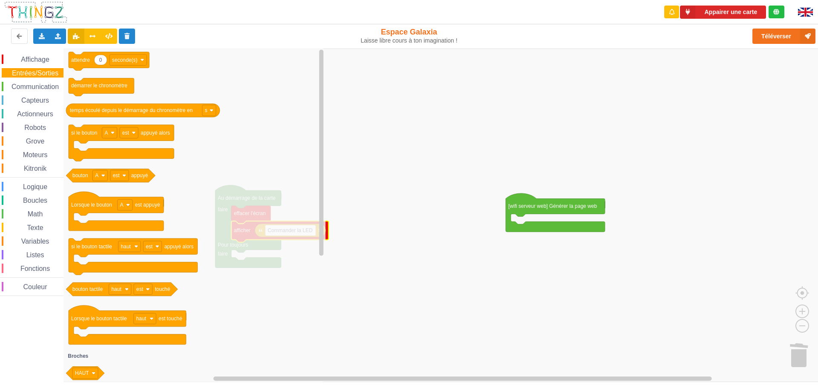
click at [35, 82] on div "Communication" at bounding box center [33, 86] width 62 height 9
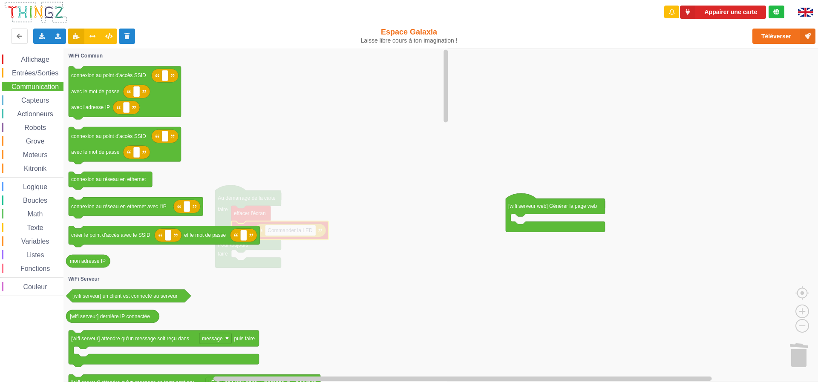
click at [45, 100] on span "Capteurs" at bounding box center [35, 100] width 30 height 7
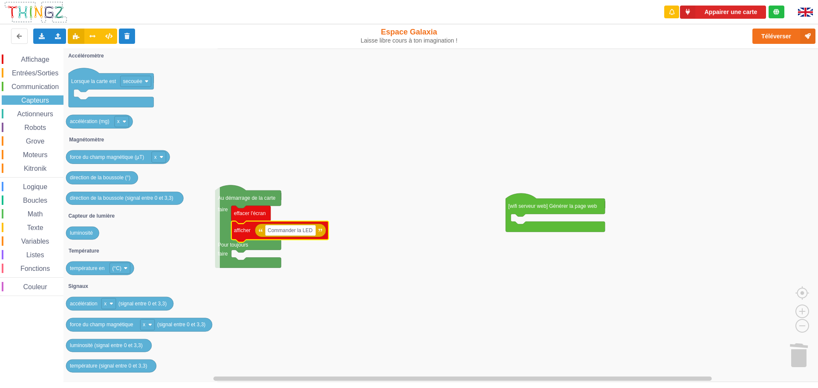
click at [42, 108] on div "Affichage Entrées/Sorties Communication Capteurs Actionneurs Robots Grove Moteu…" at bounding box center [31, 175] width 63 height 241
click at [40, 112] on span "Actionneurs" at bounding box center [35, 113] width 39 height 7
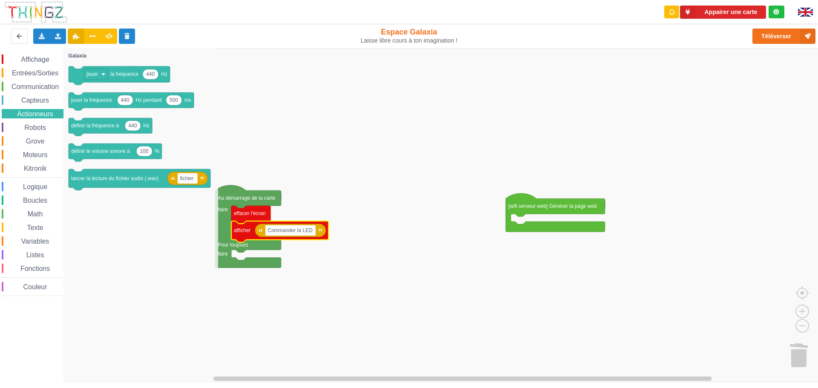
click at [38, 122] on div "Affichage Entrées/Sorties Communication Capteurs Actionneurs Robots Grove Moteu…" at bounding box center [31, 175] width 63 height 241
click at [37, 126] on span "Robots" at bounding box center [35, 127] width 24 height 7
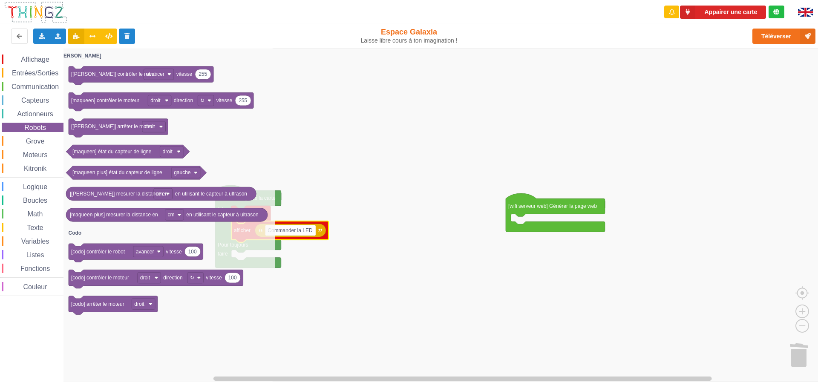
click at [34, 139] on span "Grove" at bounding box center [35, 141] width 21 height 7
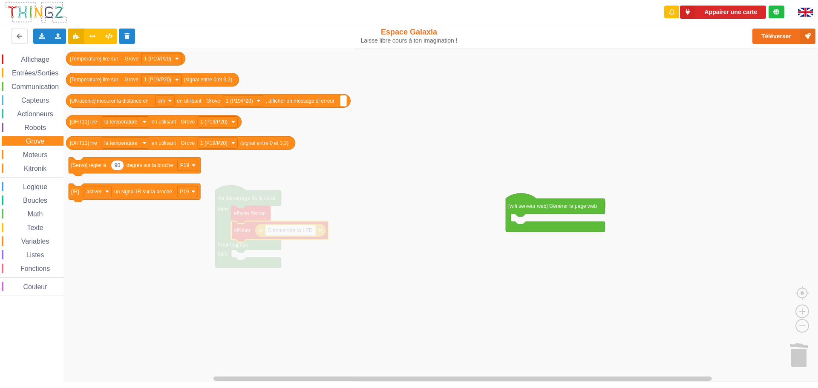
click at [34, 154] on span "Moteurs" at bounding box center [35, 154] width 27 height 7
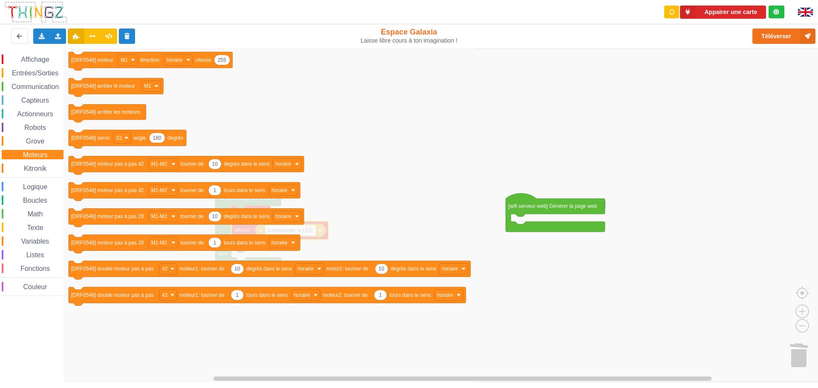
click at [33, 165] on span "Kitronik" at bounding box center [35, 168] width 25 height 7
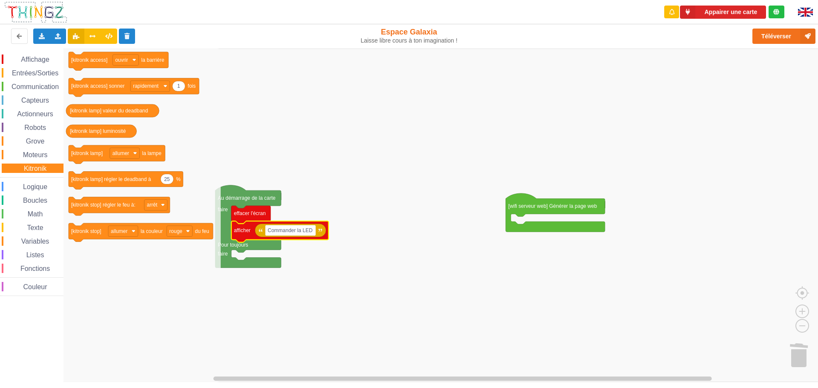
click at [32, 184] on span "Logique" at bounding box center [35, 186] width 27 height 7
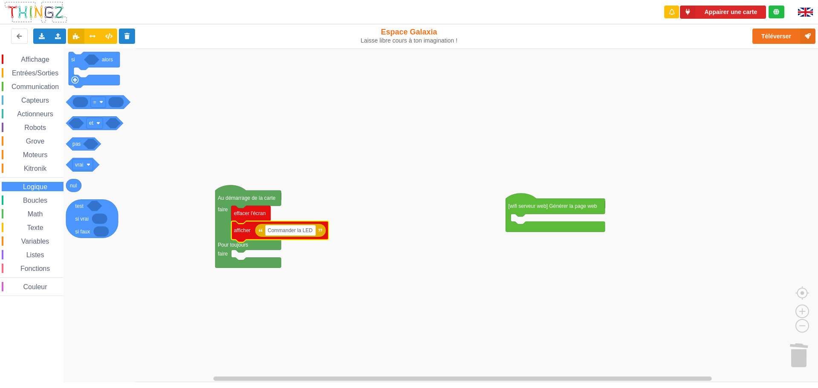
click at [32, 201] on span "Boucles" at bounding box center [35, 200] width 27 height 7
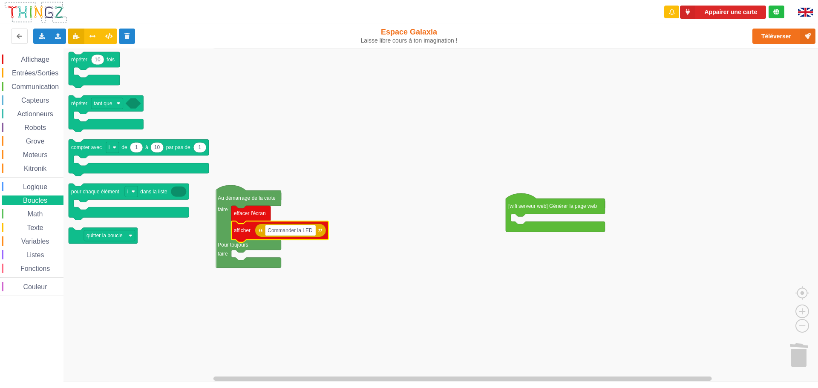
click at [34, 213] on span "Math" at bounding box center [35, 213] width 18 height 7
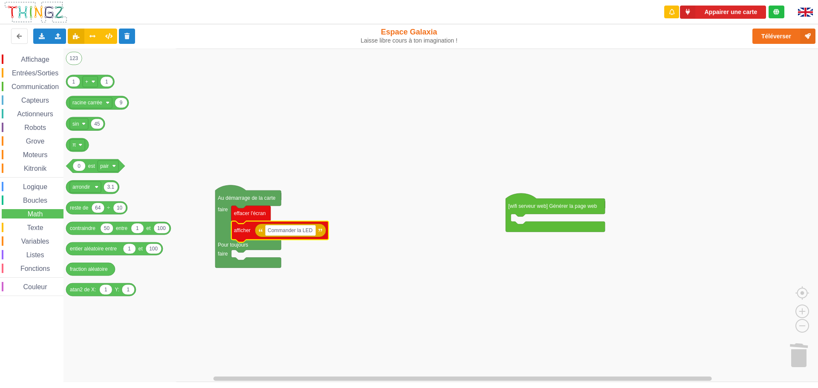
click at [40, 85] on span "Communication" at bounding box center [35, 86] width 50 height 7
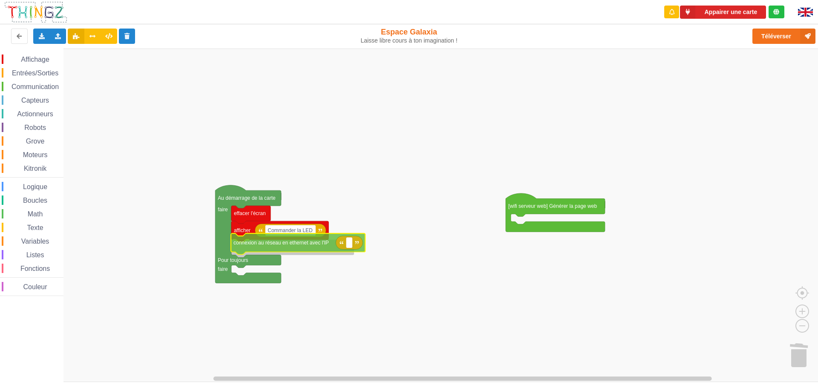
click at [287, 249] on div "Affichage Entrées/Sorties Communication Capteurs Actionneurs Robots Grove Moteu…" at bounding box center [412, 215] width 824 height 333
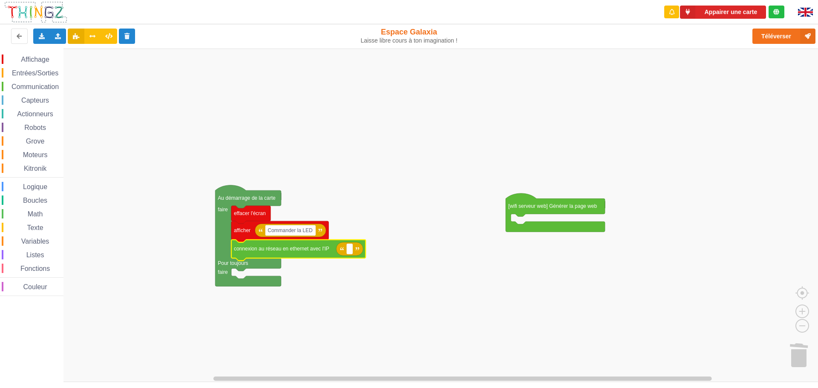
click at [31, 139] on span "Grove" at bounding box center [35, 141] width 21 height 7
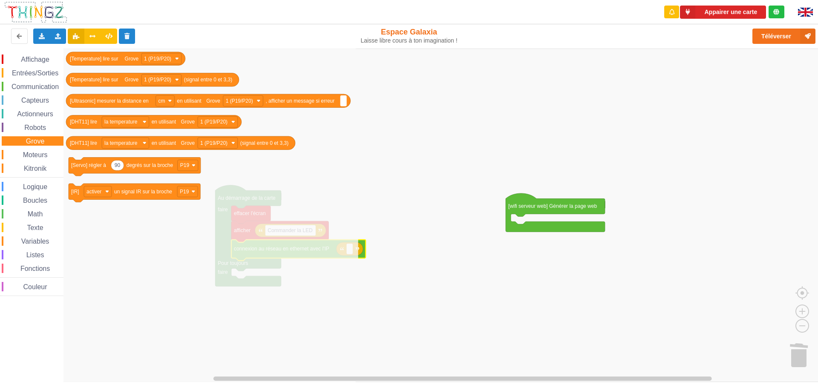
click at [40, 56] on span "Affichage" at bounding box center [35, 59] width 31 height 7
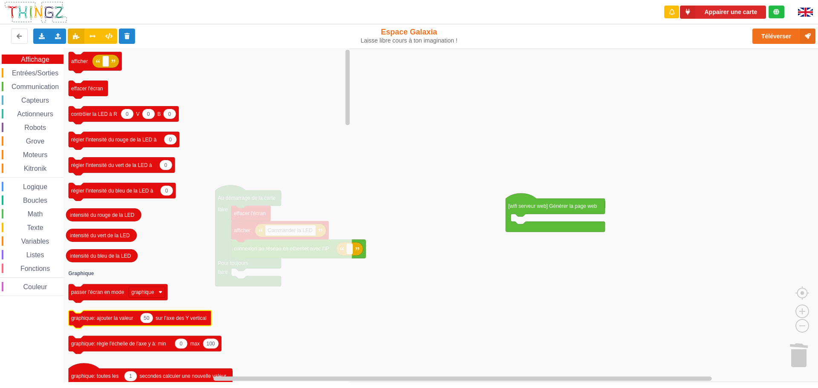
click at [147, 322] on icon "Espace de travail de Blocky" at bounding box center [146, 318] width 13 height 10
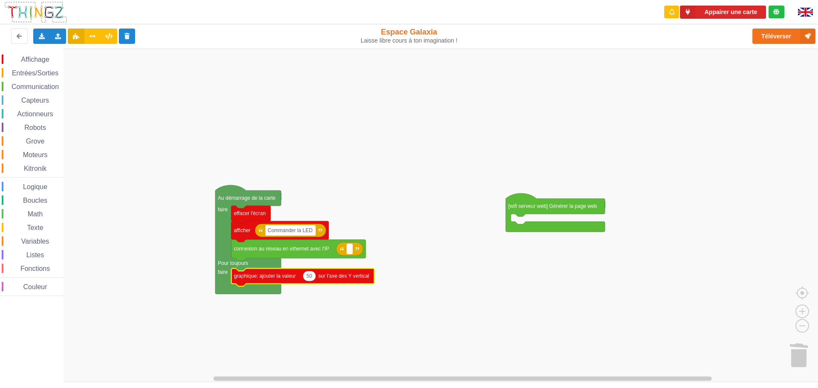
click at [310, 278] on text "50" at bounding box center [309, 276] width 6 height 6
click at [310, 278] on input "50" at bounding box center [309, 276] width 13 height 11
click at [313, 299] on rect "Espace de travail de Blocky" at bounding box center [412, 215] width 824 height 333
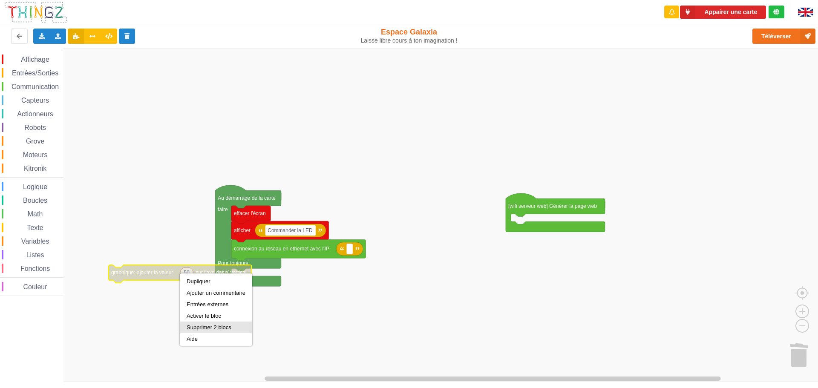
click at [194, 325] on div "Supprimer 2 blocs" at bounding box center [216, 327] width 59 height 6
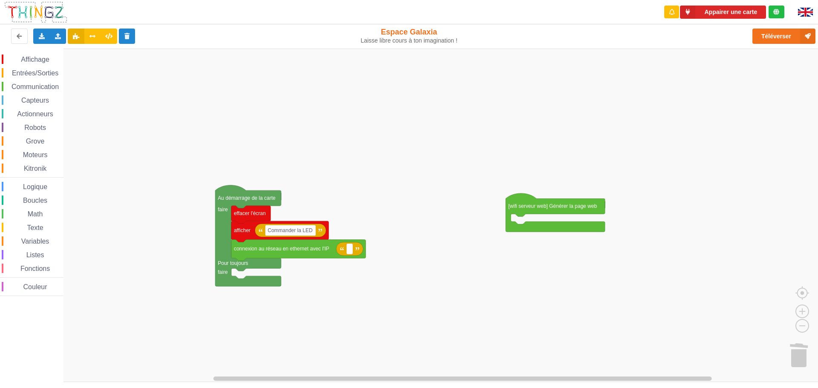
click at [33, 264] on div "Fonctions" at bounding box center [33, 268] width 62 height 9
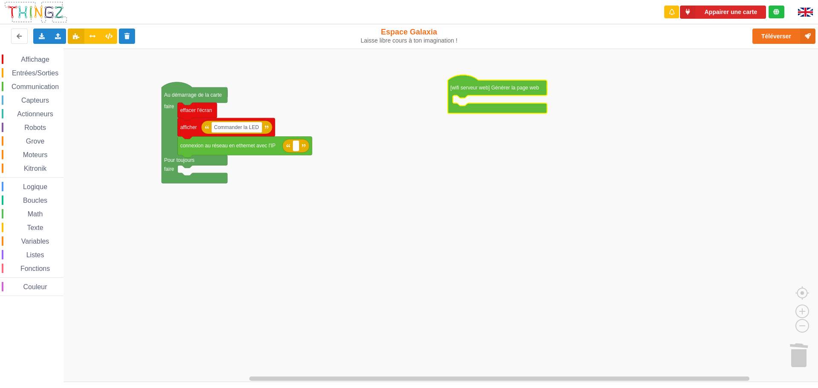
click at [44, 184] on span "Logique" at bounding box center [35, 186] width 27 height 7
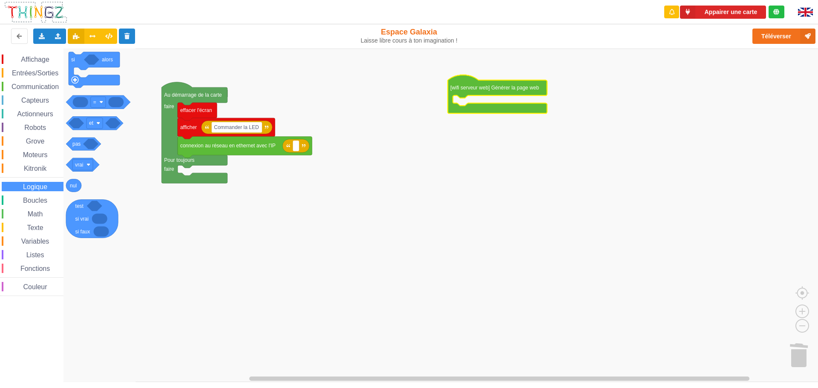
click at [38, 197] on span "Boucles" at bounding box center [35, 200] width 27 height 7
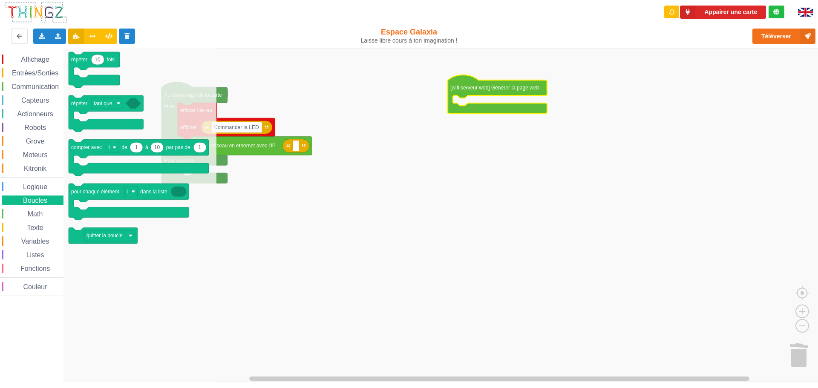
click at [37, 215] on span "Math" at bounding box center [35, 213] width 18 height 7
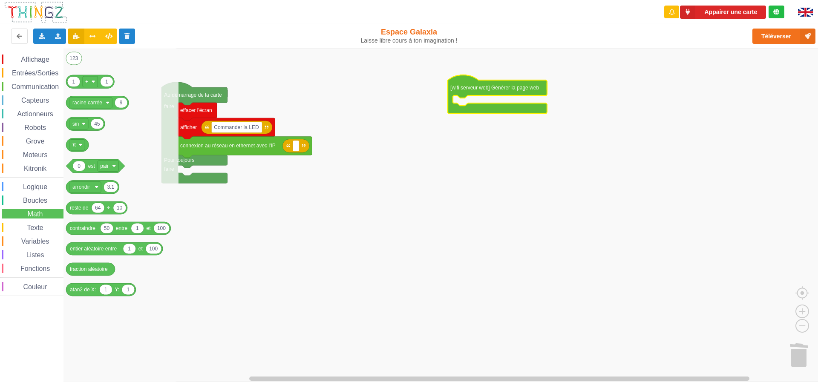
click at [38, 230] on span "Texte" at bounding box center [35, 227] width 19 height 7
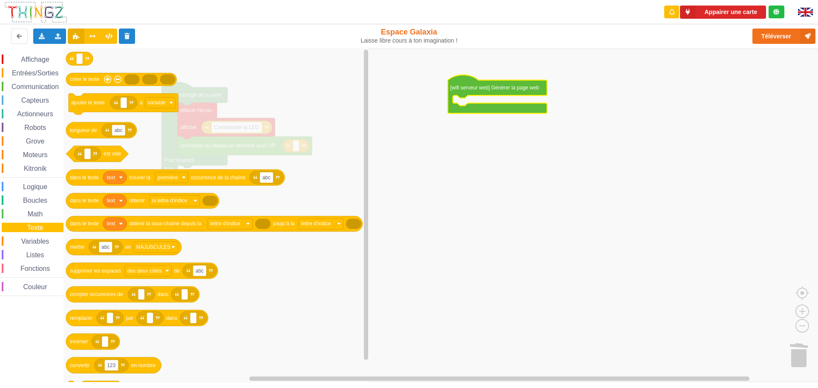
click at [38, 242] on span "Variables" at bounding box center [35, 241] width 31 height 7
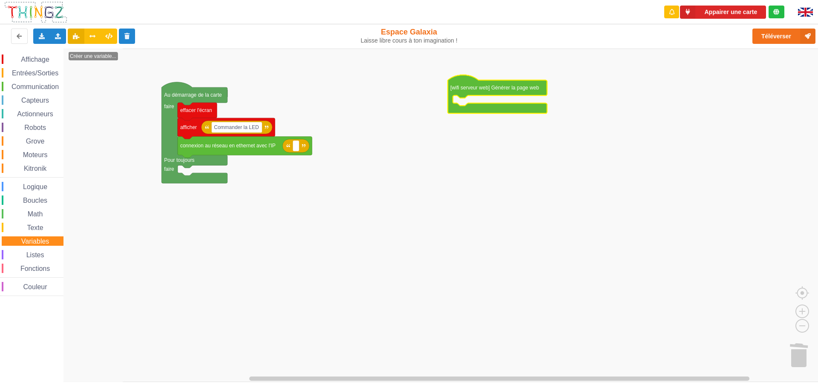
click at [42, 250] on div "Listes" at bounding box center [33, 254] width 62 height 9
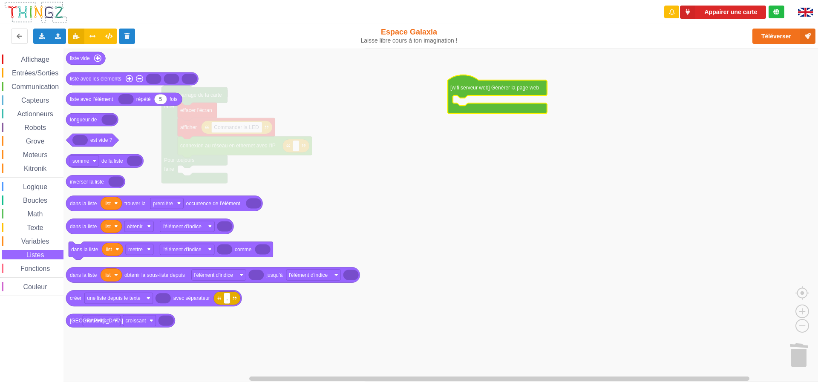
click at [41, 56] on span "Affichage" at bounding box center [35, 59] width 31 height 7
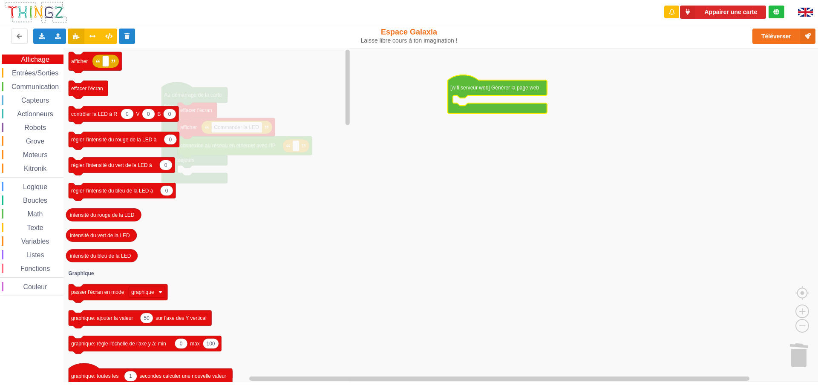
click at [38, 66] on div "Affichage Entrées/Sorties Communication Capteurs Actionneurs Robots Grove Moteu…" at bounding box center [31, 175] width 63 height 241
click at [37, 72] on span "Entrées/Sorties" at bounding box center [35, 72] width 49 height 7
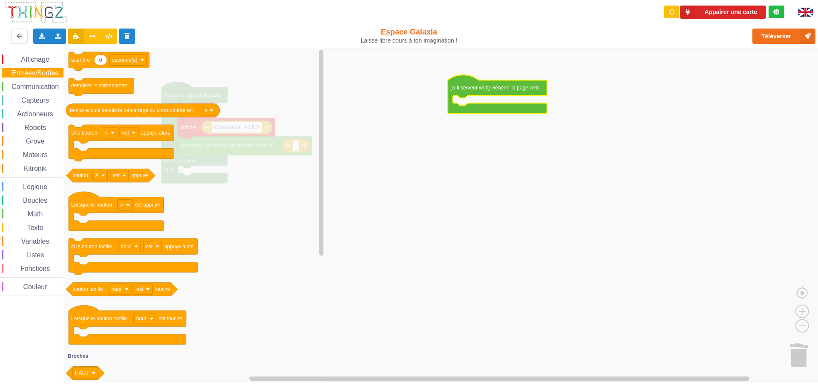
click at [35, 84] on span "Communication" at bounding box center [35, 86] width 50 height 7
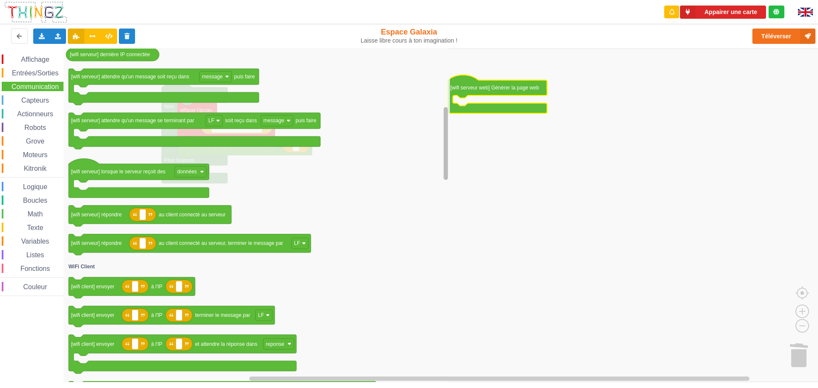
click at [448, 162] on g "Espace de travail de Blocky" at bounding box center [445, 214] width 6 height 331
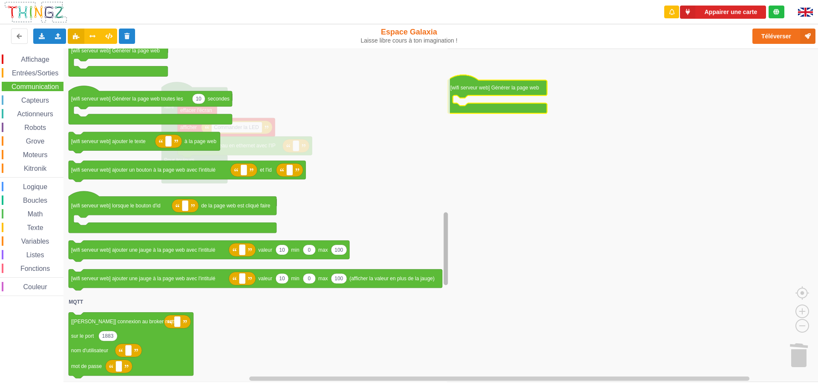
click at [453, 255] on div "Affichage Entrées/Sorties Communication Capteurs Actionneurs Robots Grove Moteu…" at bounding box center [412, 215] width 824 height 333
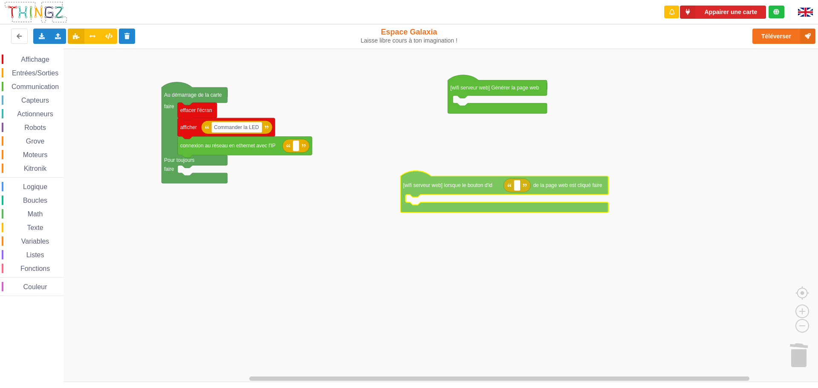
click at [535, 191] on div "Affichage Entrées/Sorties Communication Capteurs Actionneurs Robots Grove Moteu…" at bounding box center [412, 215] width 824 height 333
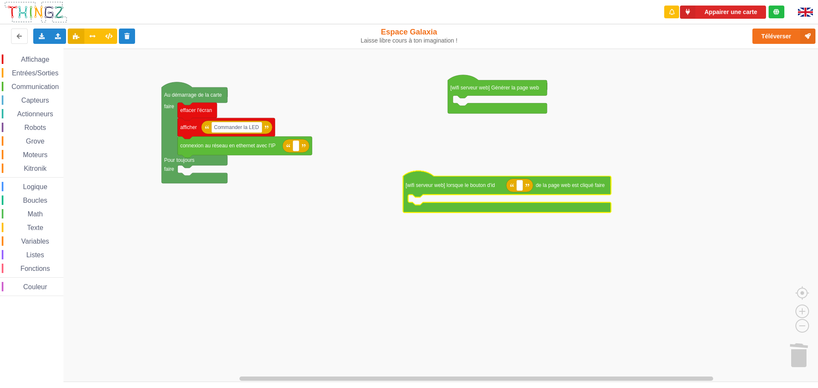
click at [35, 184] on span "Logique" at bounding box center [35, 186] width 27 height 7
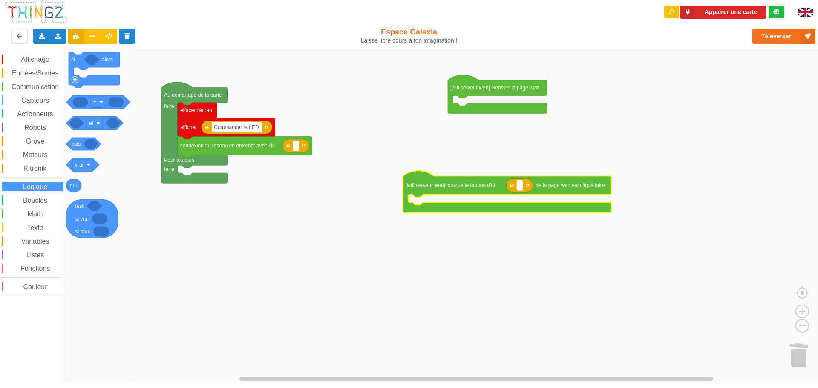
click at [38, 73] on span "Entrées/Sorties" at bounding box center [35, 72] width 49 height 7
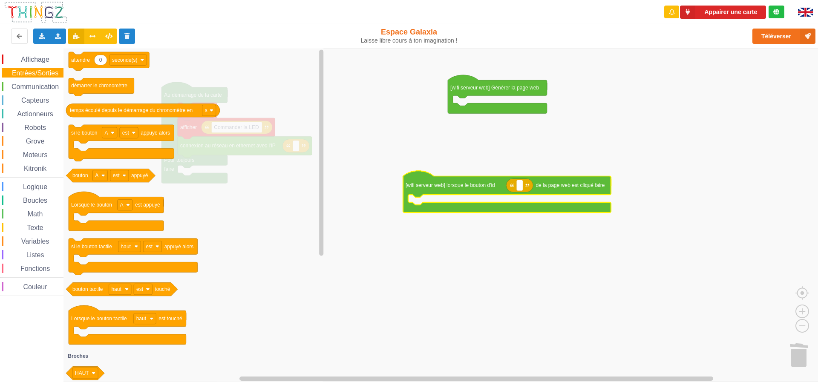
click at [37, 88] on span "Communication" at bounding box center [35, 86] width 50 height 7
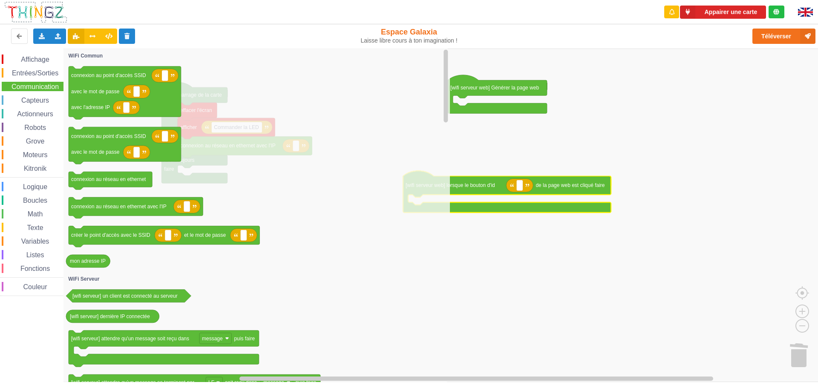
click at [35, 97] on span "Capteurs" at bounding box center [35, 100] width 30 height 7
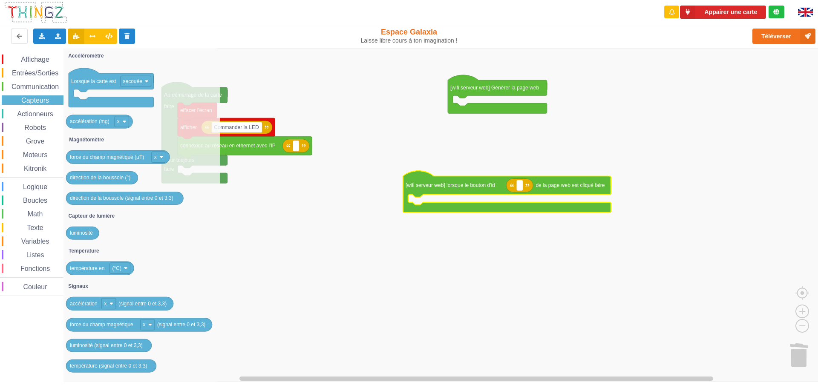
click at [33, 56] on span "Affichage" at bounding box center [35, 59] width 31 height 7
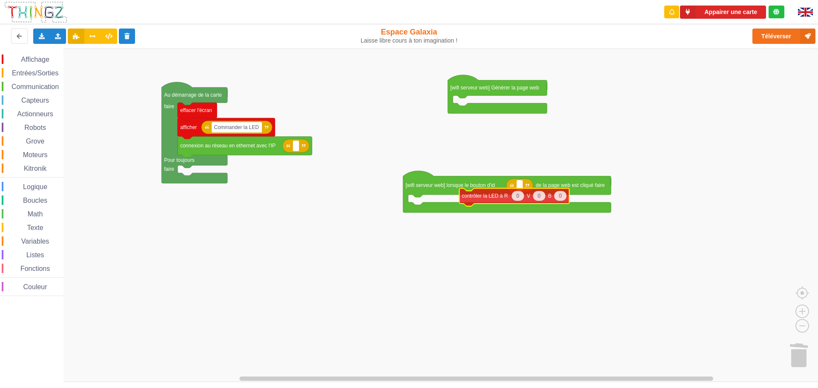
click at [475, 203] on div "Affichage Entrées/Sorties Communication Capteurs Actionneurs Robots Grove Moteu…" at bounding box center [412, 215] width 824 height 333
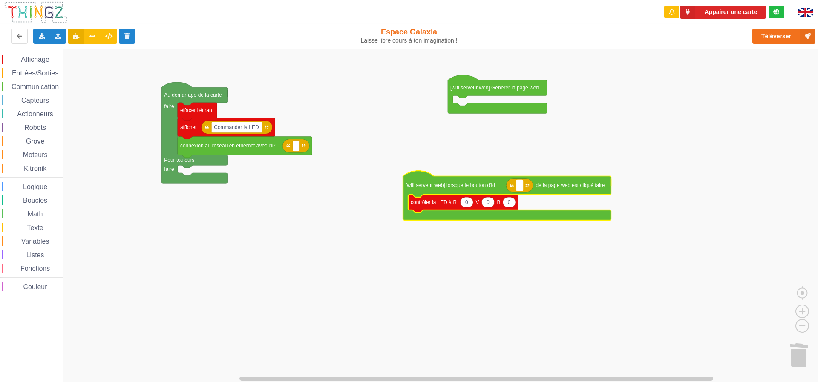
click at [519, 186] on text "Espace de travail de Blocky" at bounding box center [519, 185] width 1 height 6
type input "Ete"
